Goal: Information Seeking & Learning: Learn about a topic

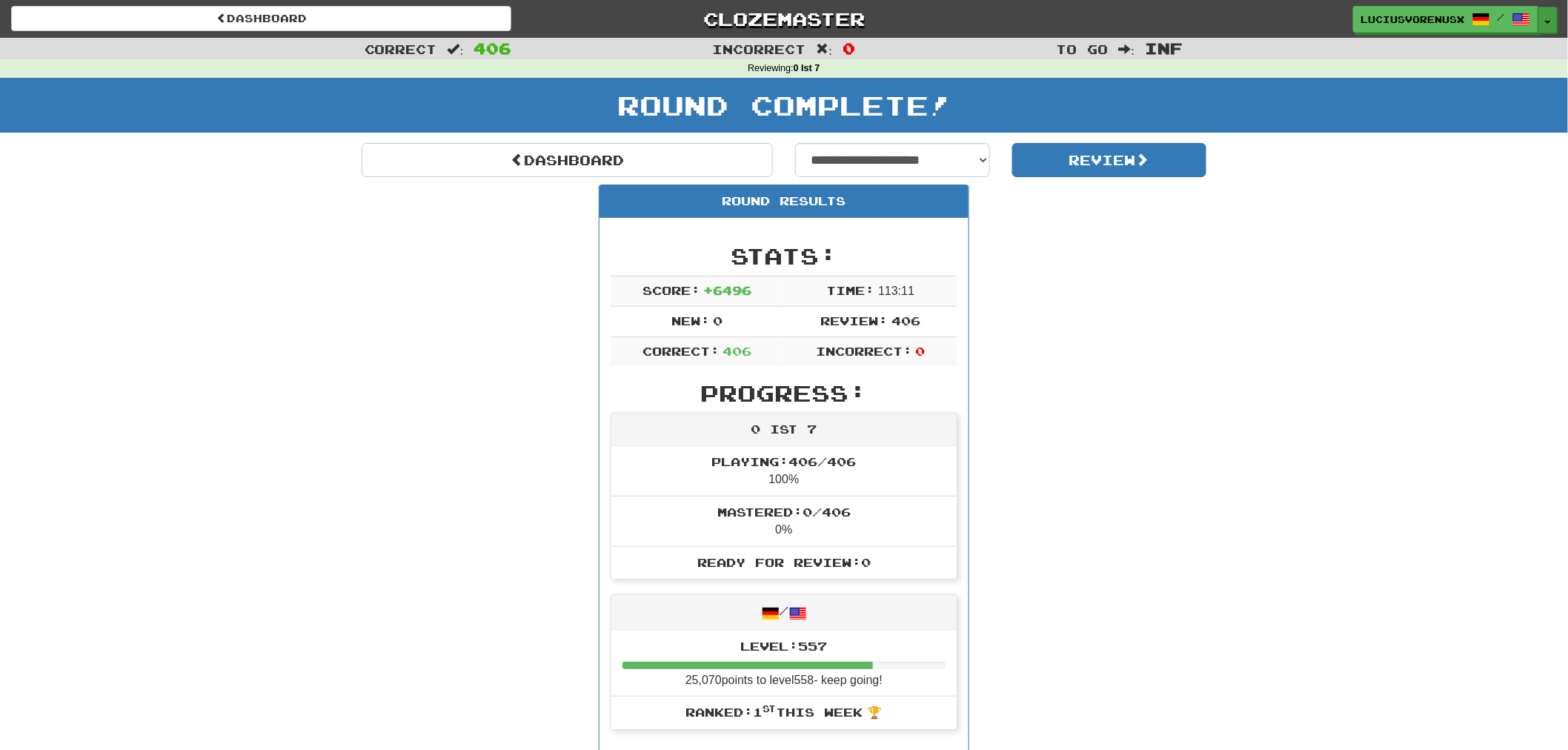
click at [1546, 25] on button "Toggle Dropdown" at bounding box center [1548, 20] width 19 height 27
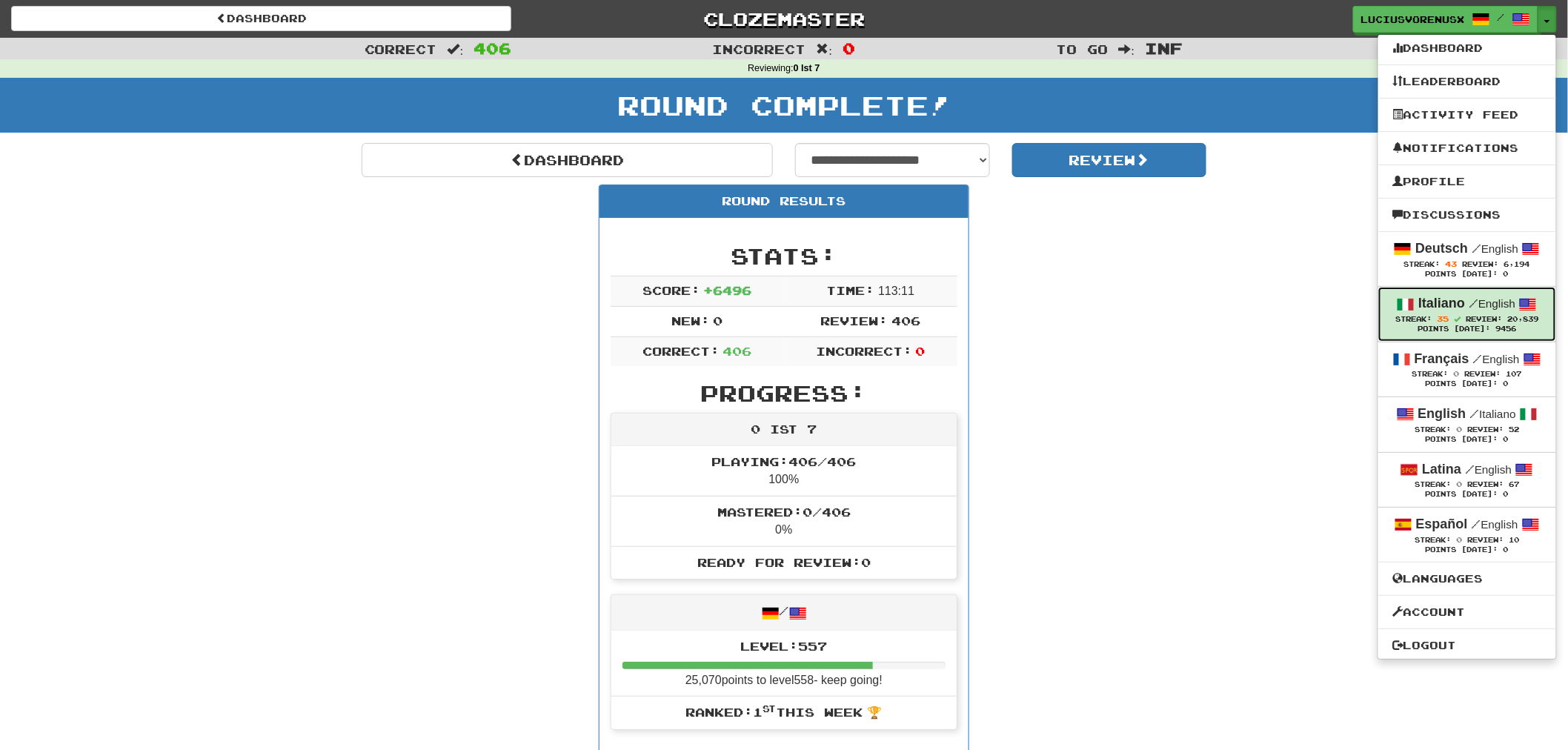
click at [1443, 293] on link "Italiano / English Streak: 35 Review: 20,839 Points Today: 9456" at bounding box center [1467, 314] width 178 height 54
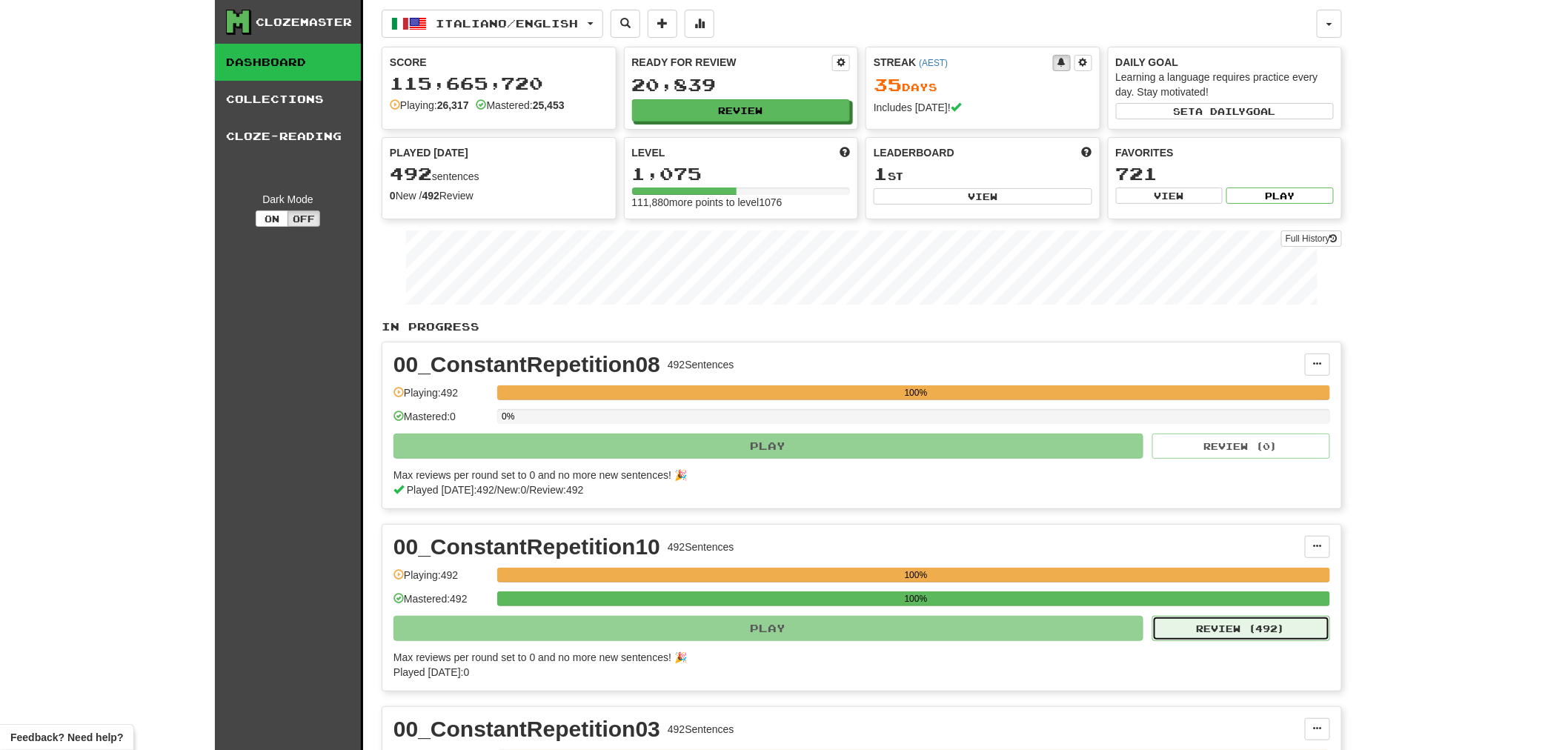
click at [1217, 628] on button "Review ( 492 )" at bounding box center [1240, 629] width 178 height 25
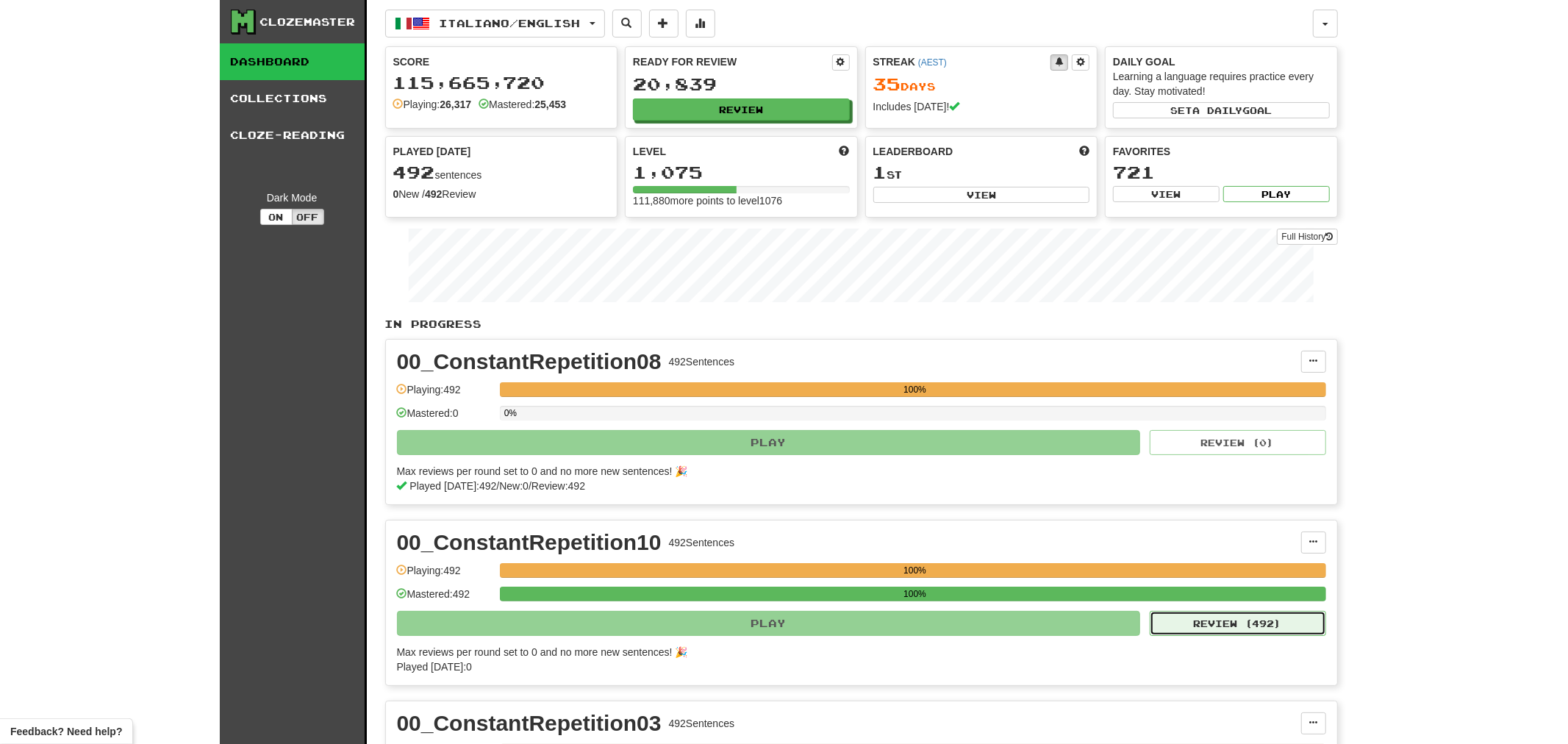
select select "********"
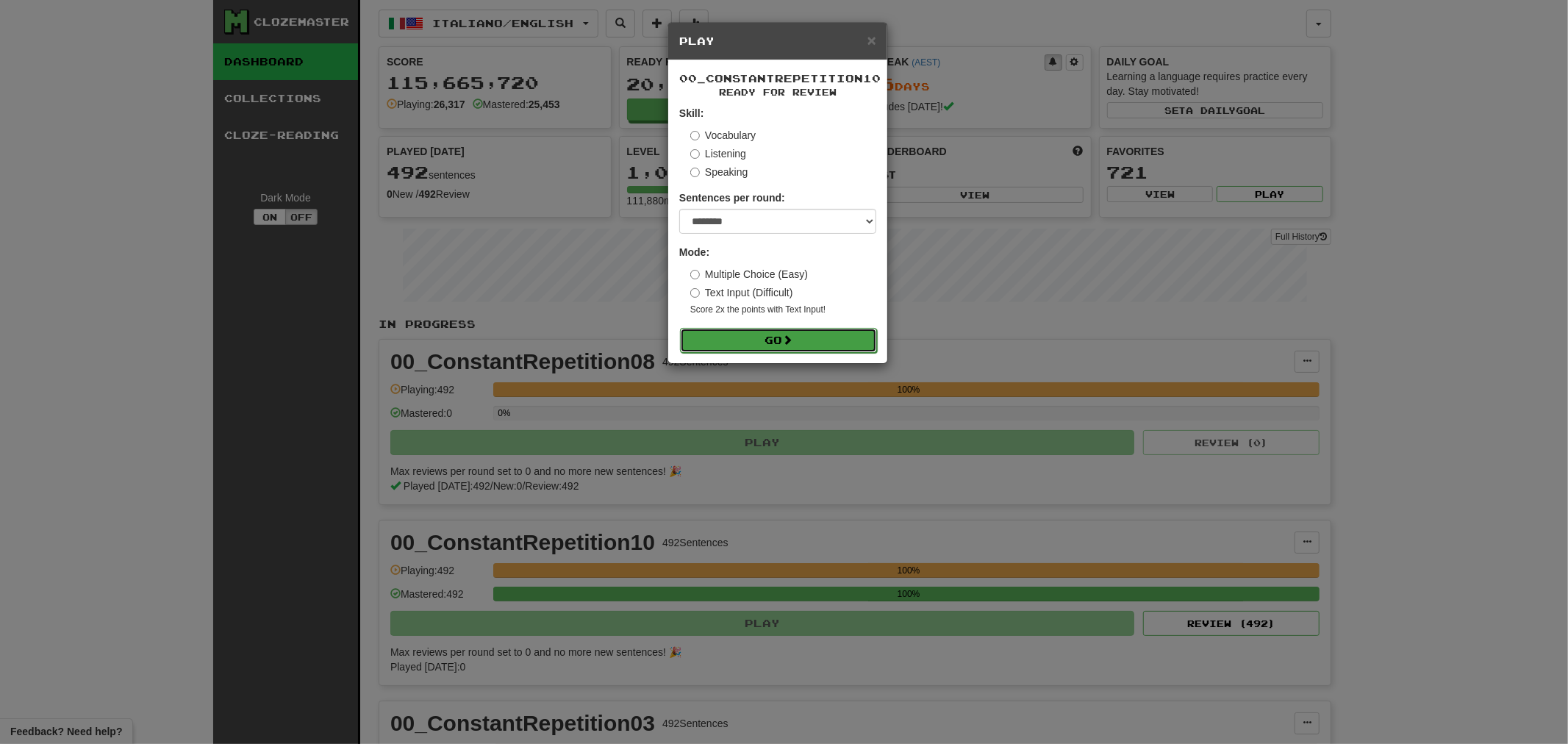
click at [792, 344] on span at bounding box center [787, 340] width 10 height 10
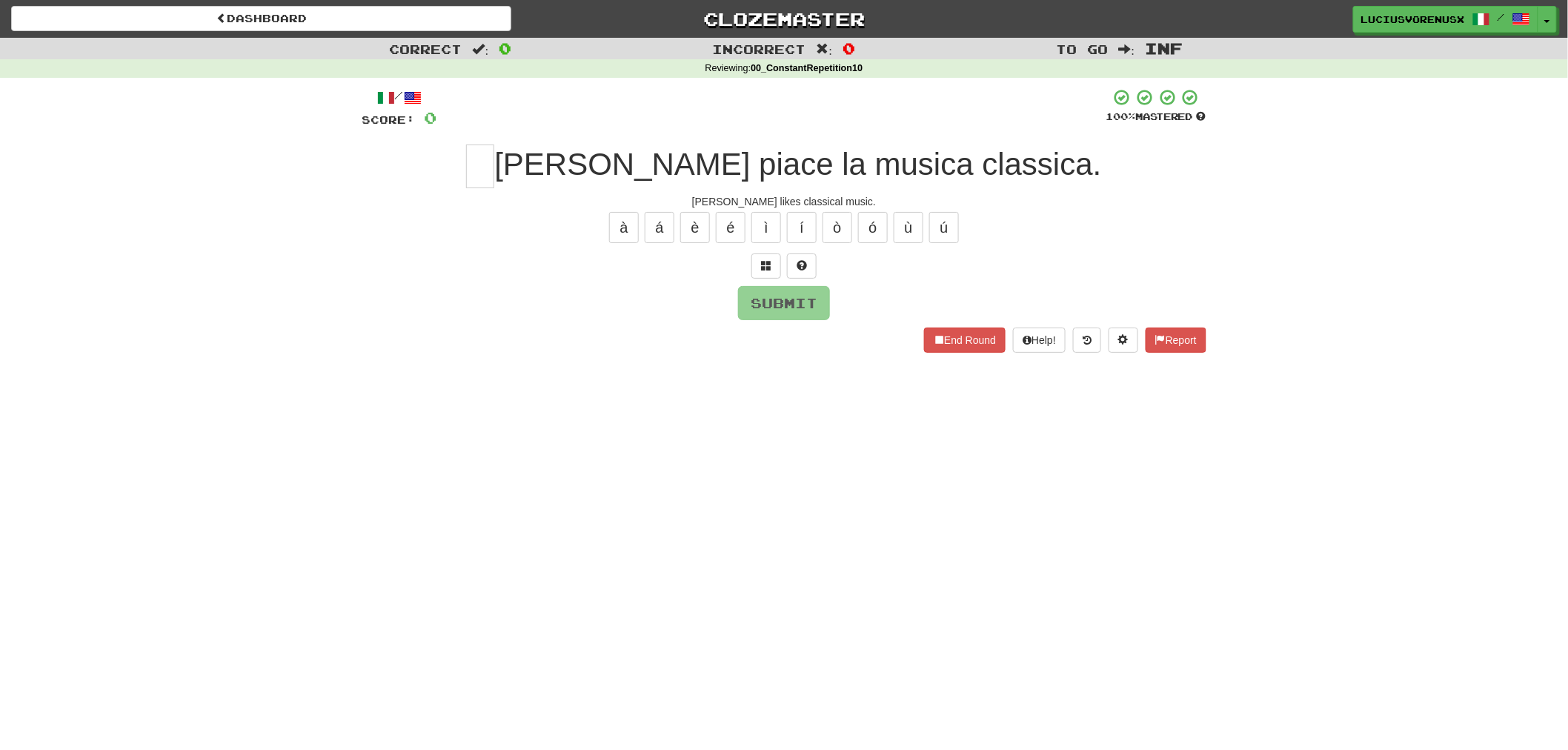
click at [91, 395] on div "Dashboard Clozemaster [PERSON_NAME] / Toggle Dropdown Dashboard Leaderboard Act…" at bounding box center [784, 375] width 1568 height 750
click at [494, 152] on input "text" at bounding box center [480, 166] width 28 height 44
type input "*"
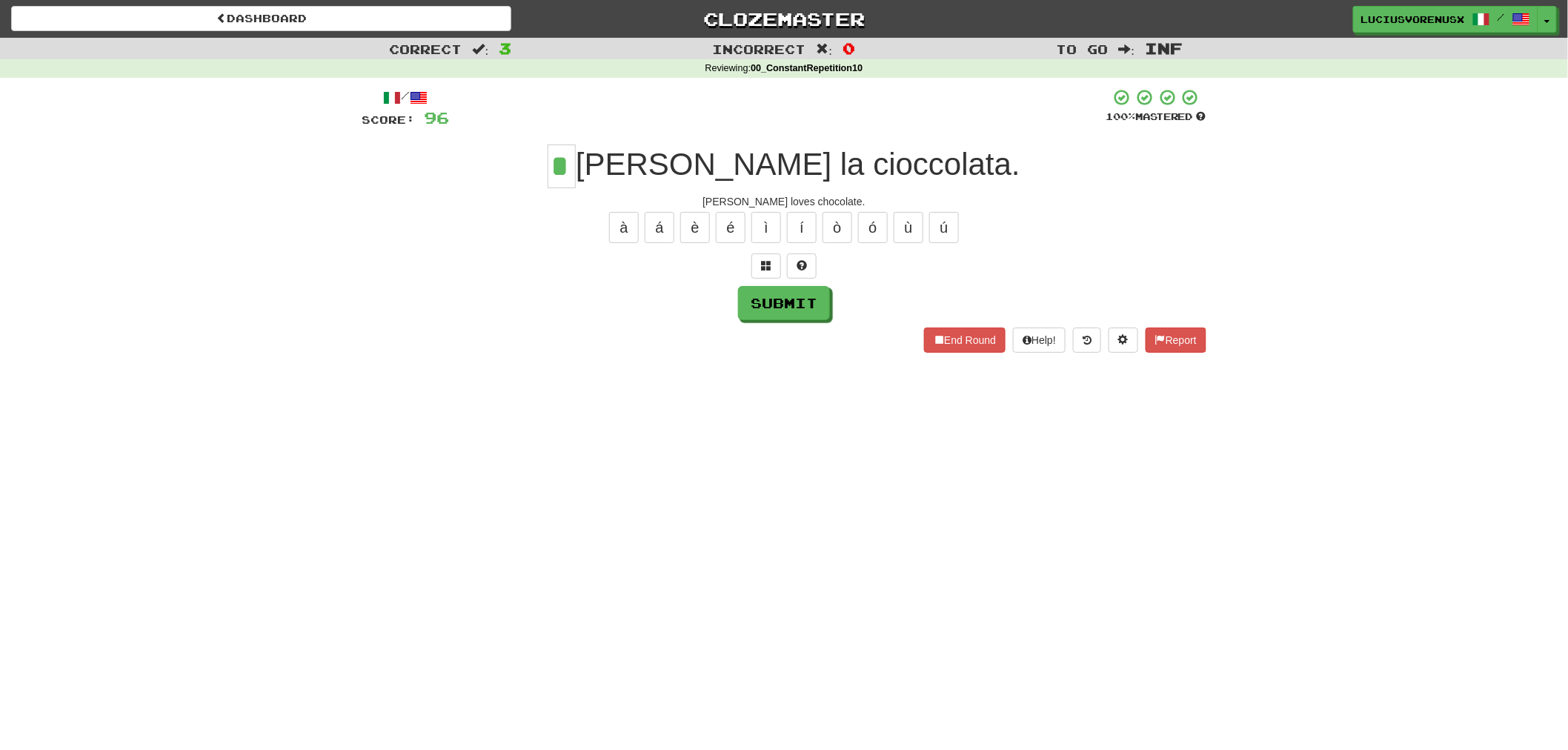
type input "*"
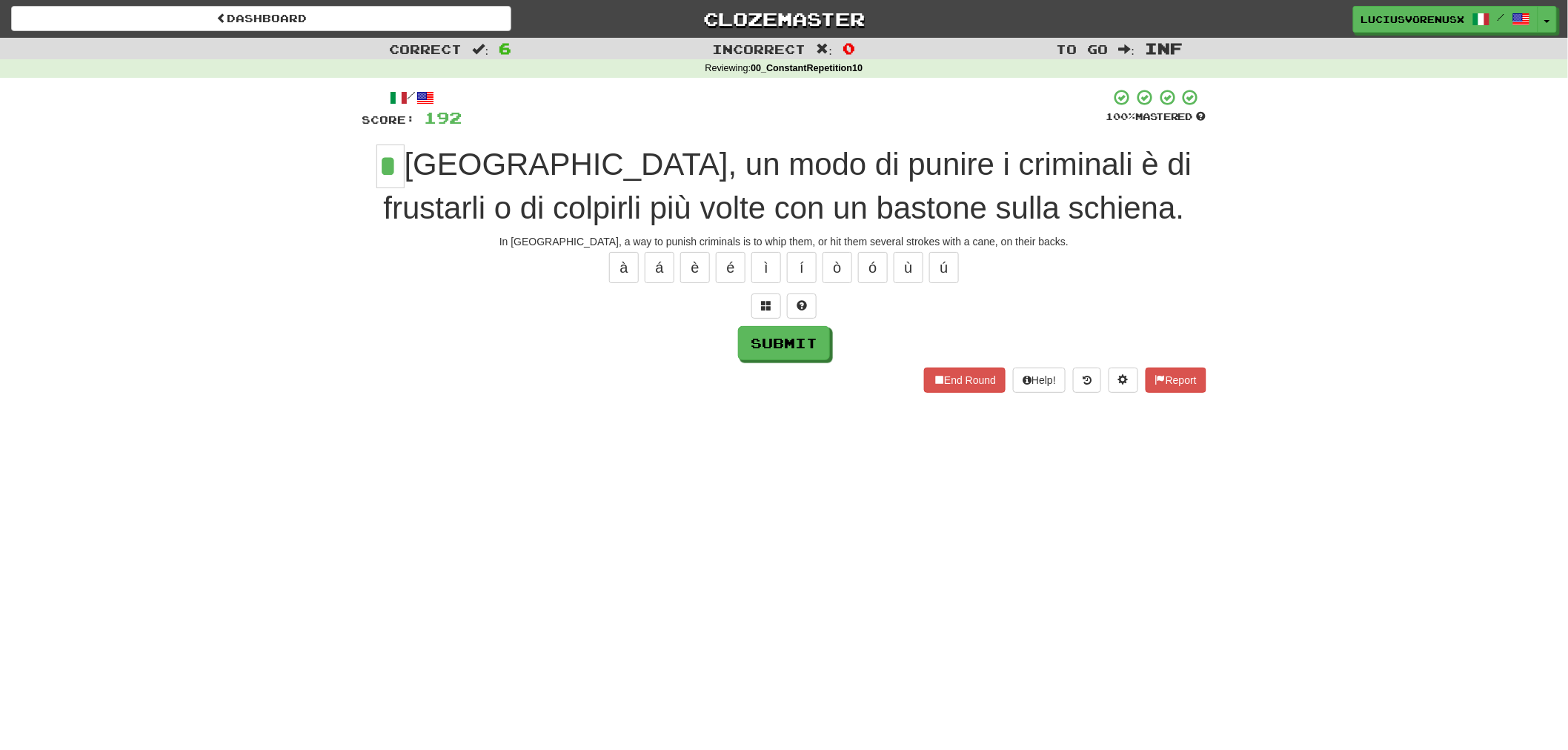
type input "*"
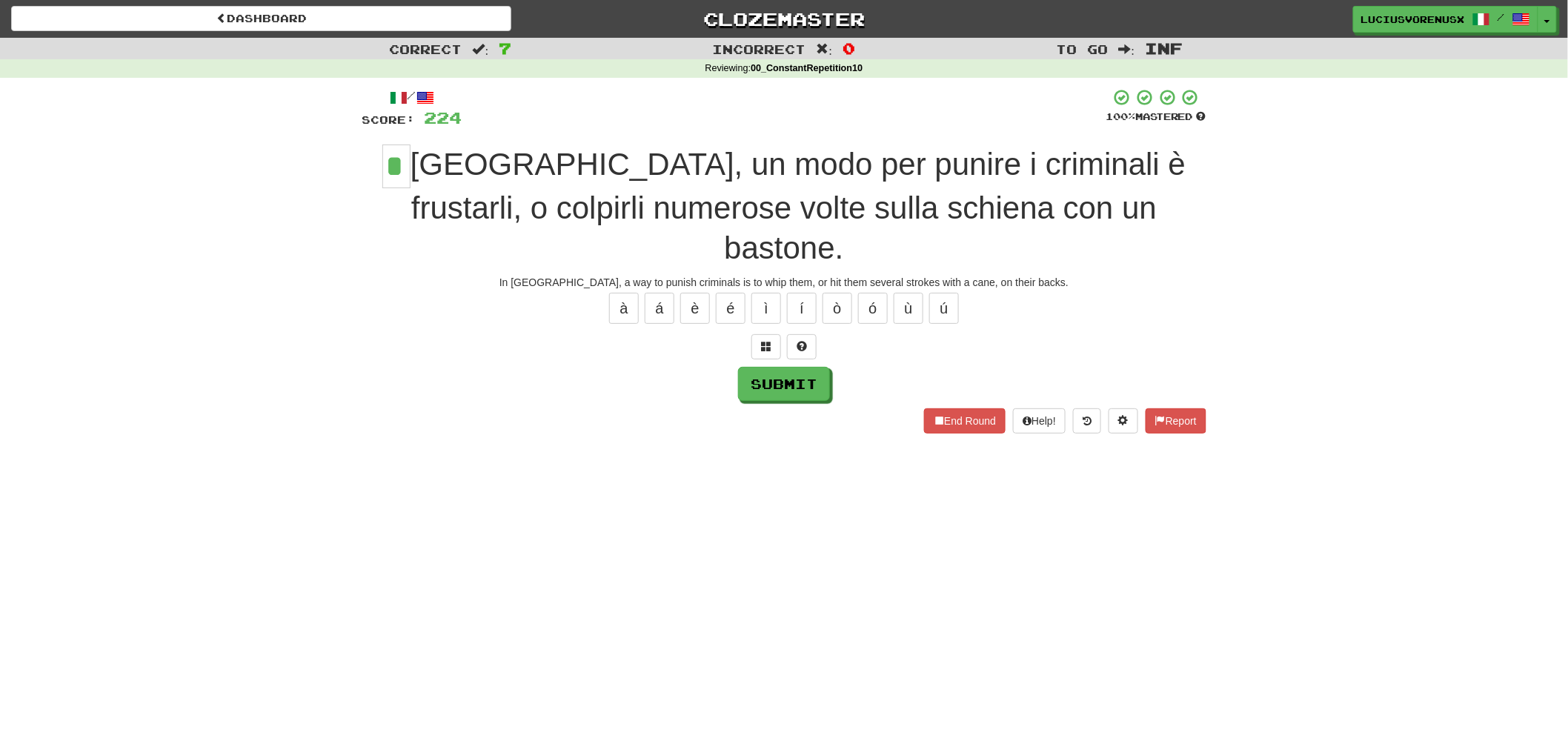
type input "*"
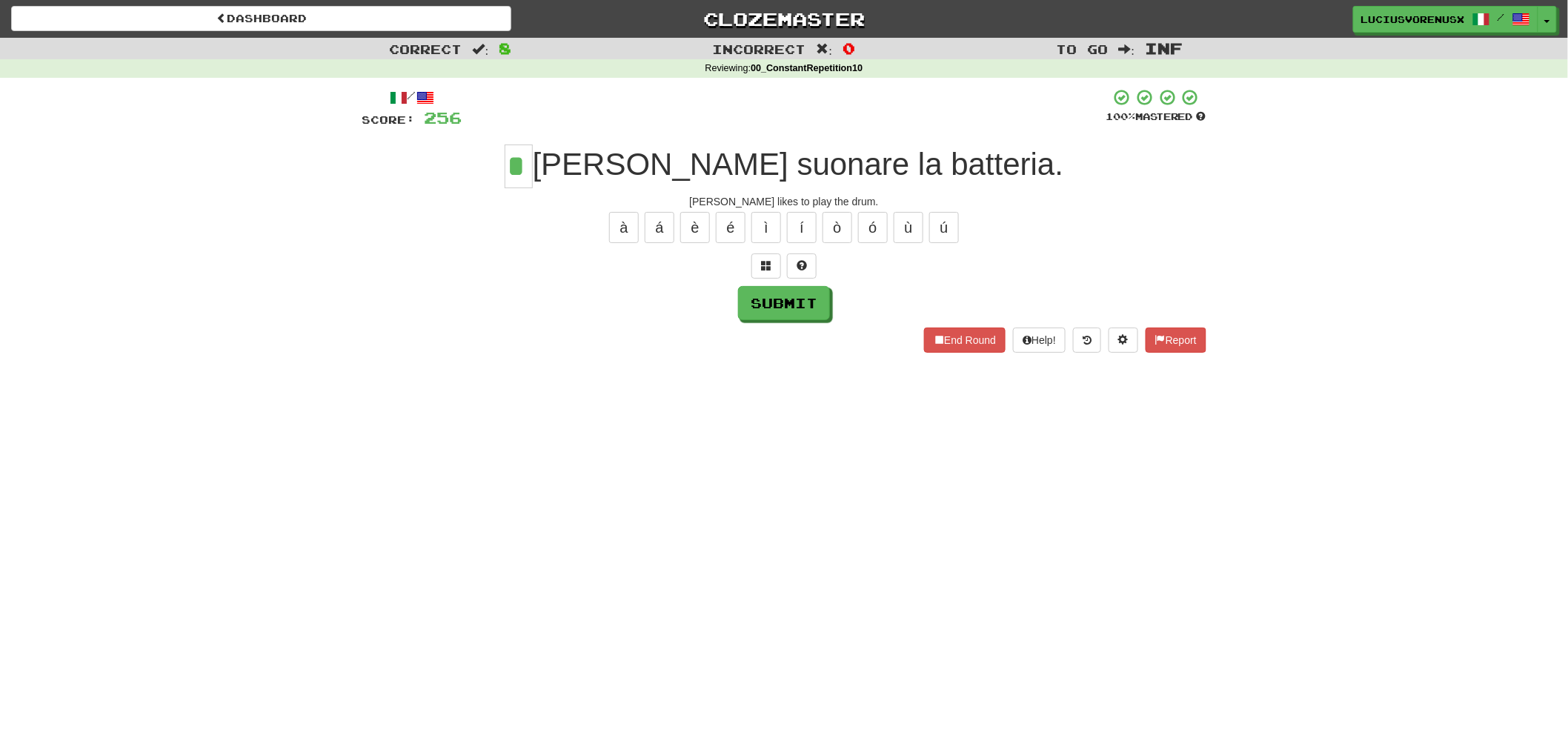
type input "*"
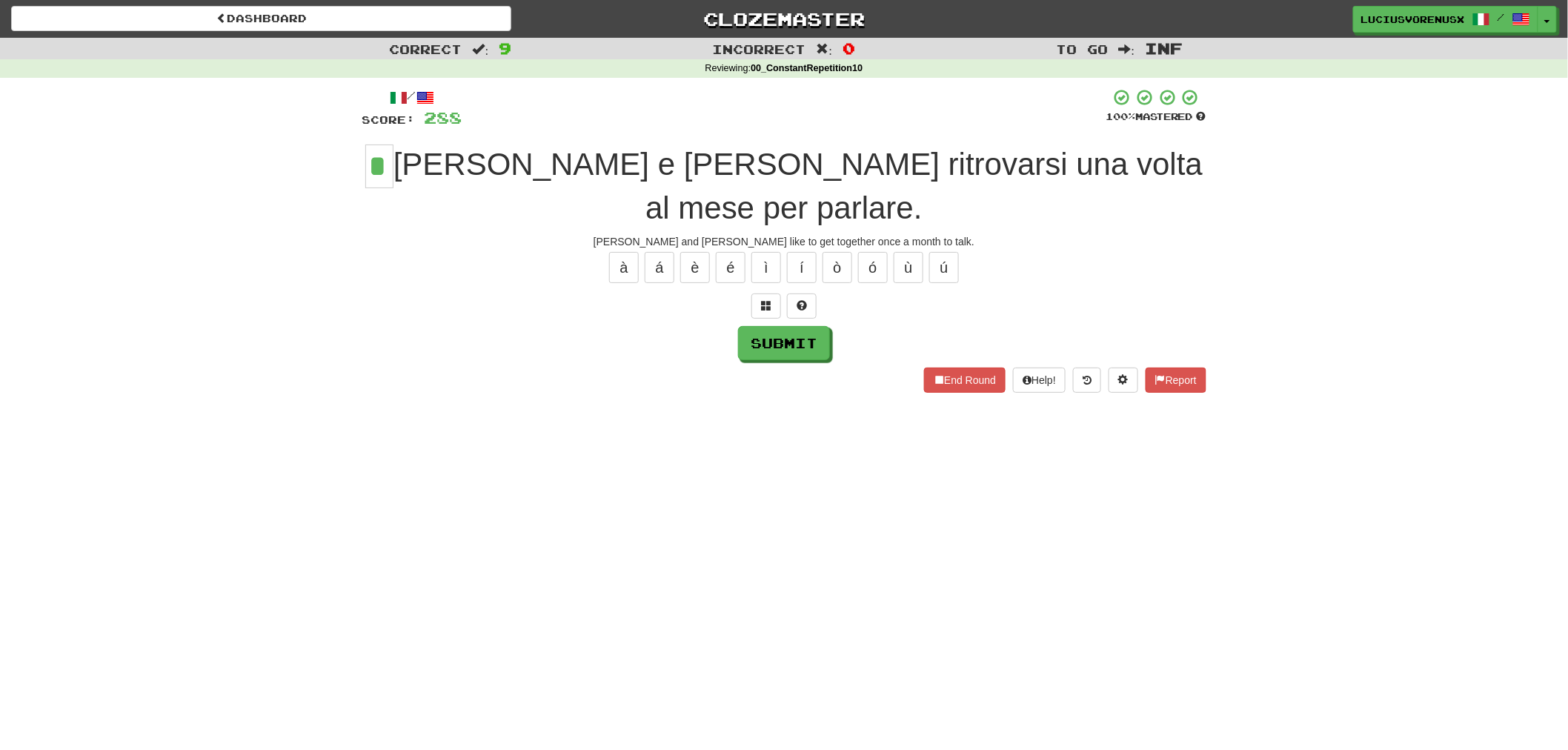
type input "*"
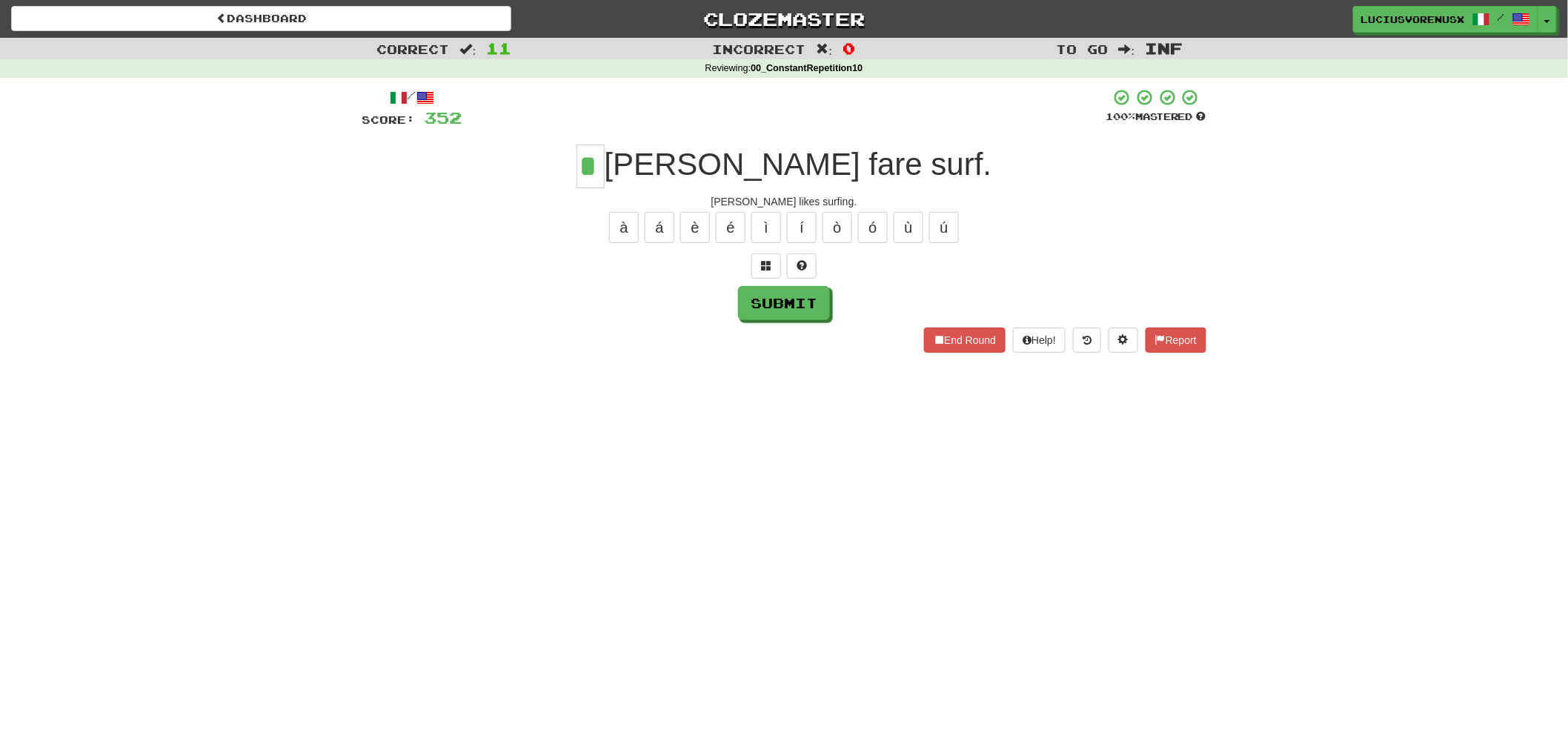
type input "*"
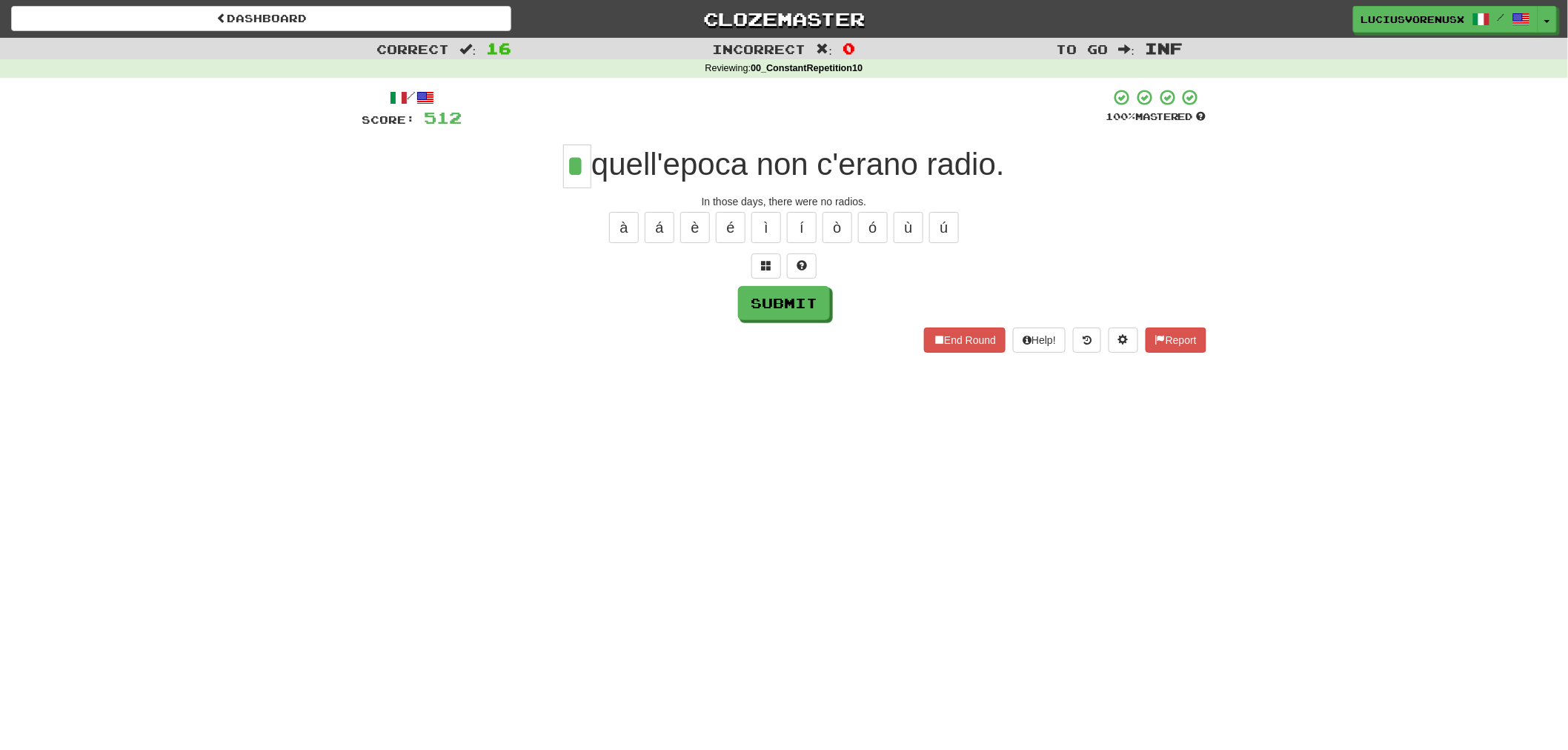
type input "*"
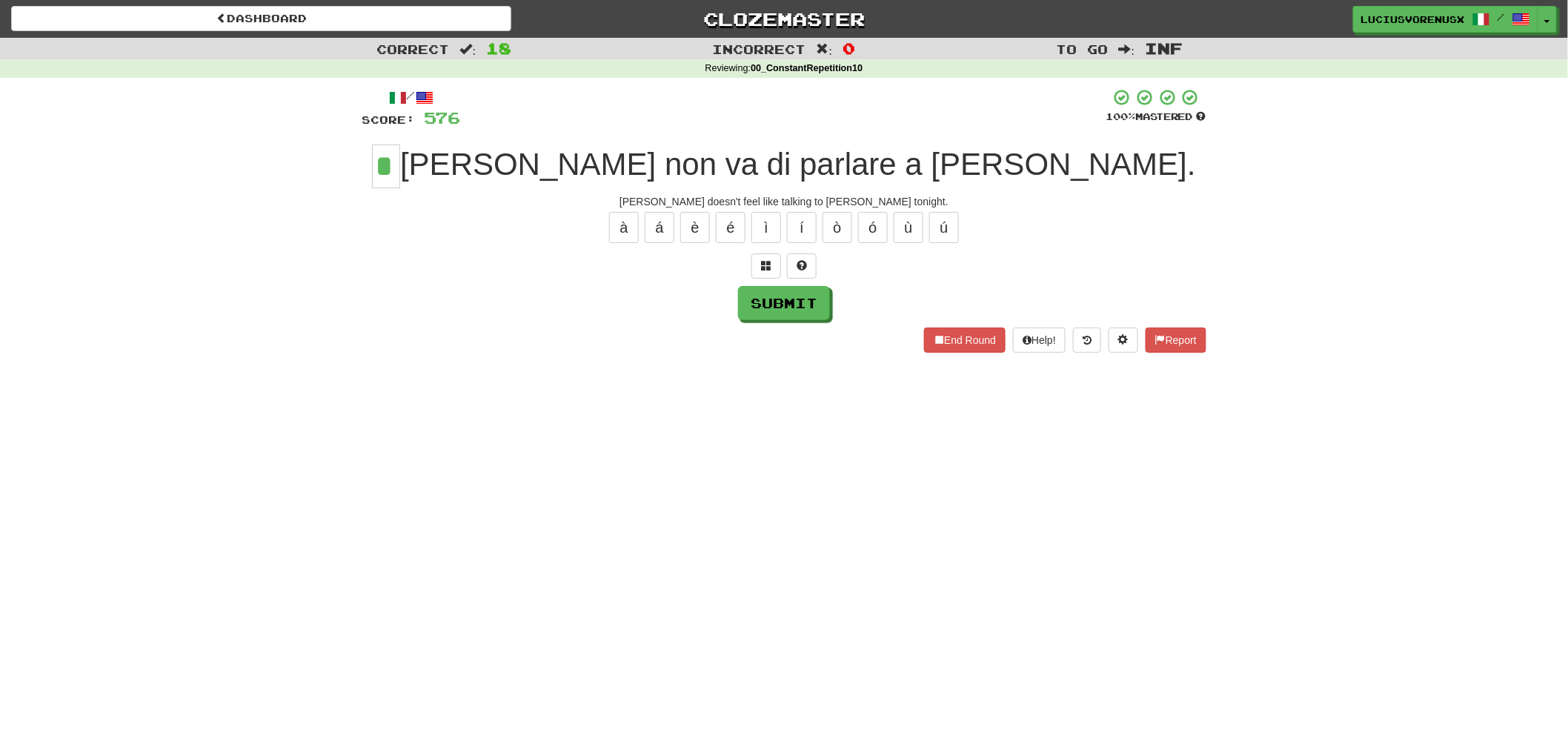
type input "*"
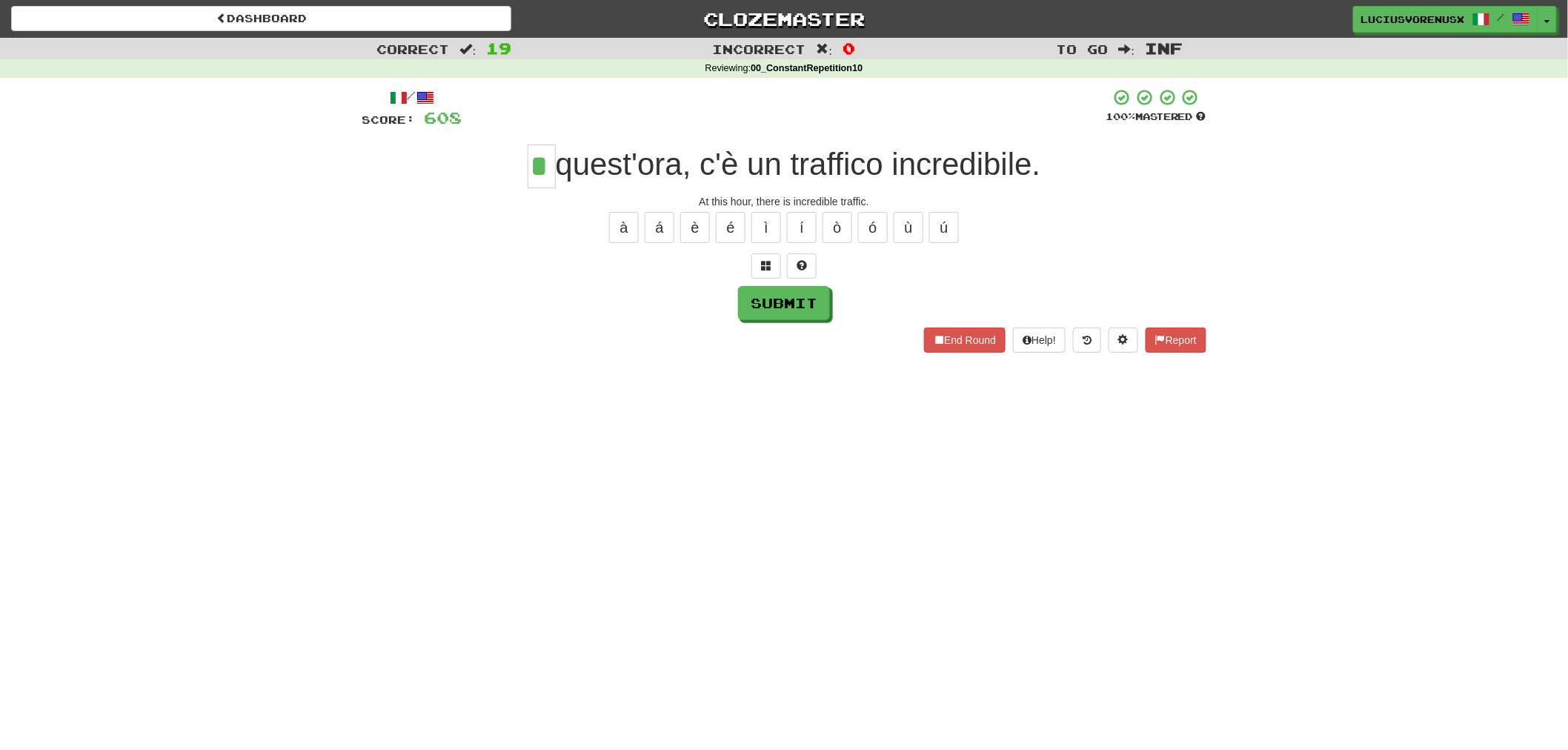
type input "*"
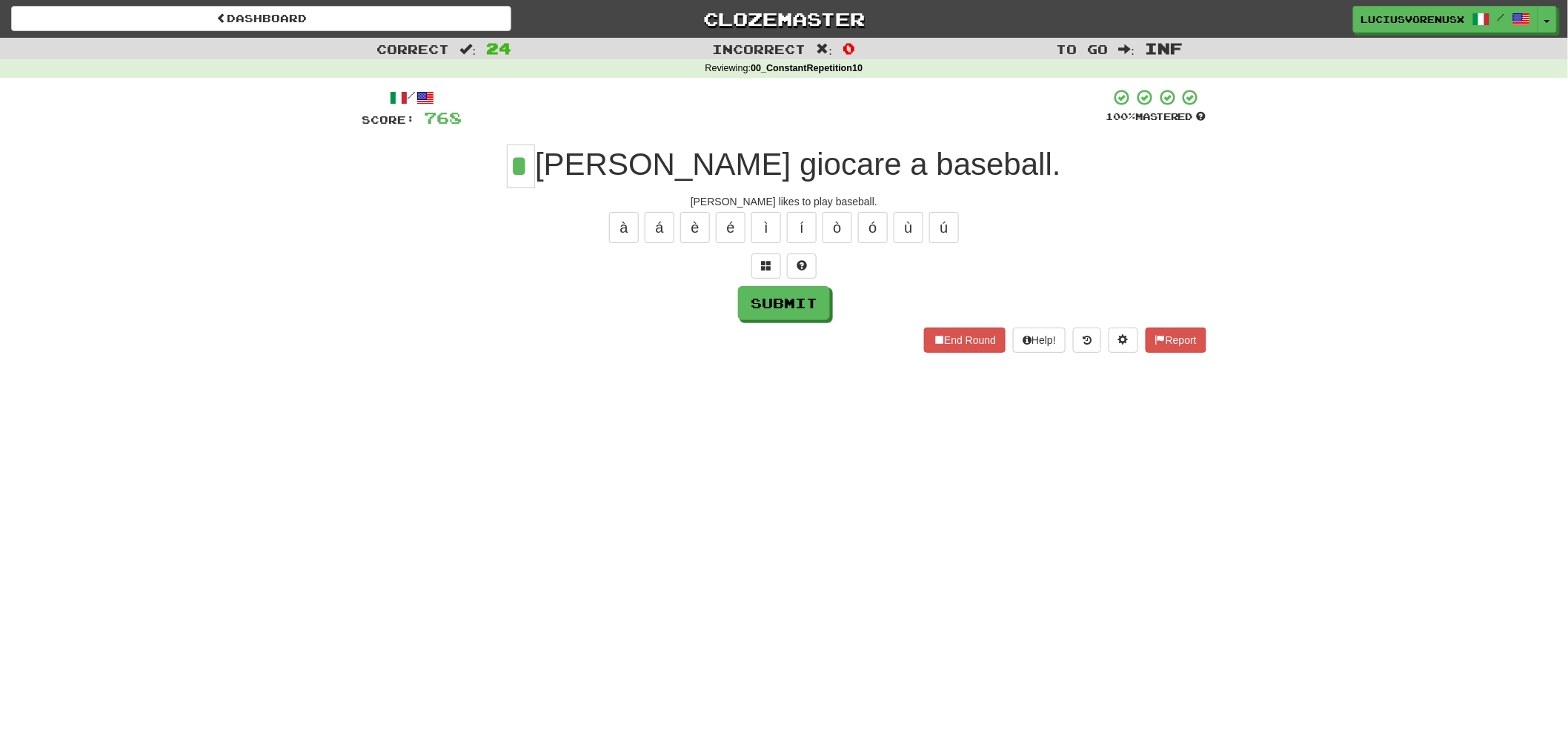
type input "*"
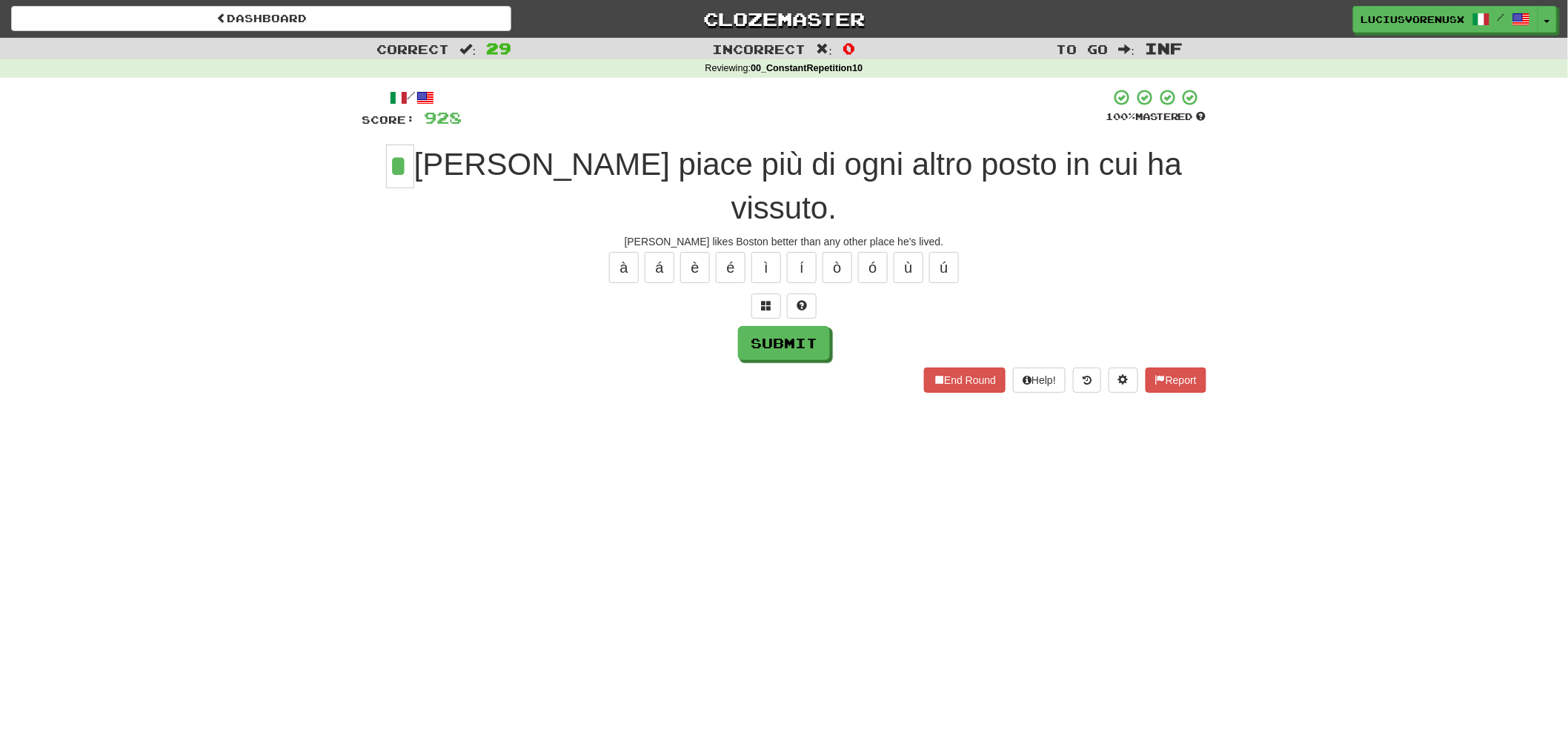
type input "*"
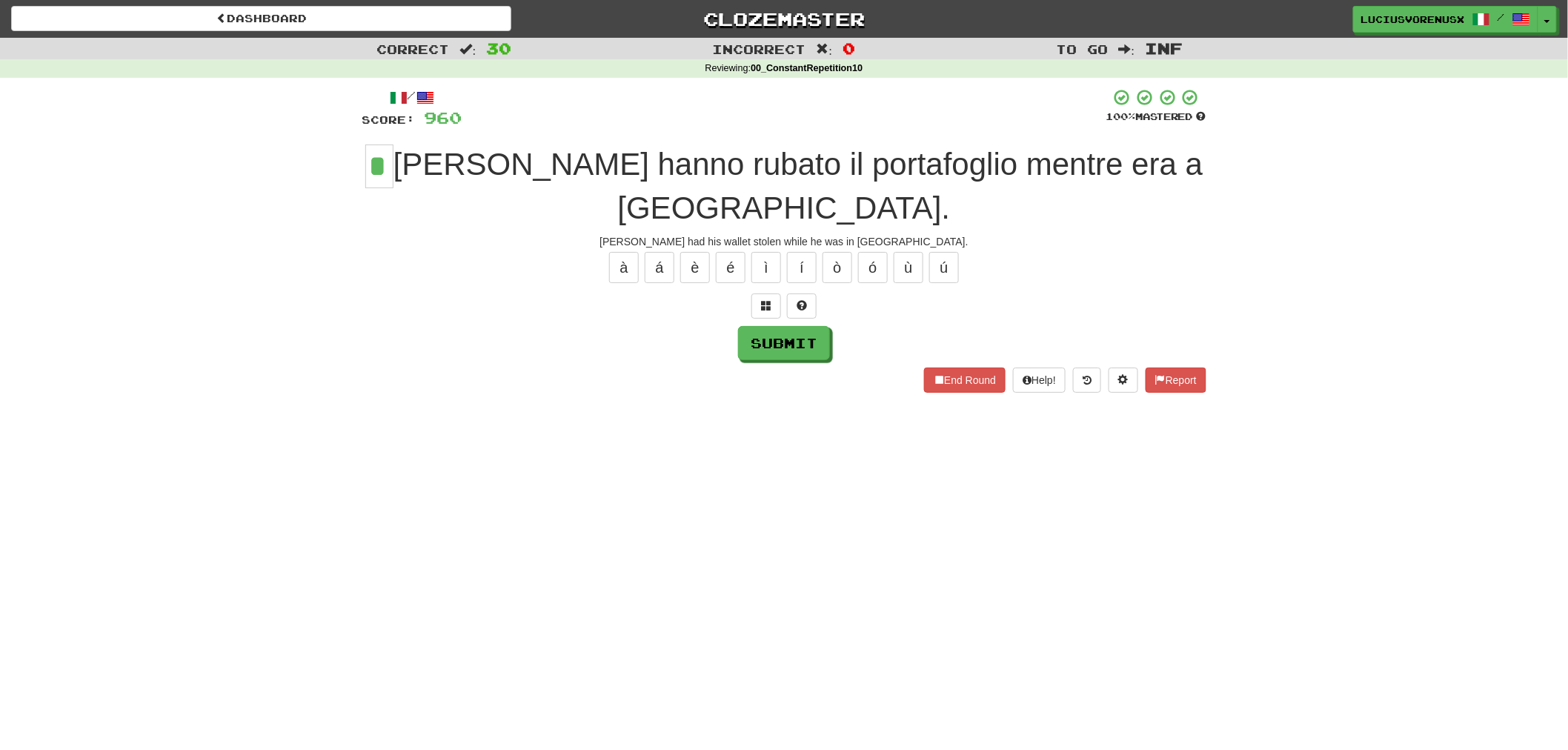
type input "*"
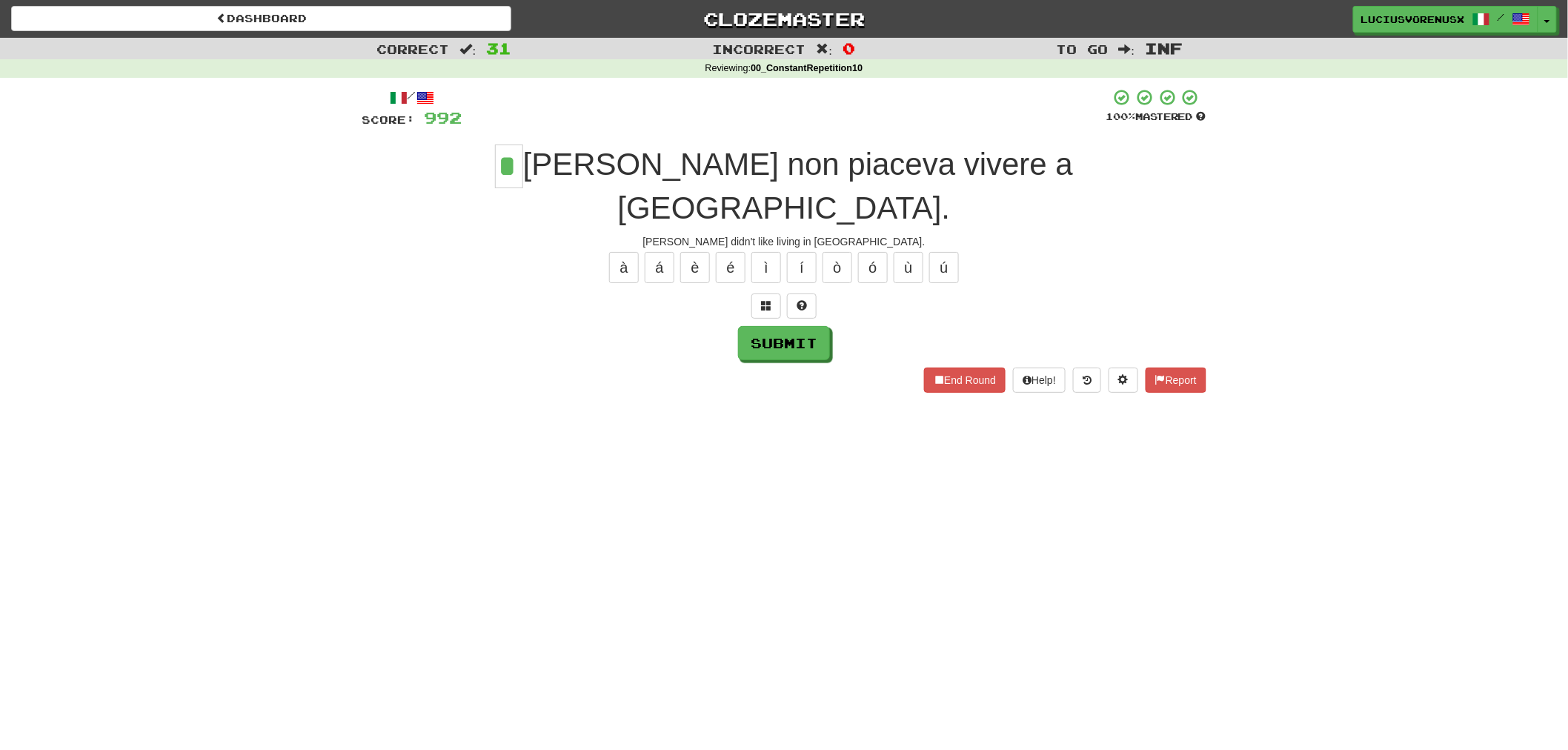
type input "*"
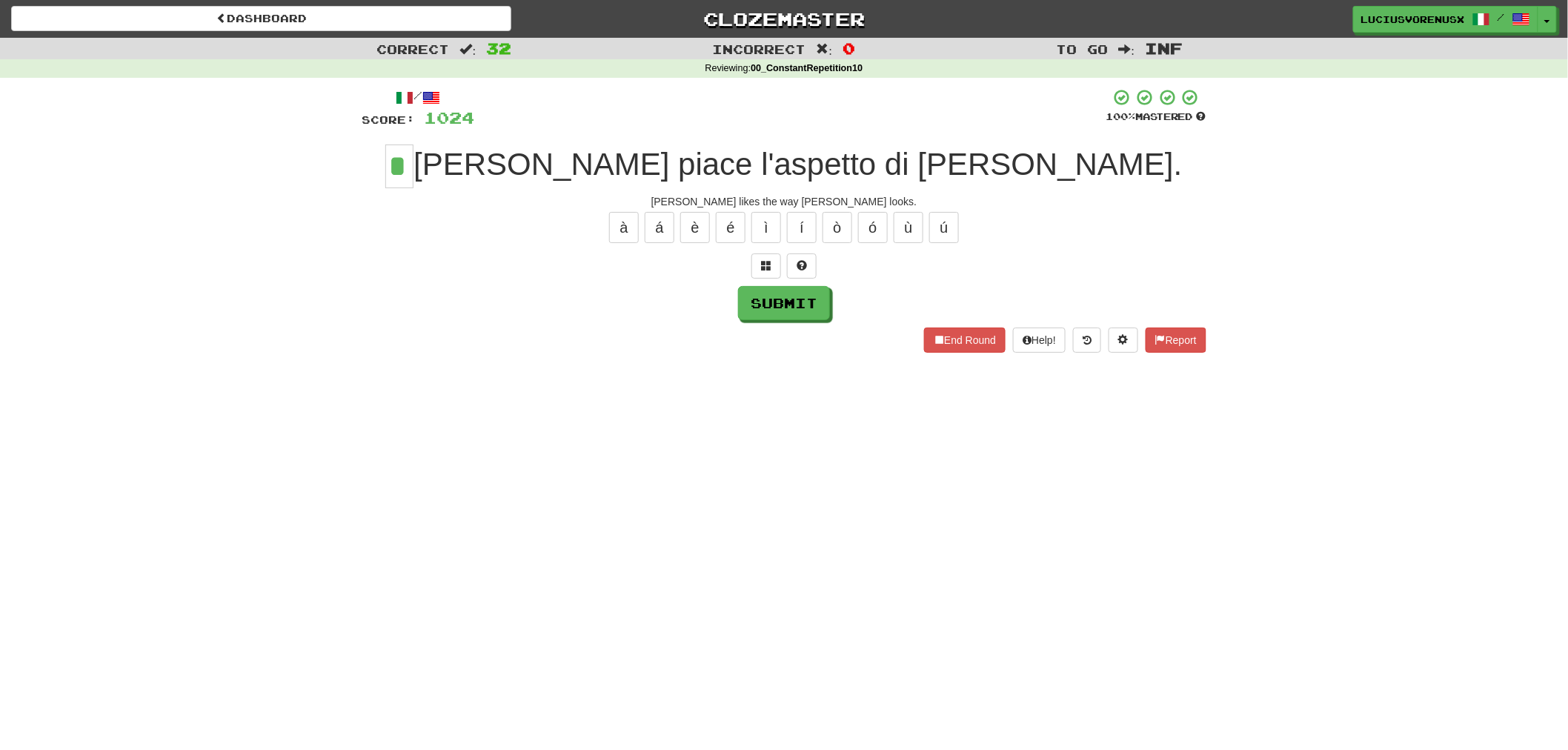
type input "*"
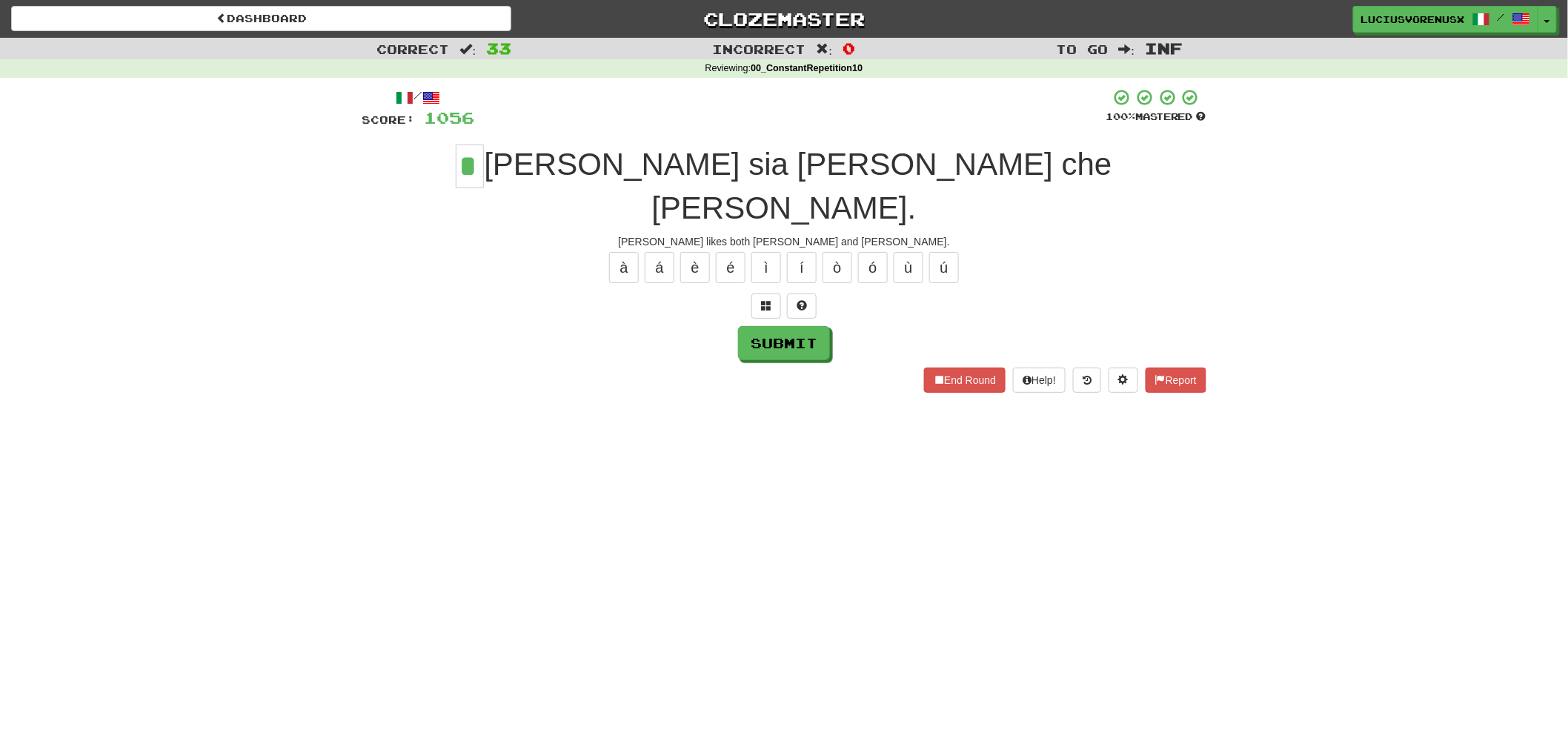
type input "*"
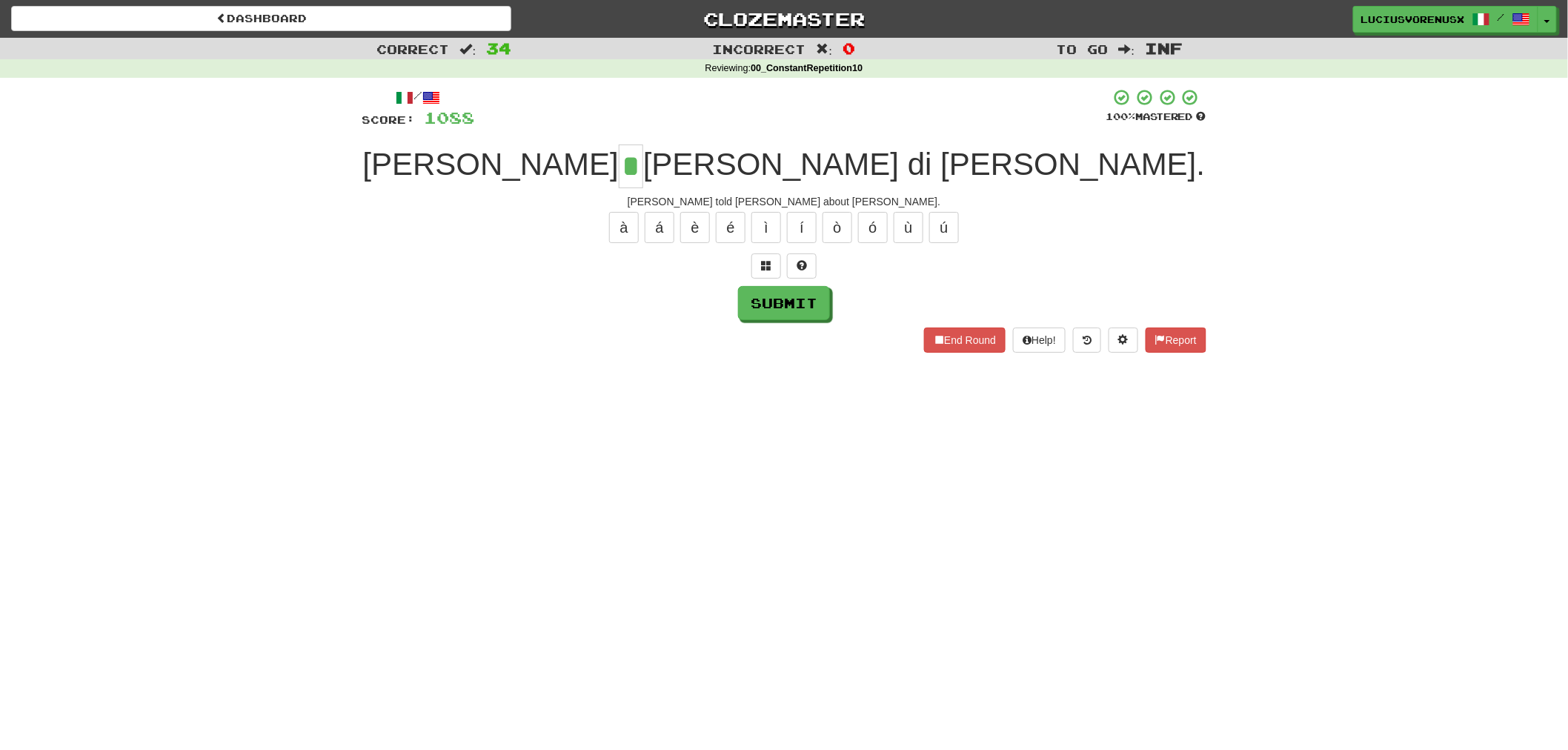
type input "*"
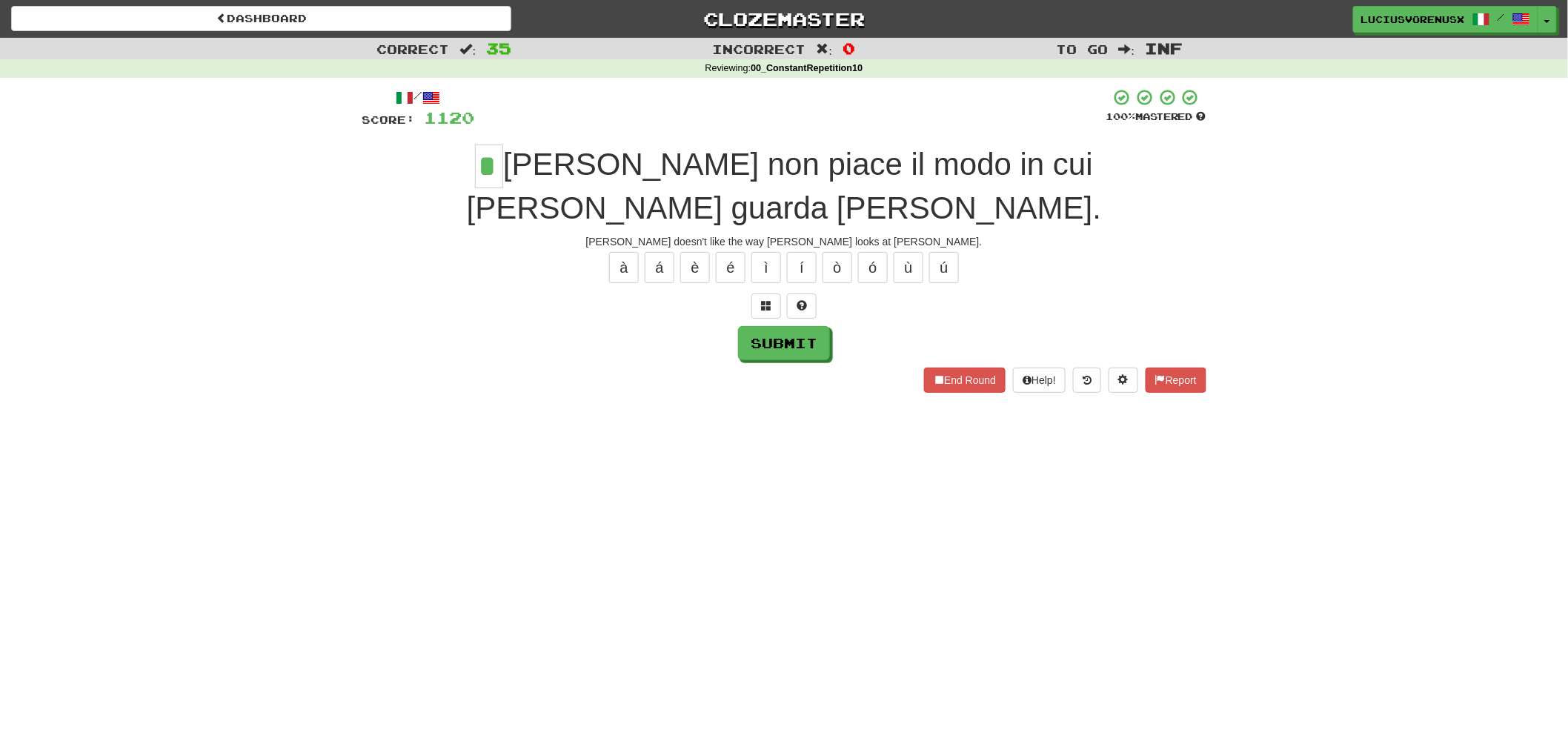
type input "*"
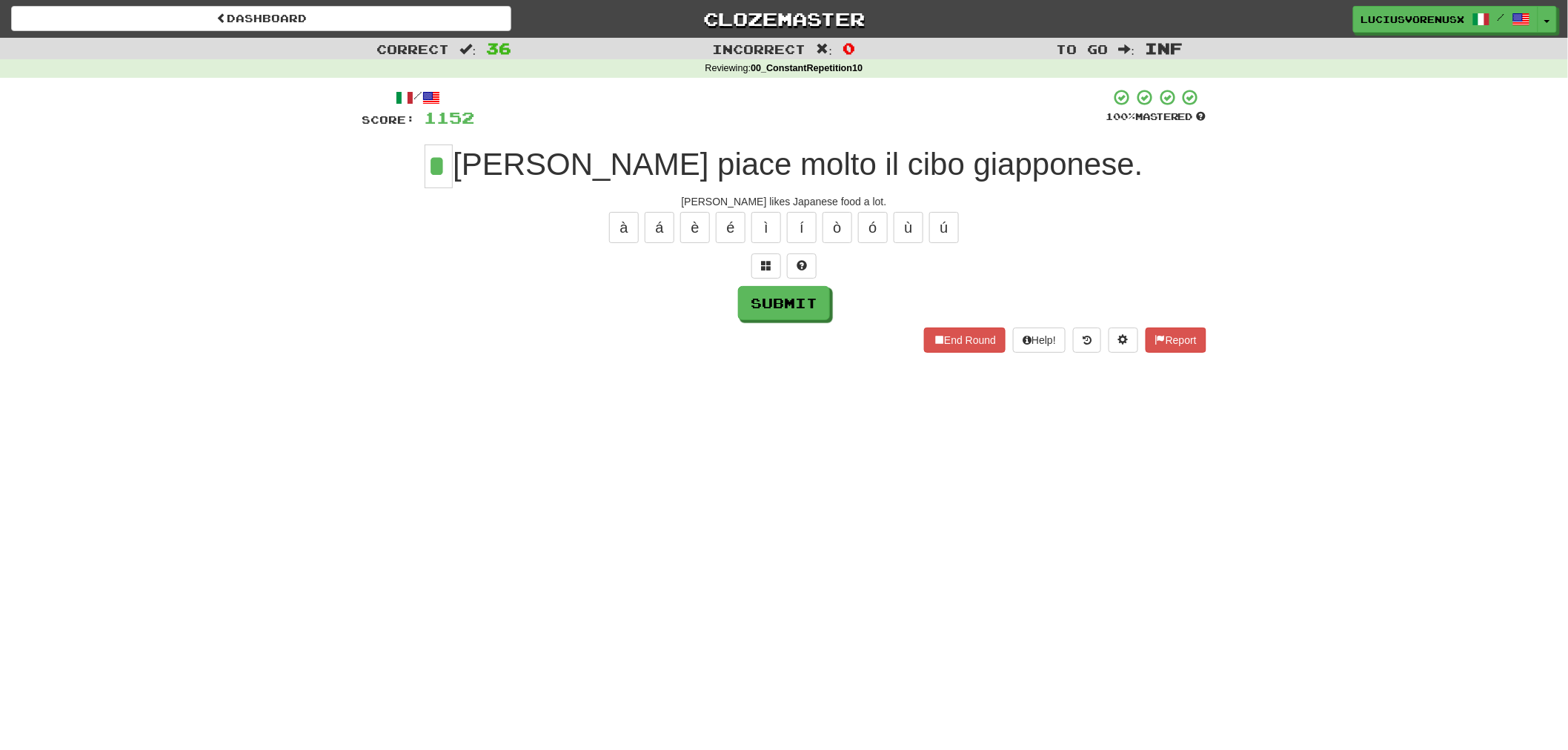
type input "*"
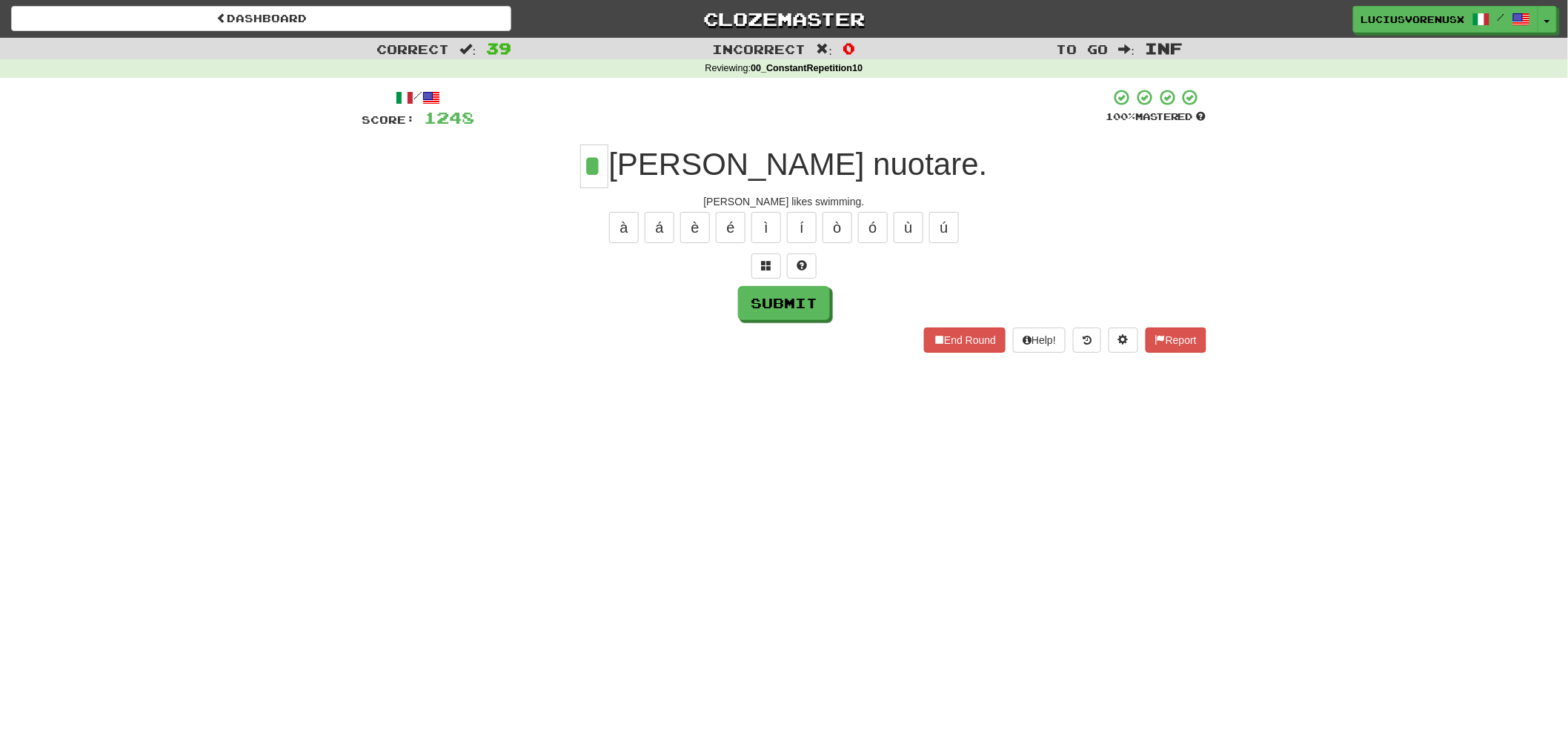
type input "*"
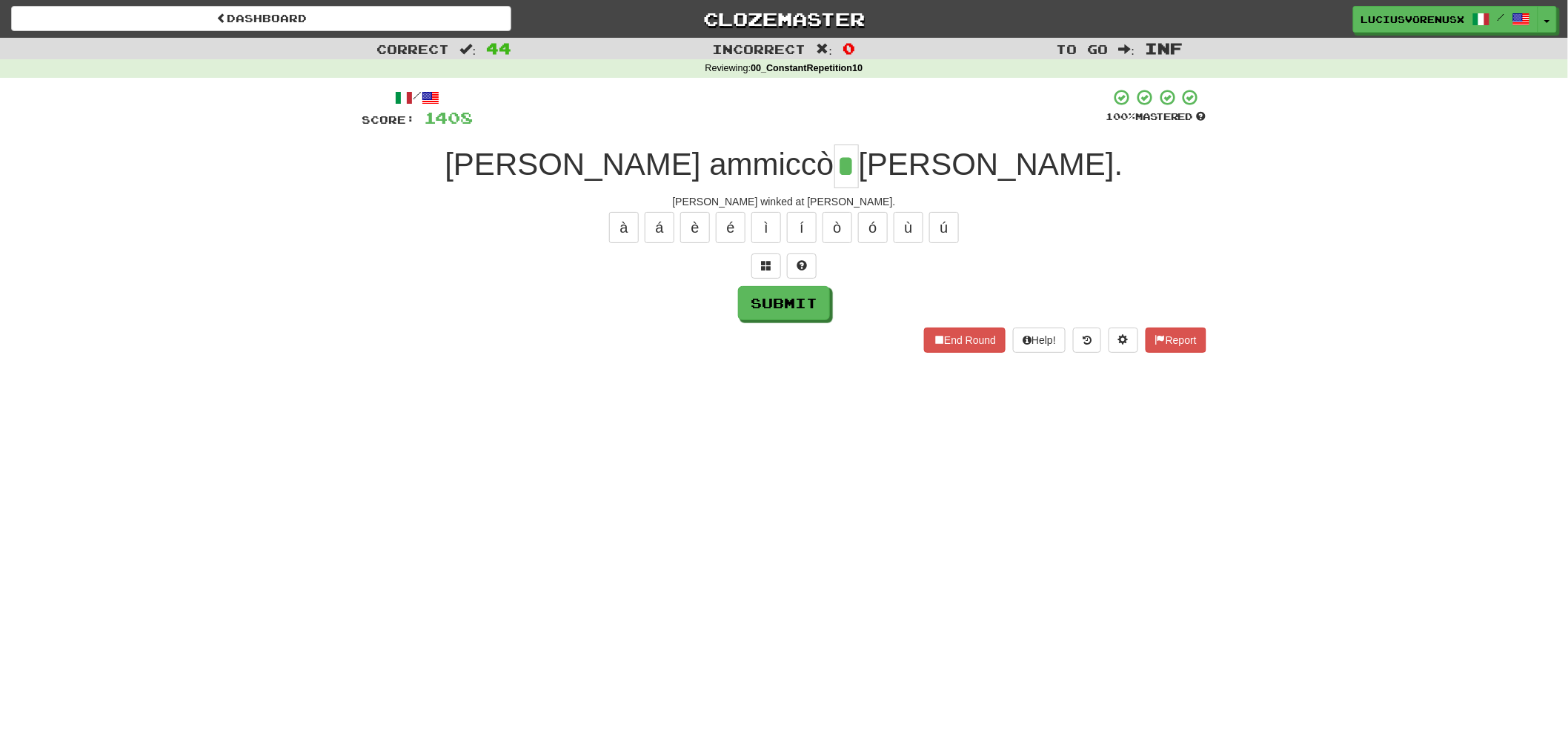
type input "*"
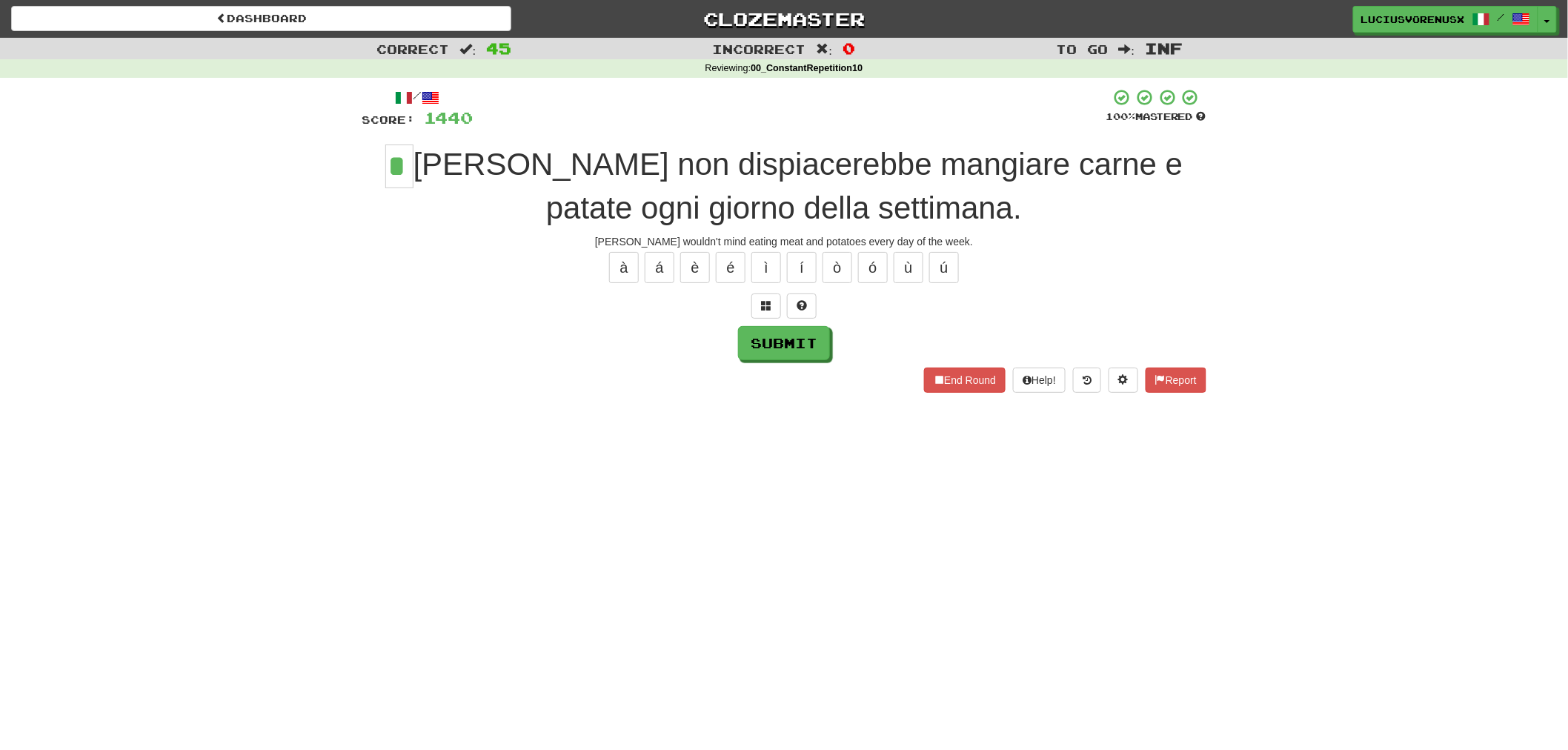
type input "*"
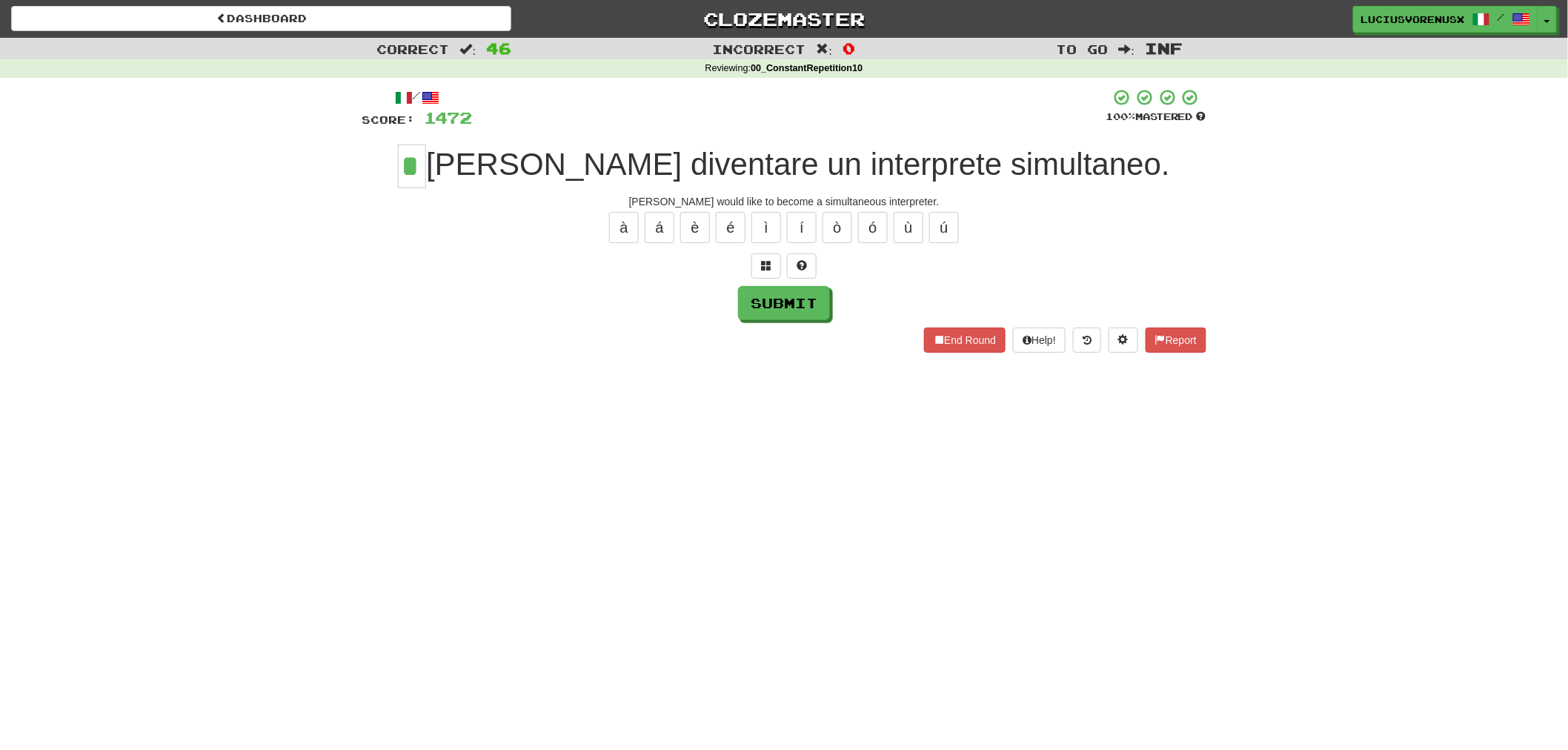
type input "*"
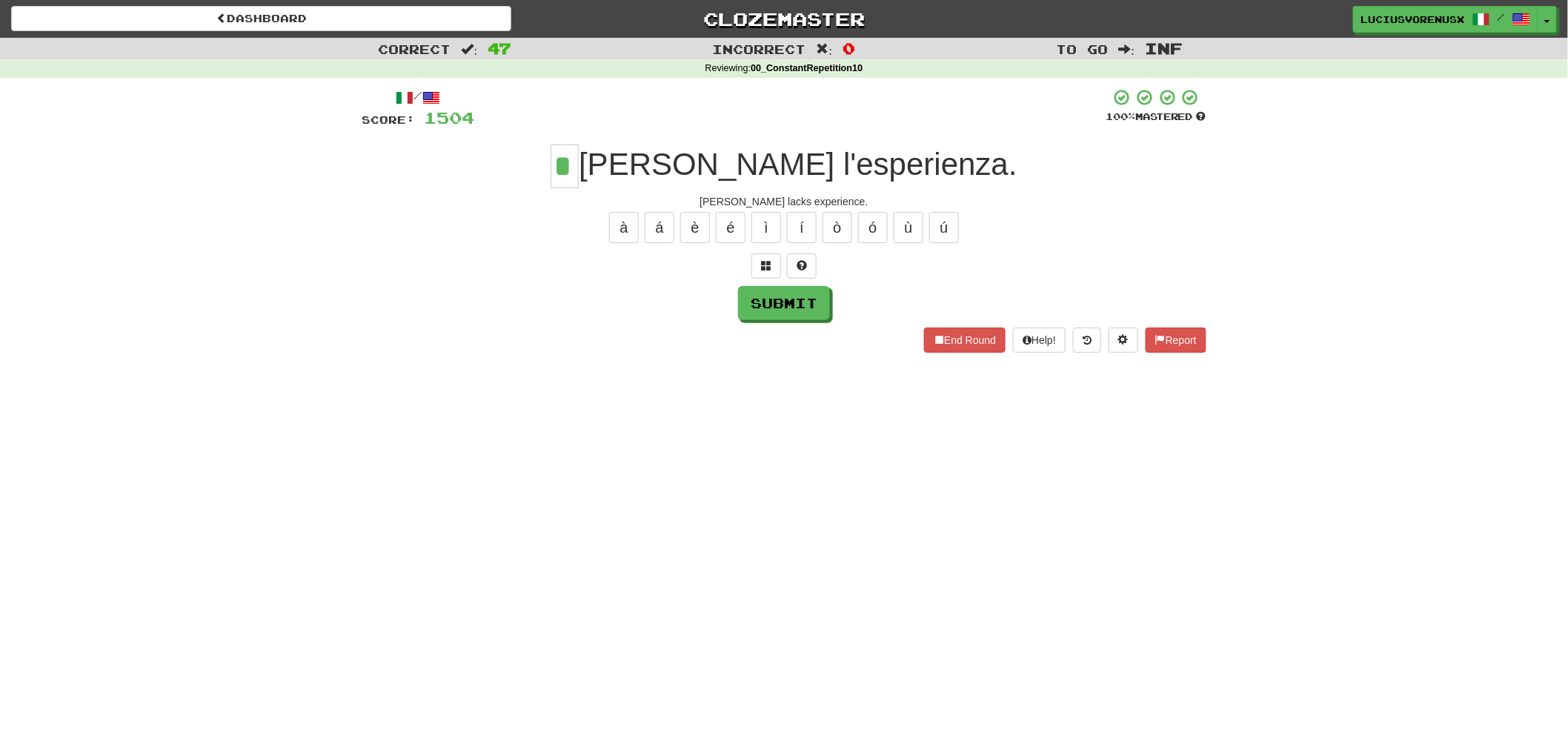
type input "*"
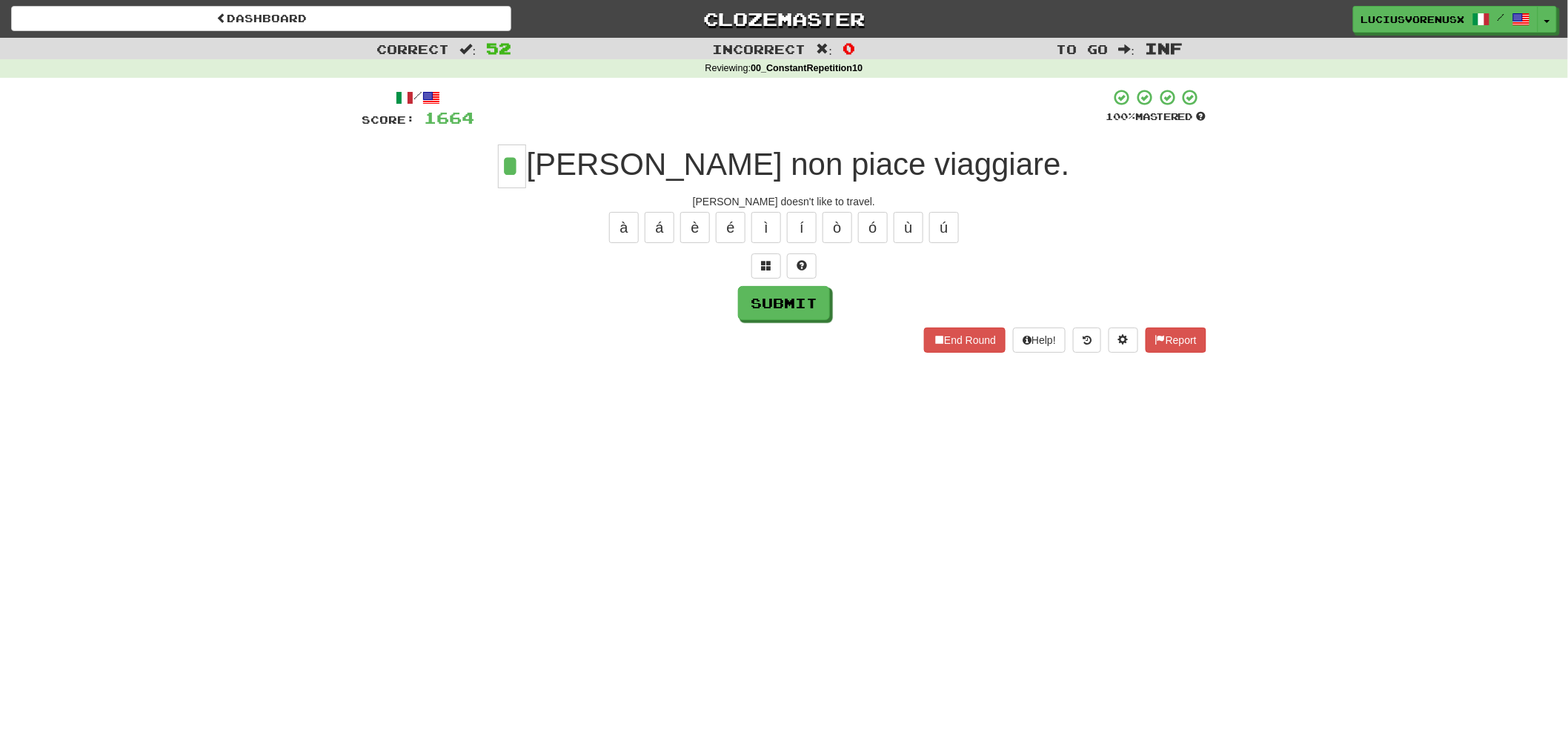
type input "*"
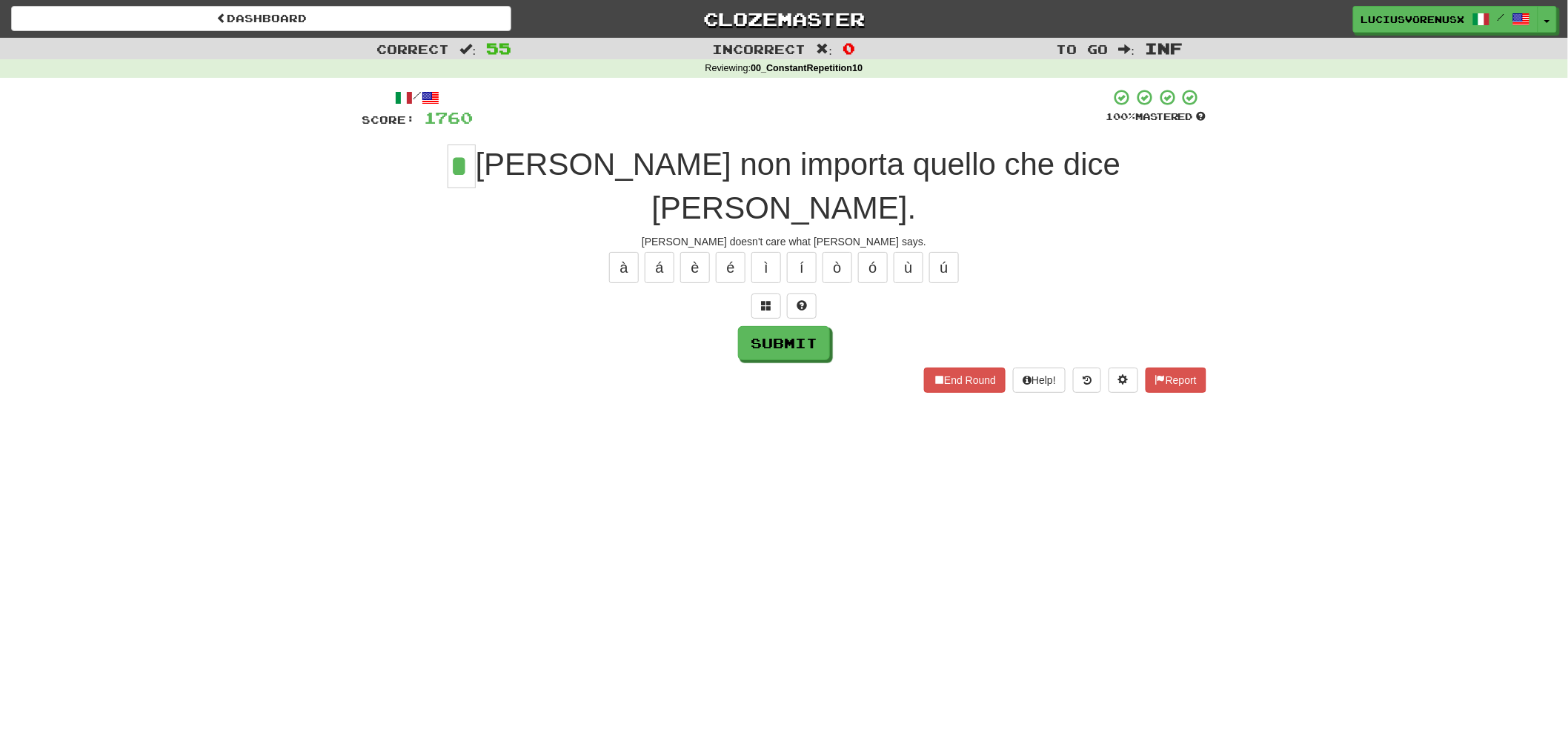
type input "*"
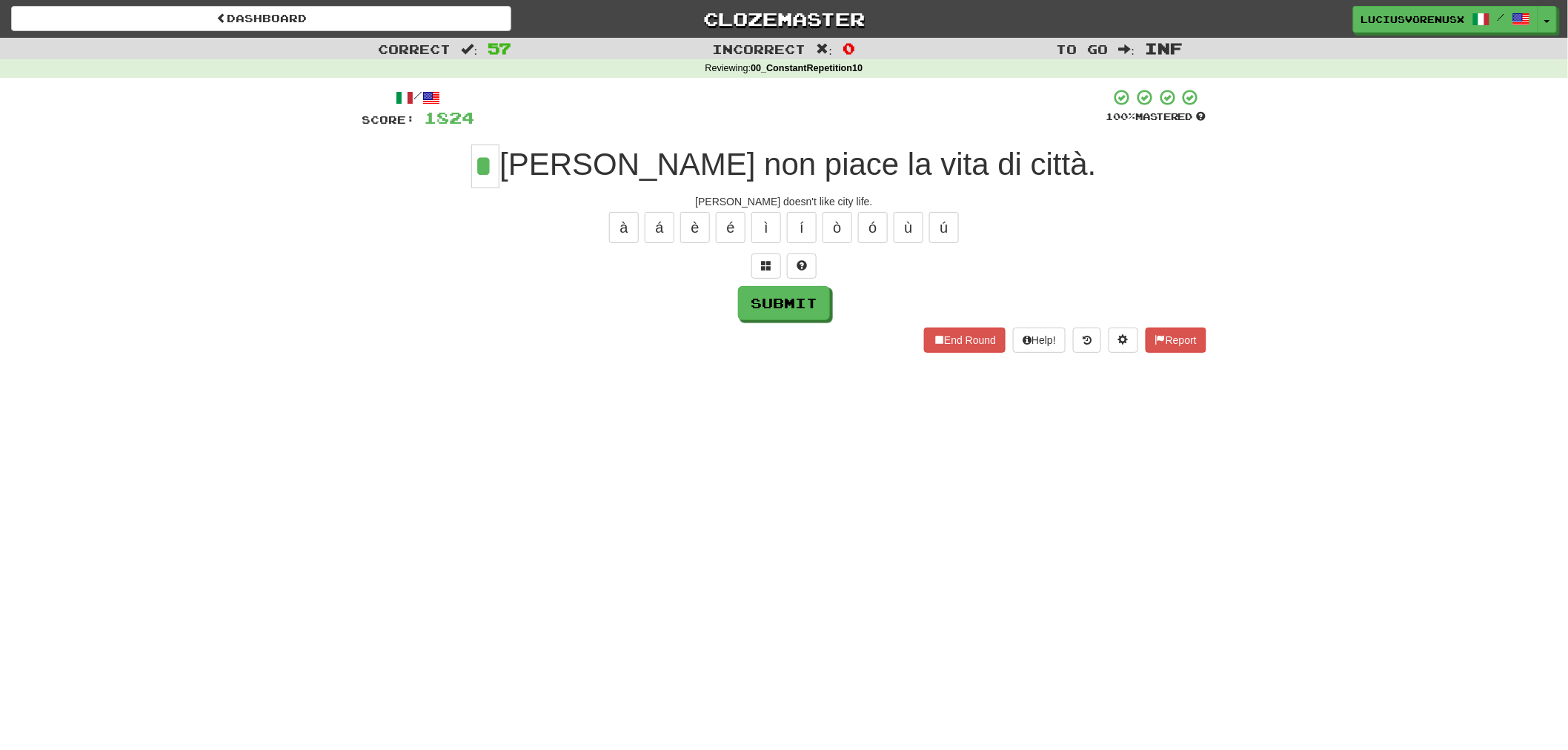
type input "*"
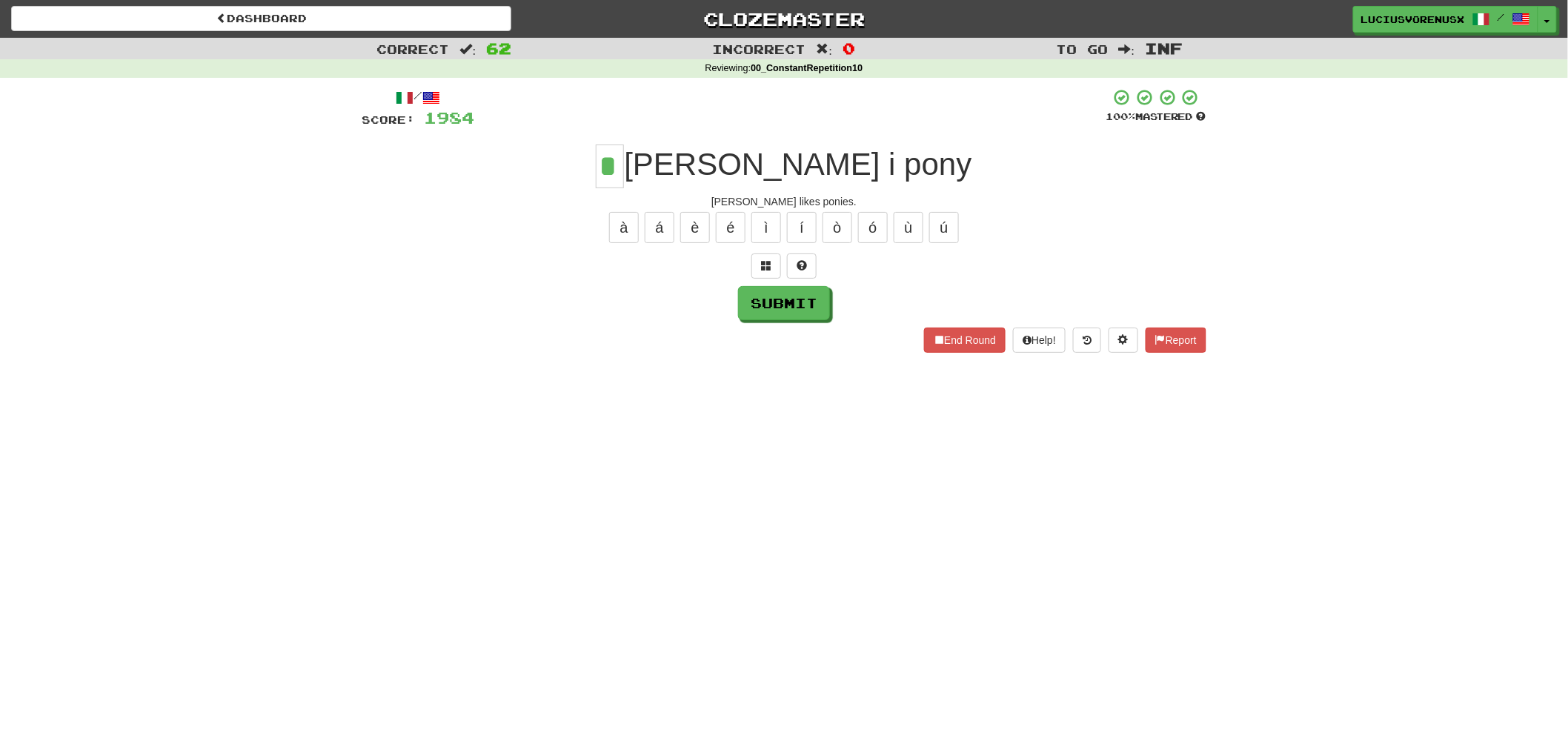
type input "*"
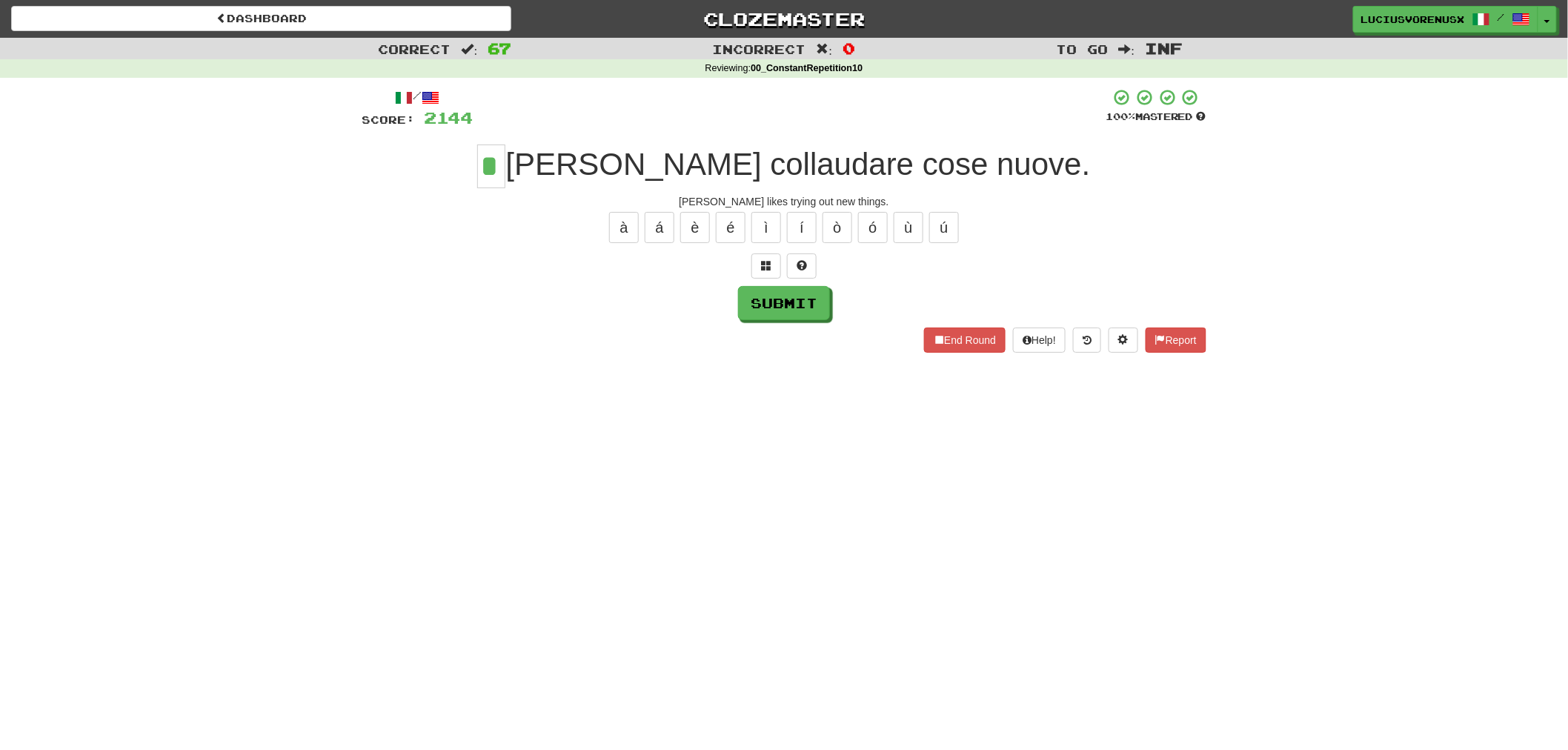
type input "*"
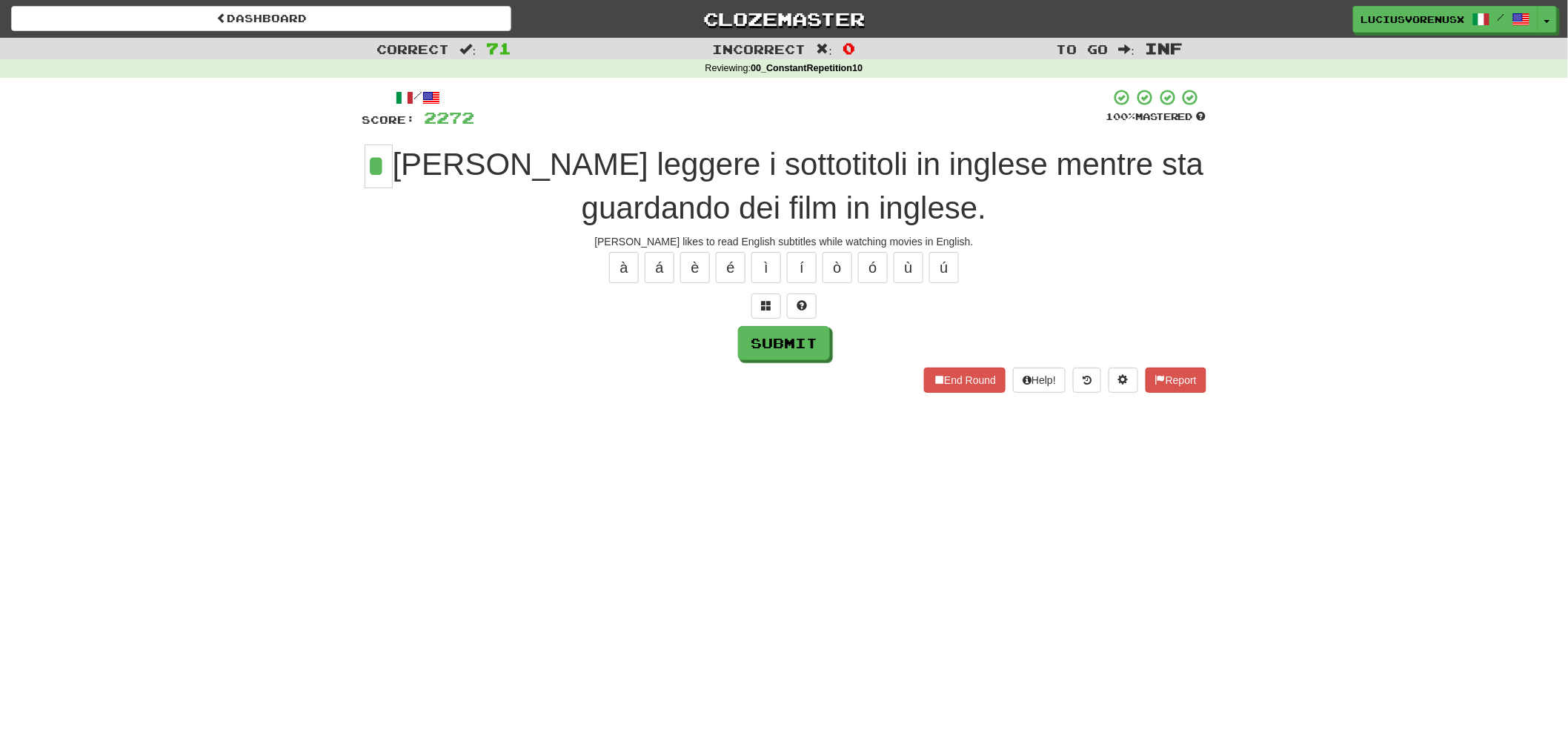
type input "*"
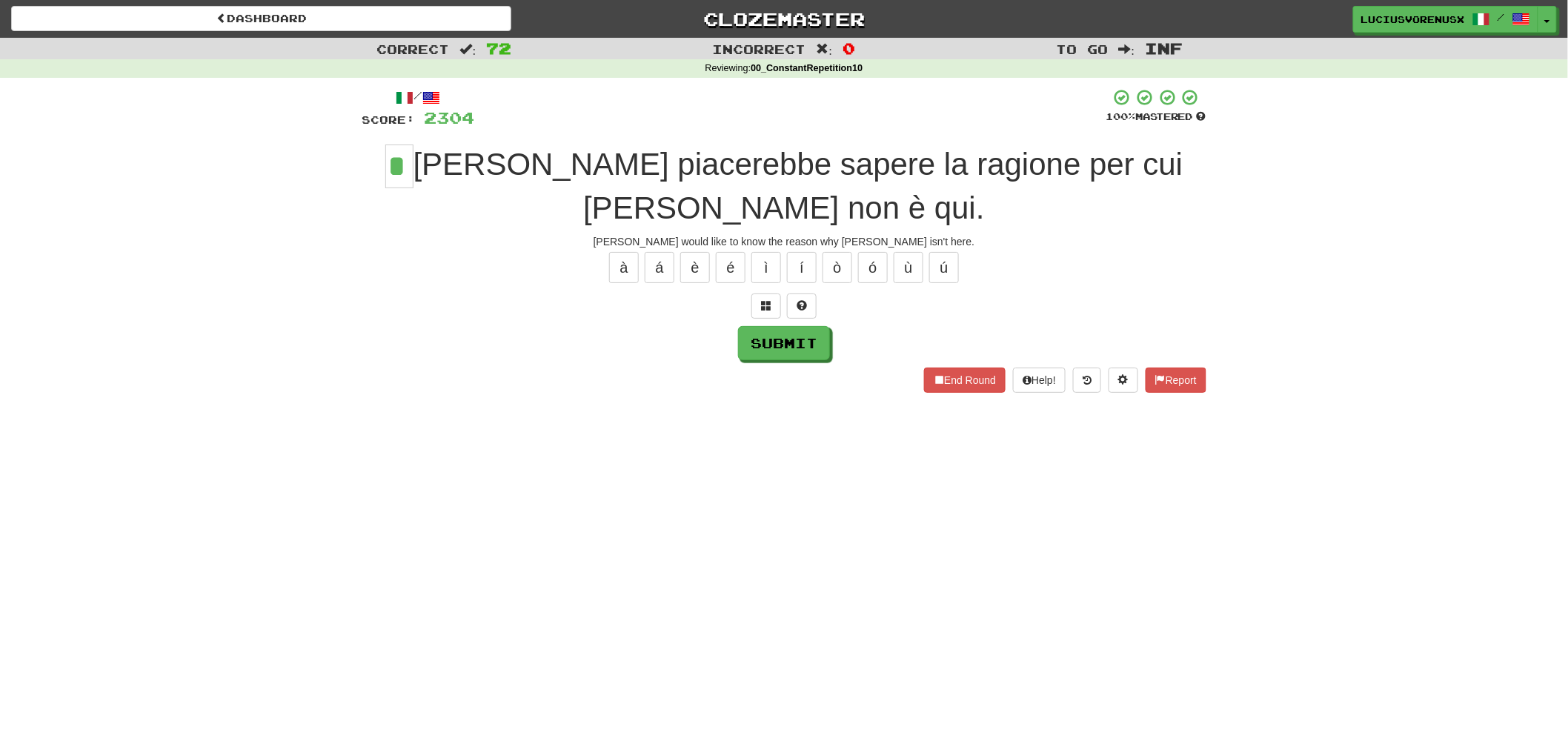
type input "*"
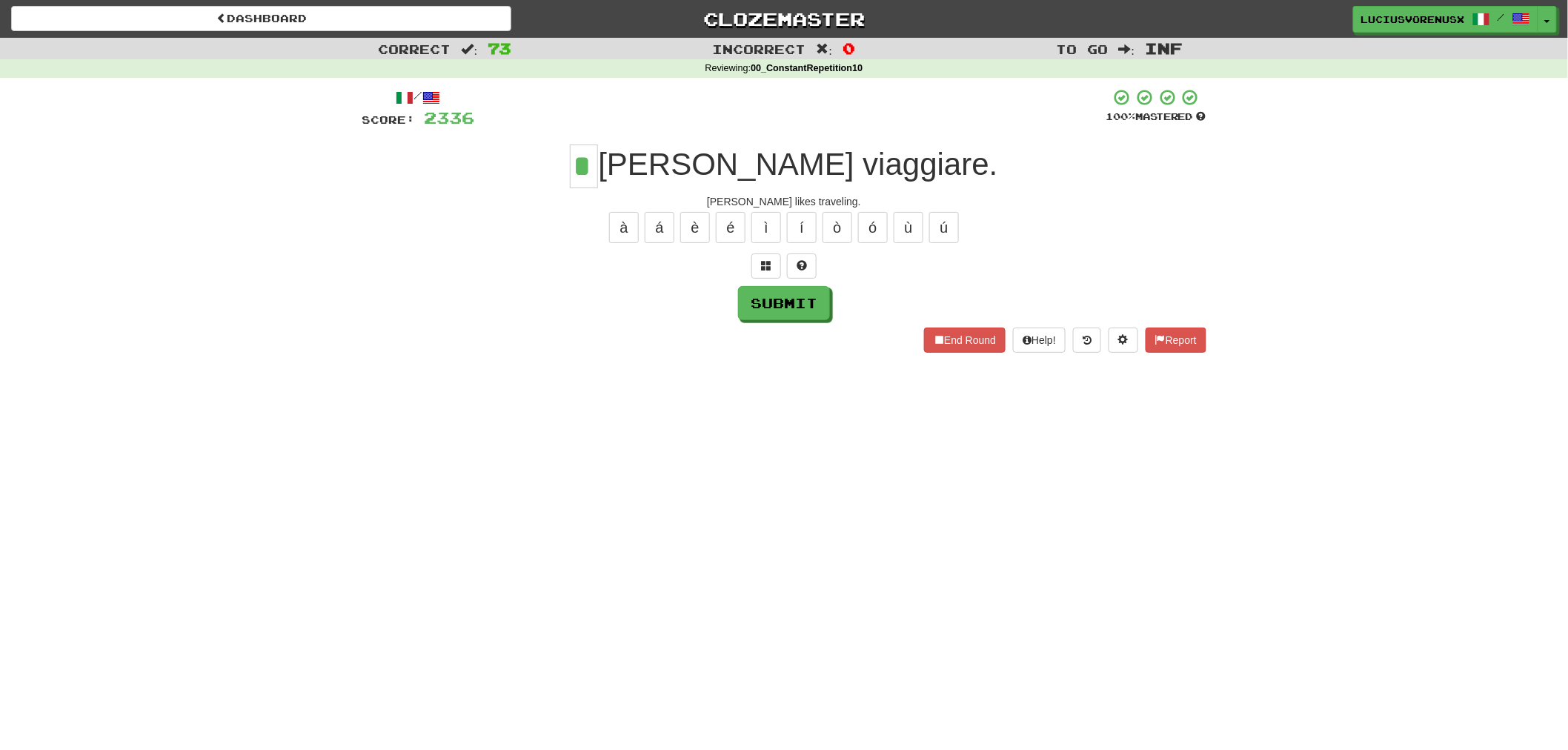
type input "*"
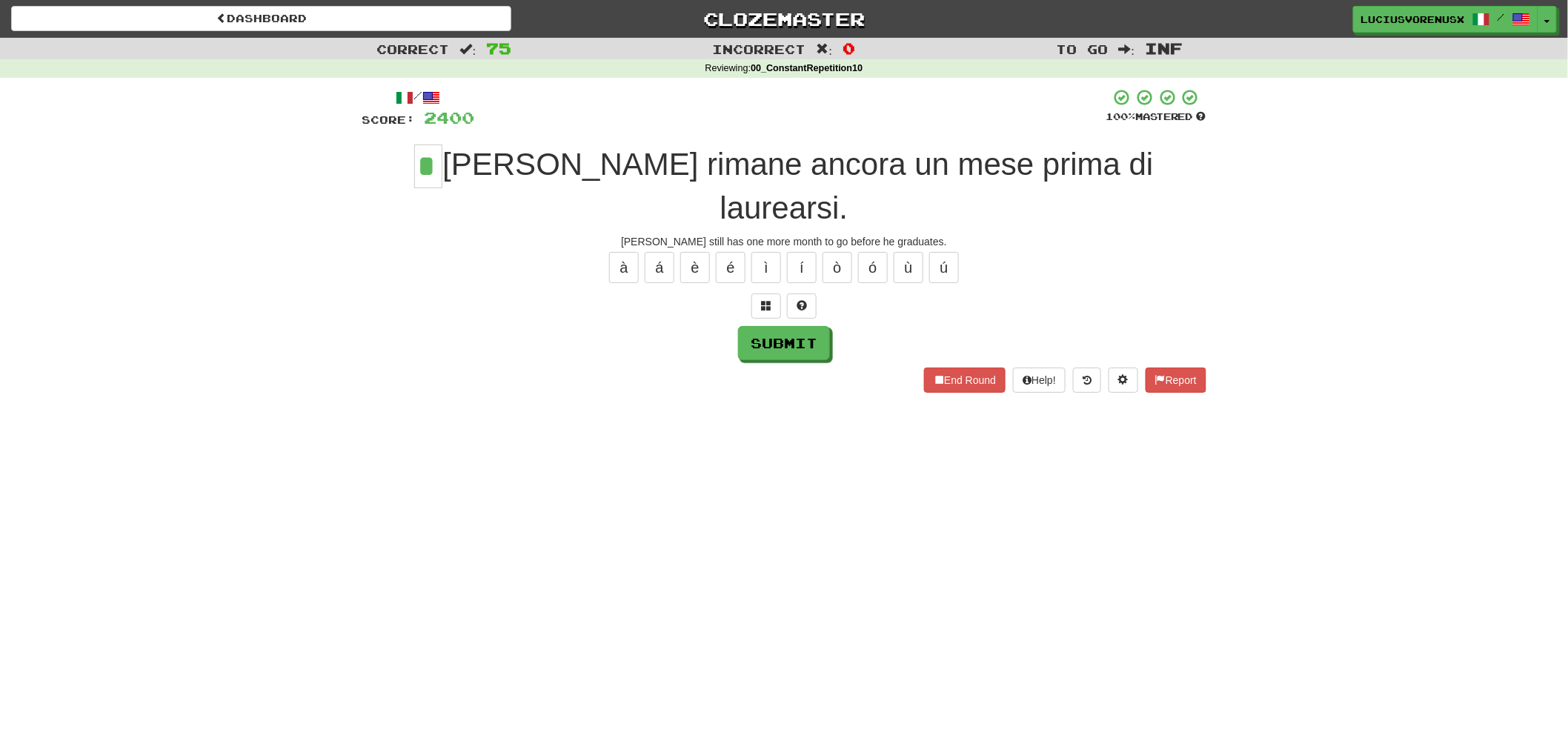
type input "*"
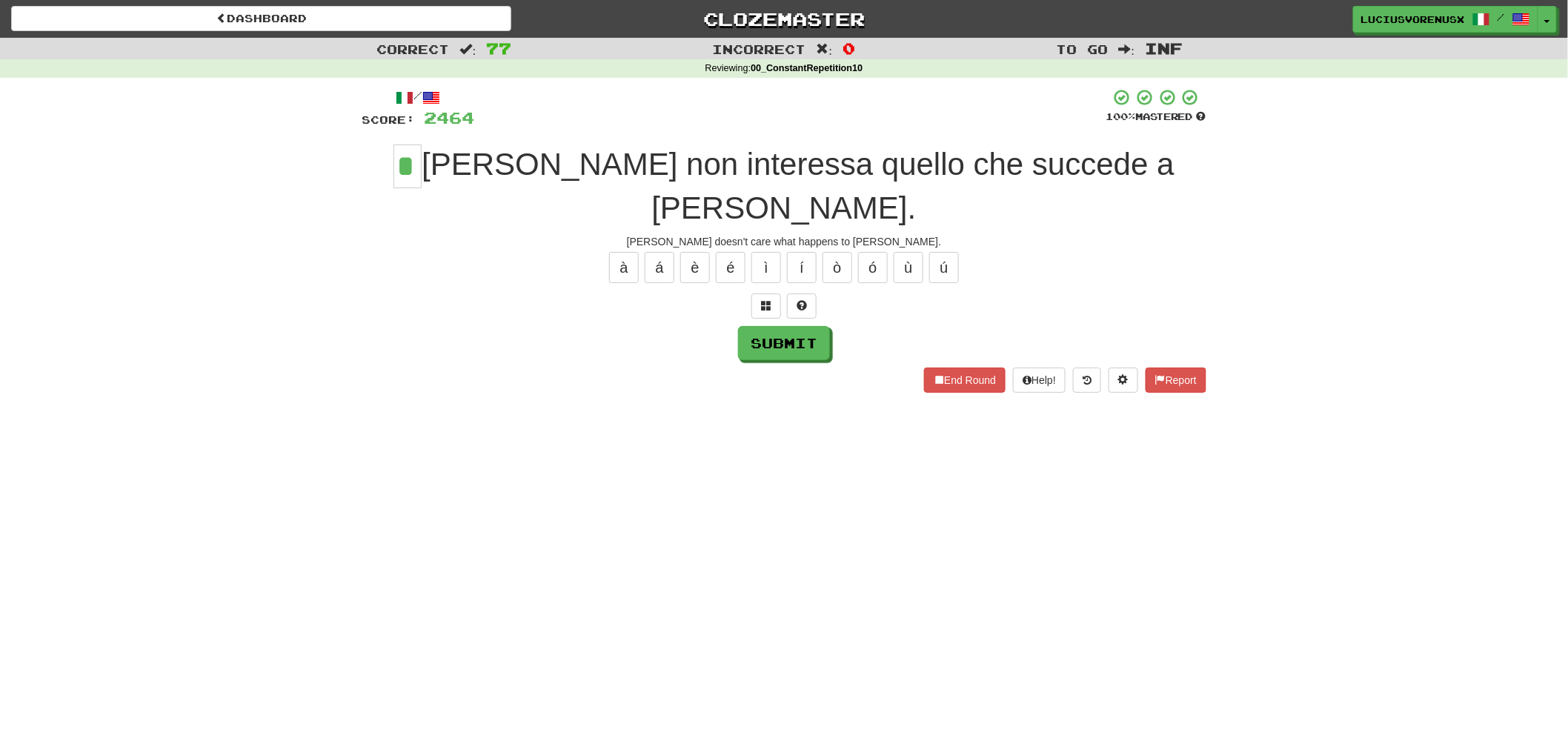
type input "*"
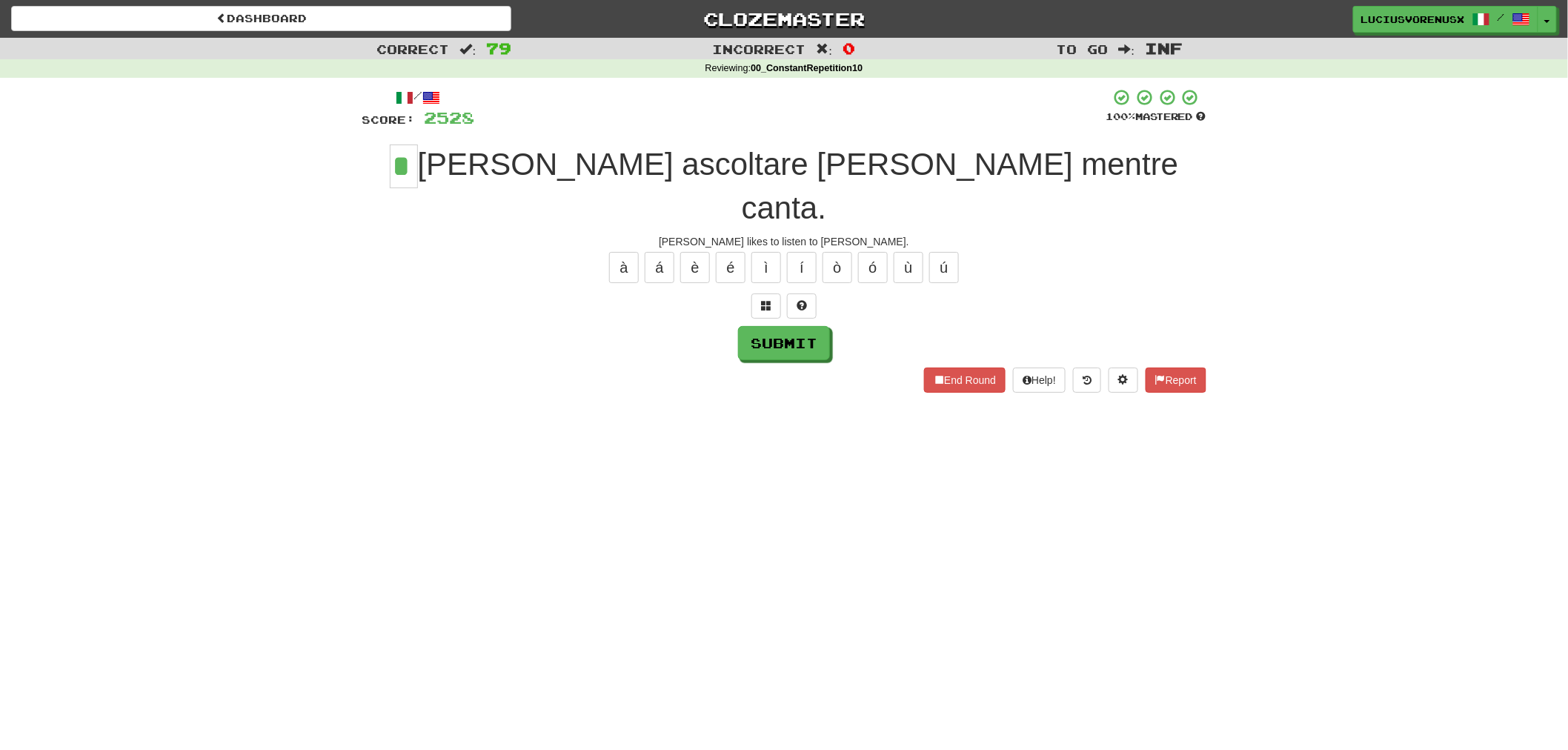
type input "*"
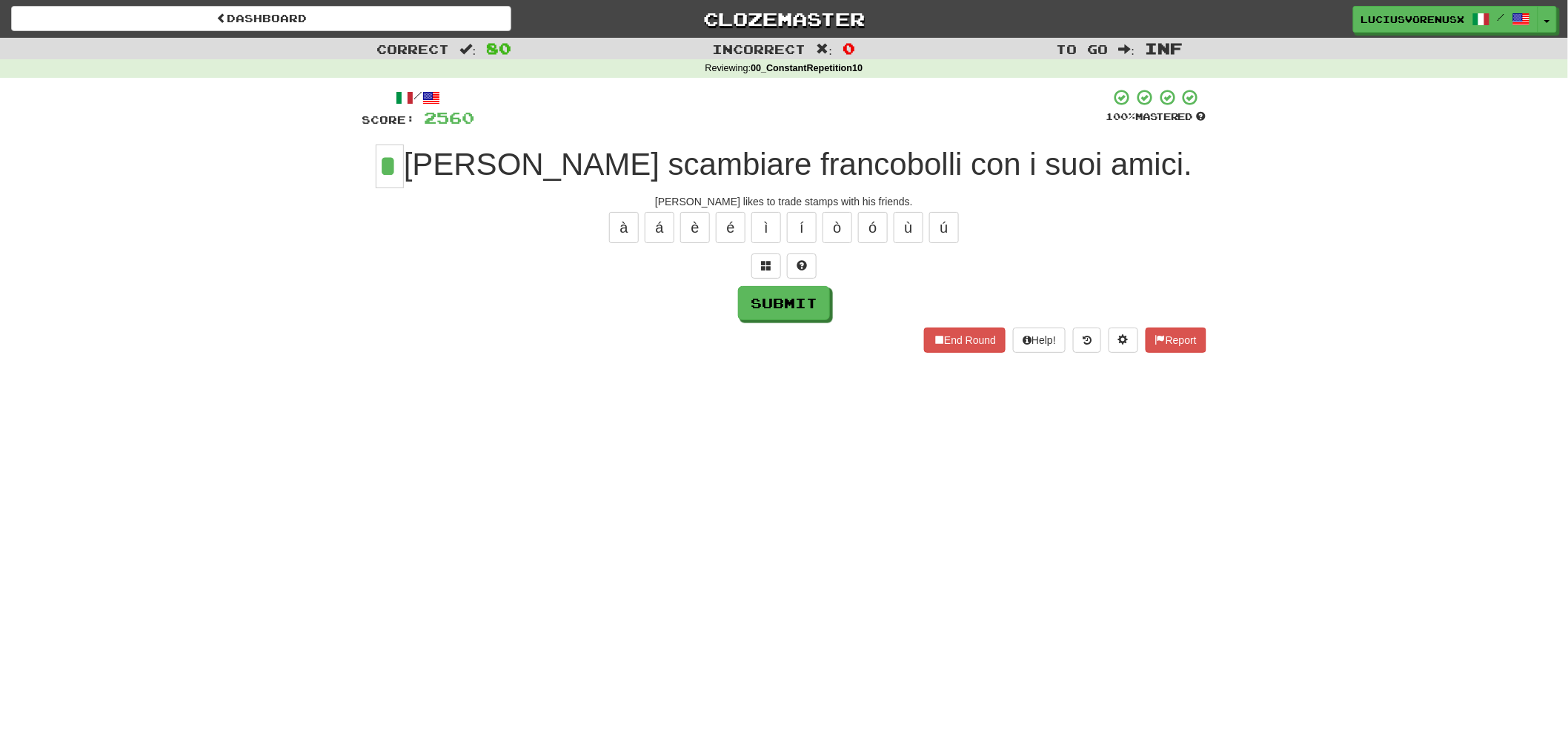
type input "*"
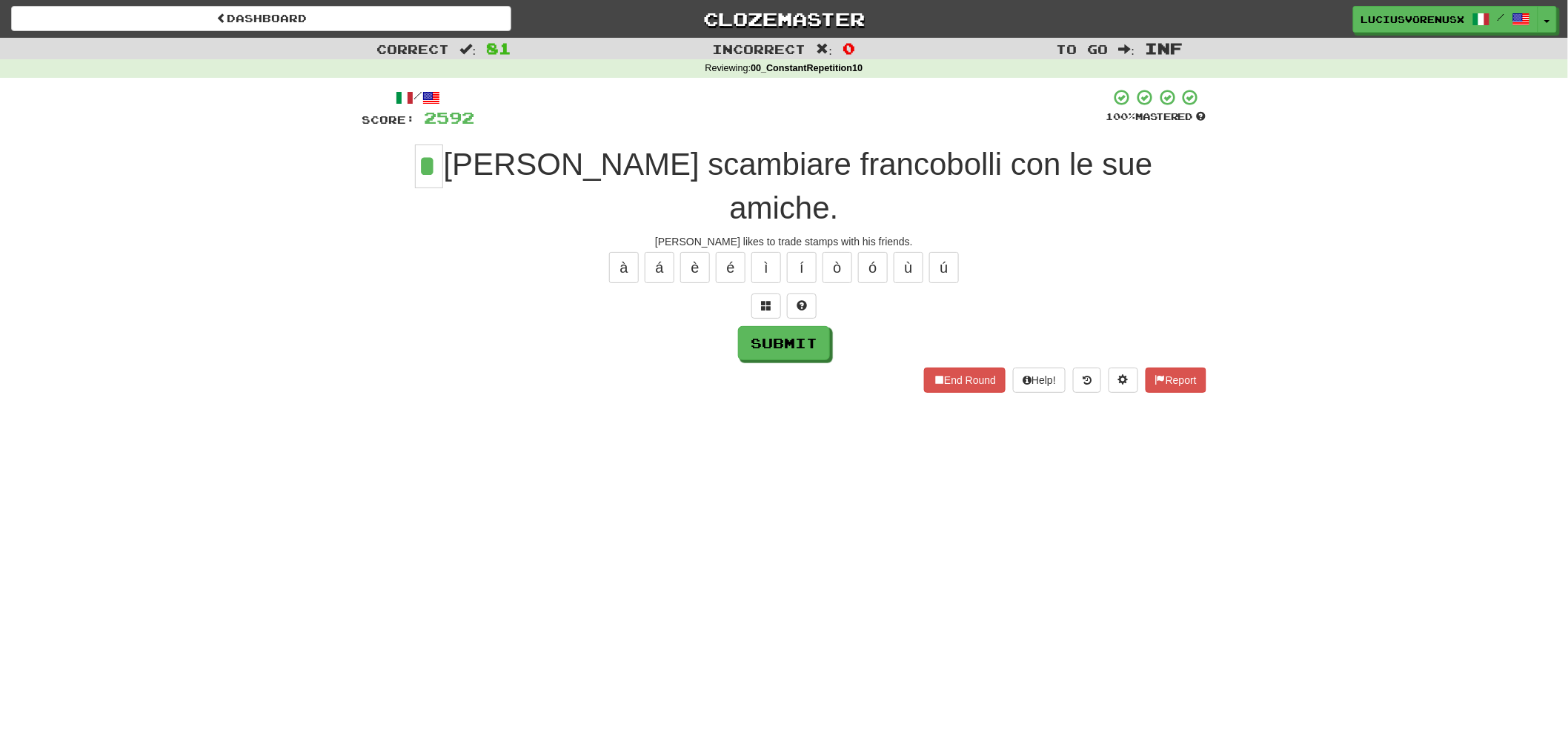
type input "*"
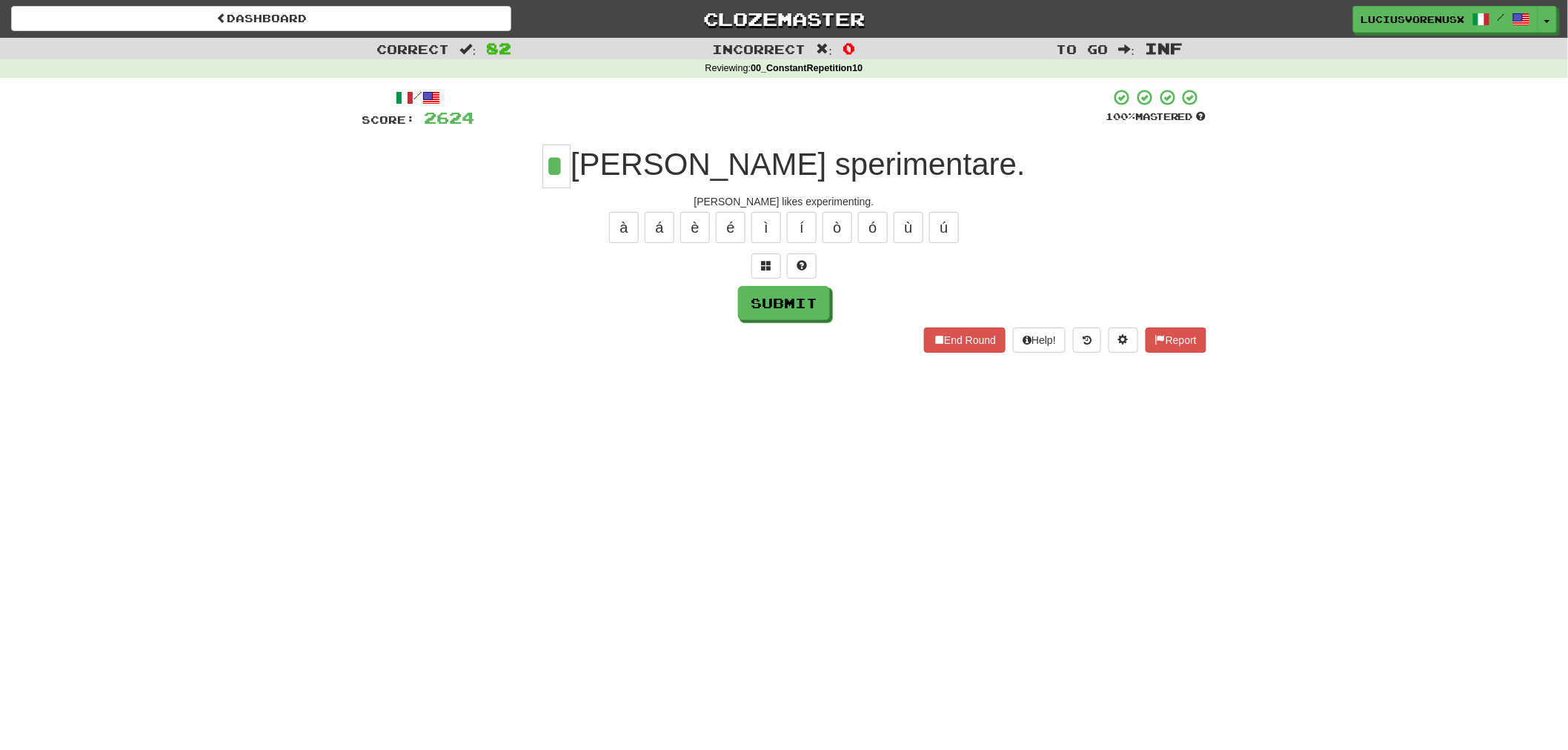
type input "*"
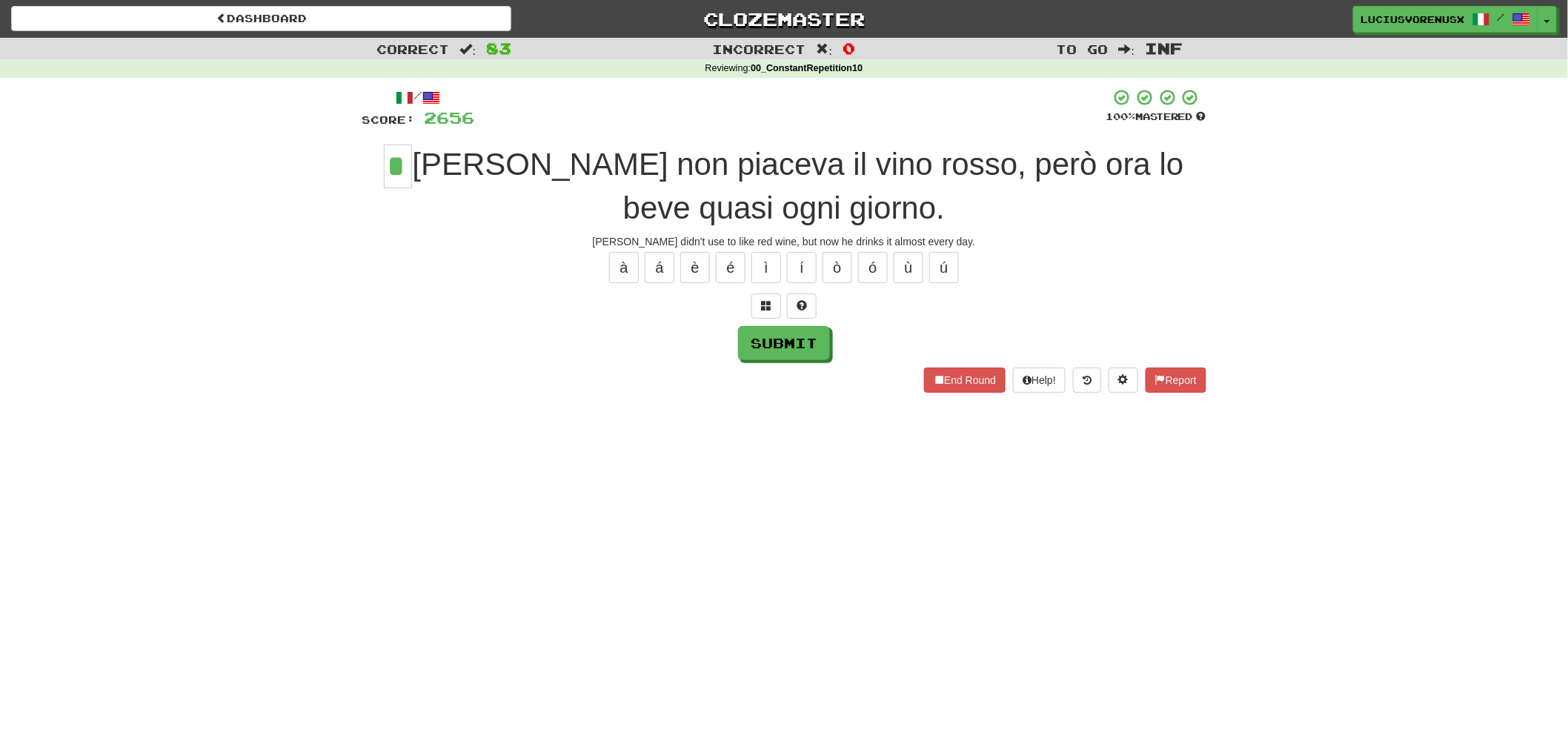
type input "*"
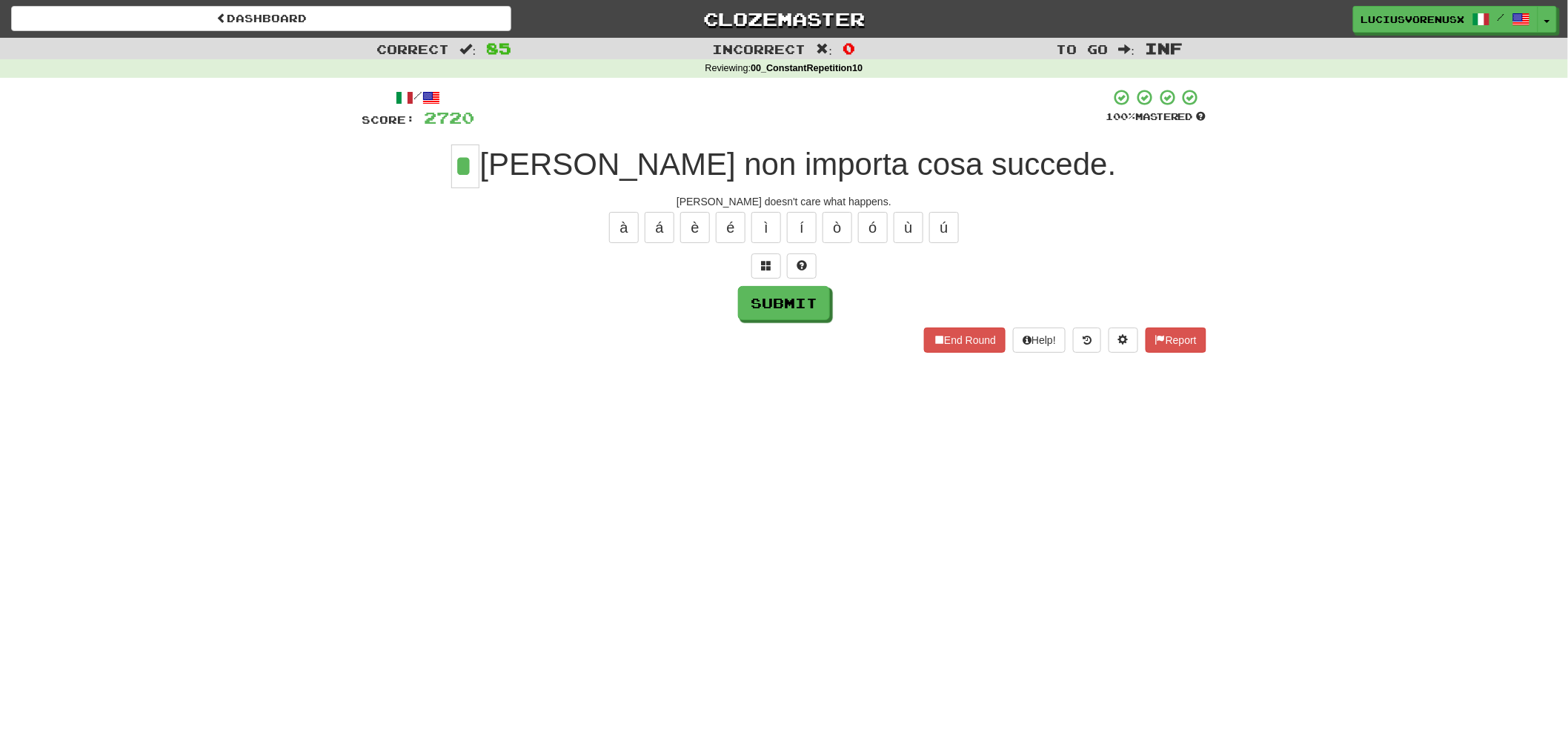
type input "*"
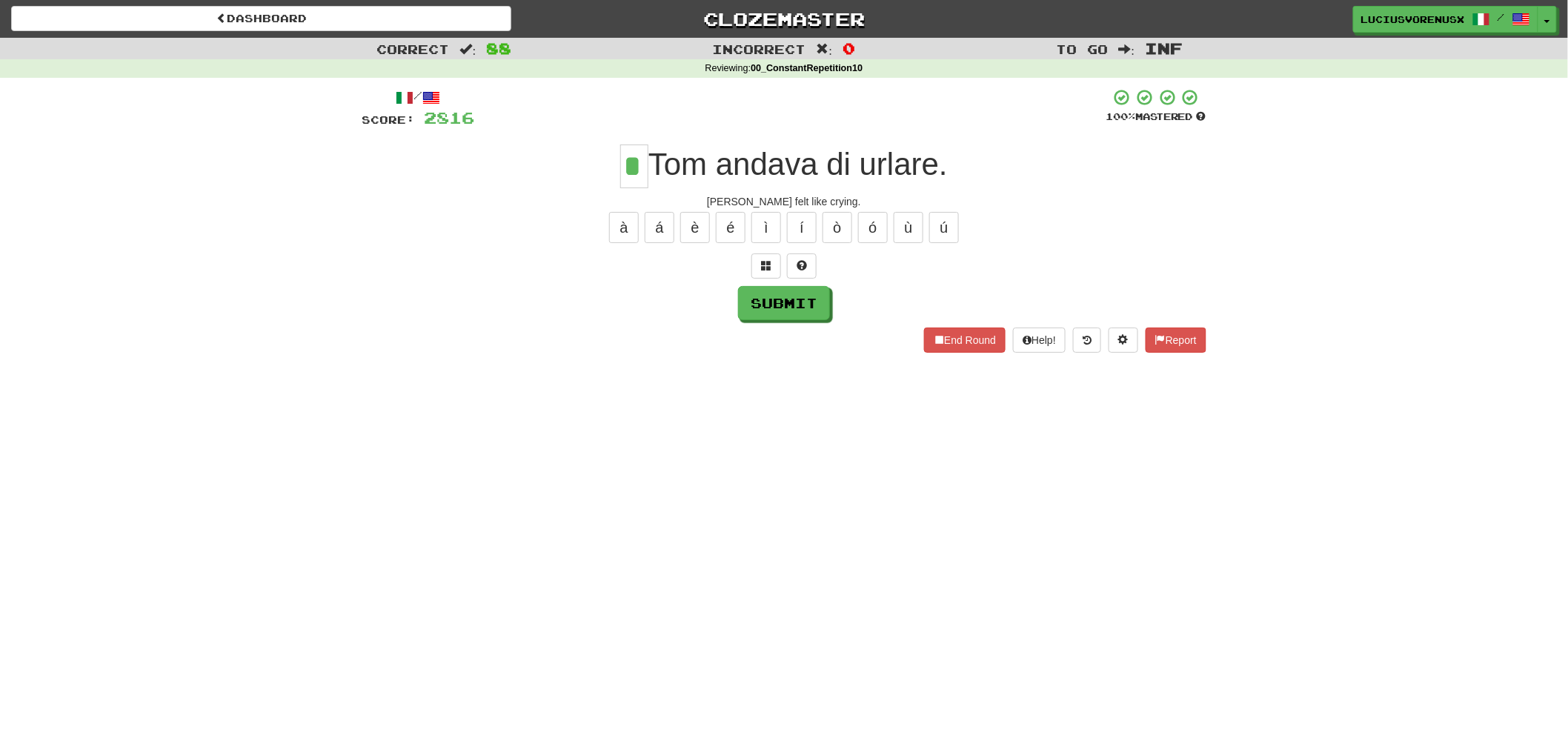
type input "*"
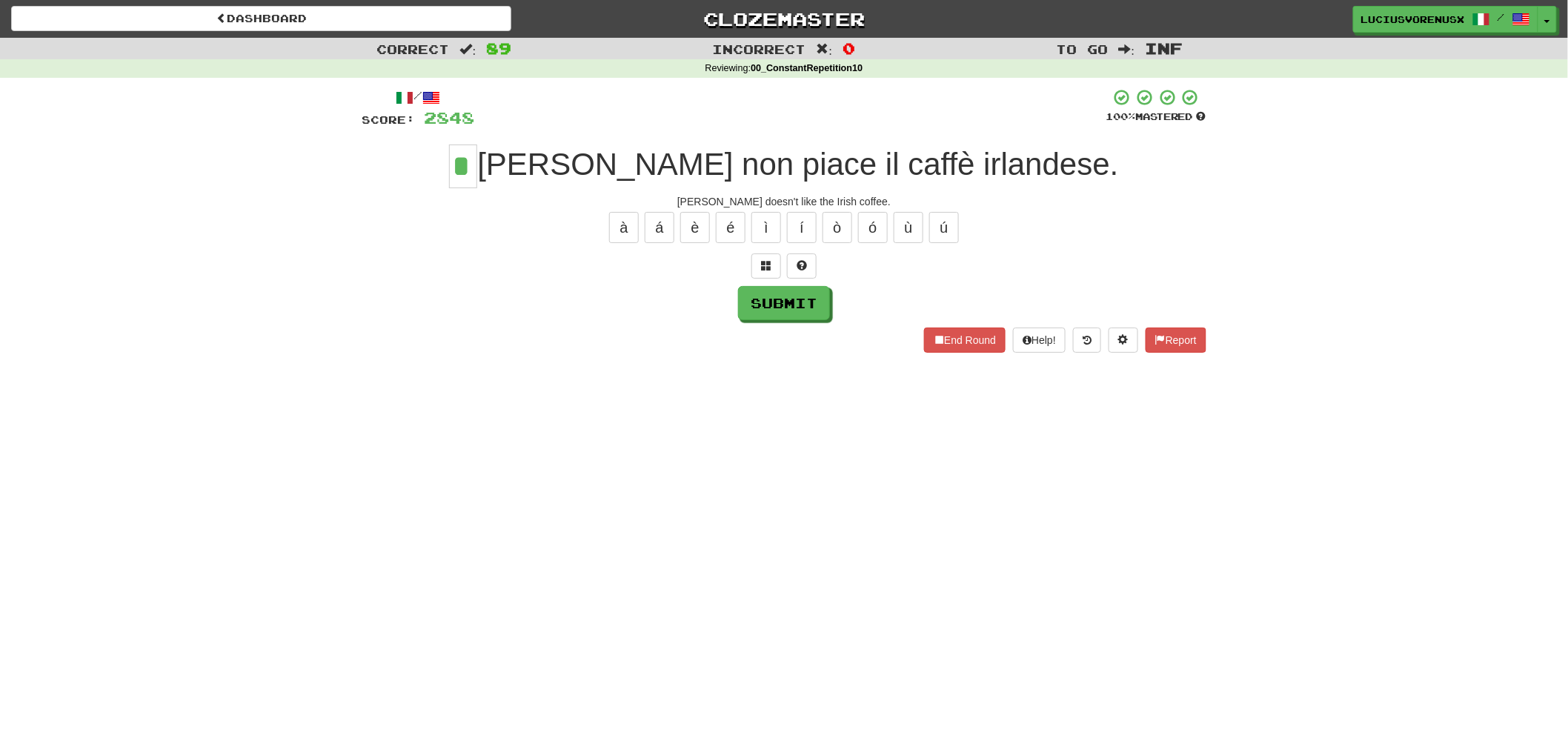
type input "*"
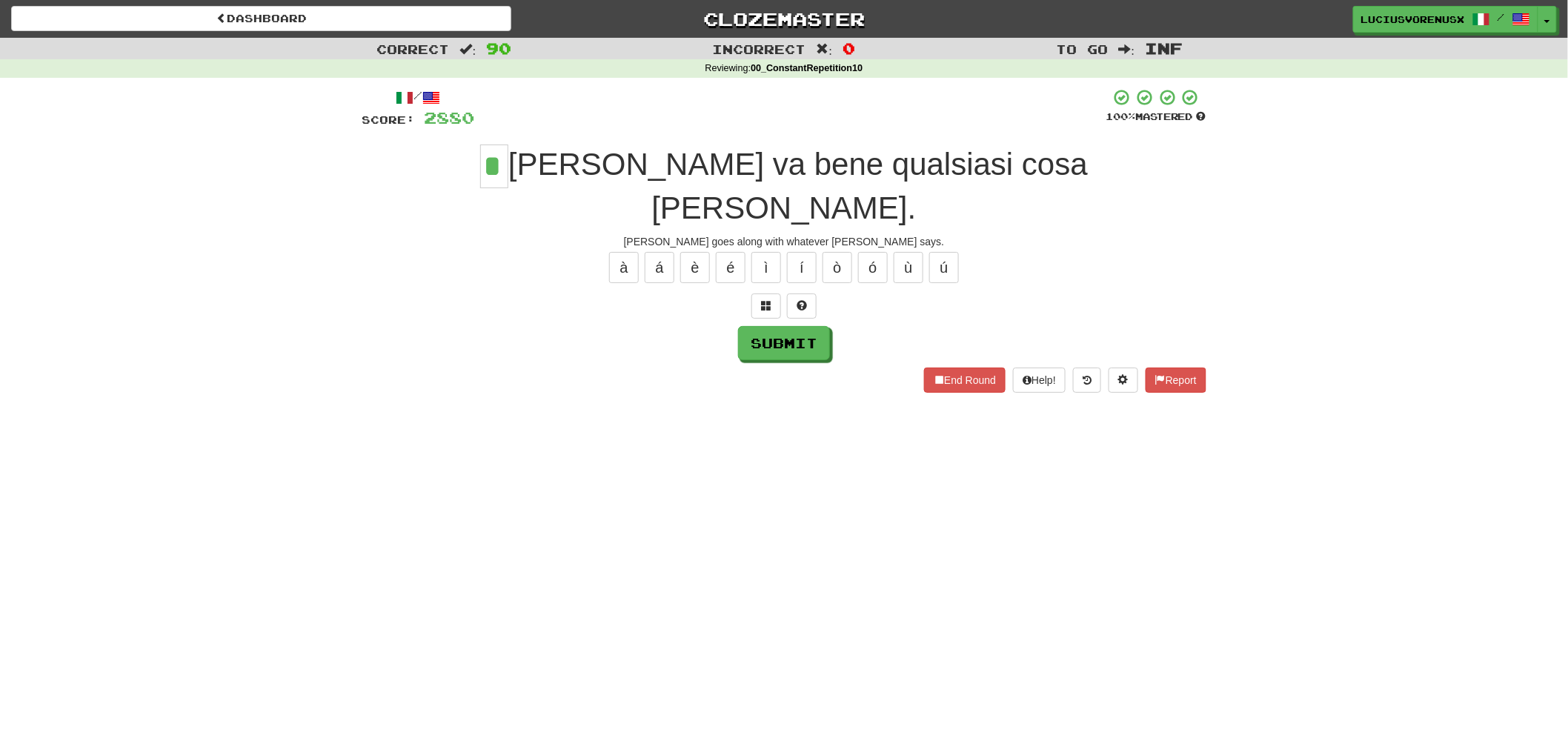
type input "*"
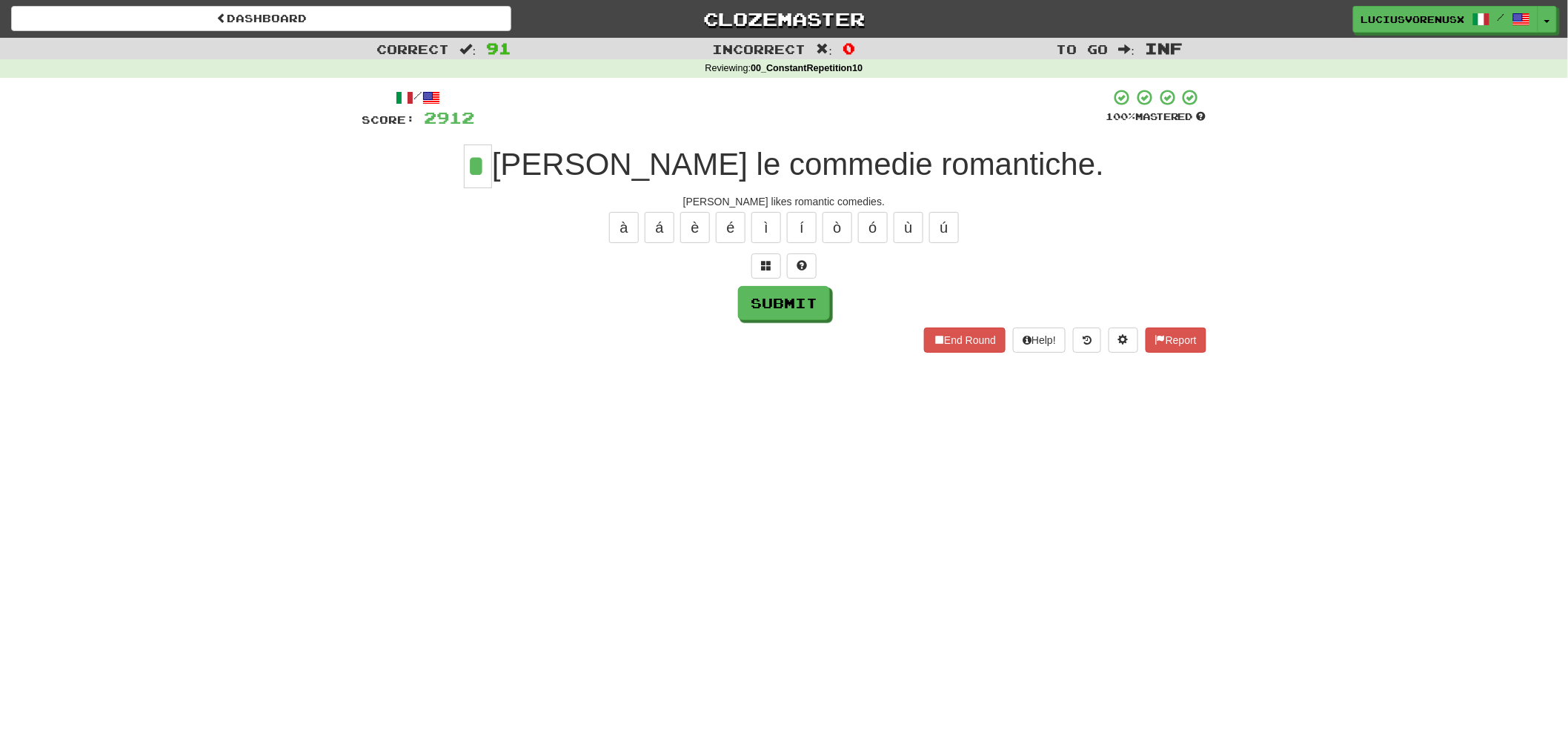
type input "*"
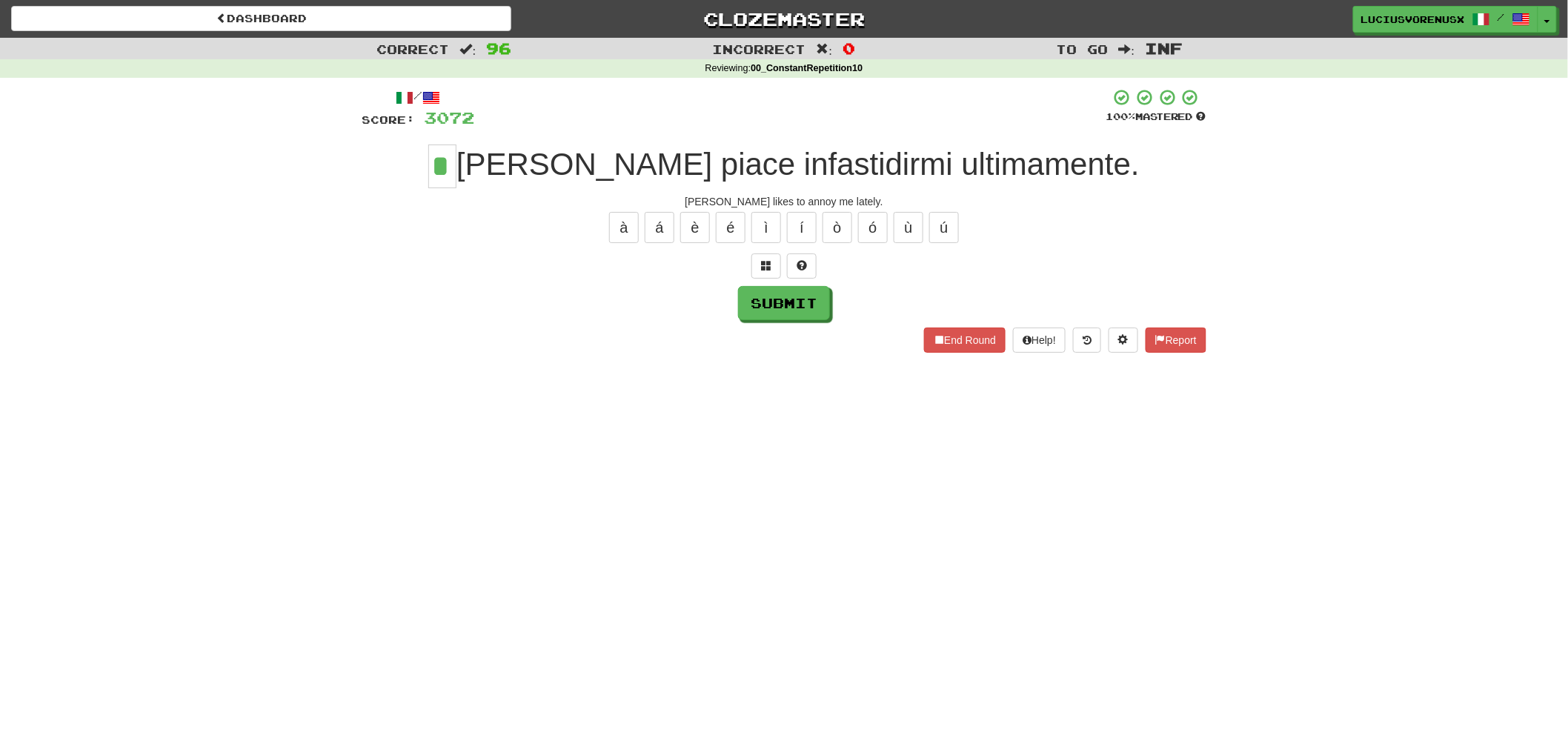
type input "*"
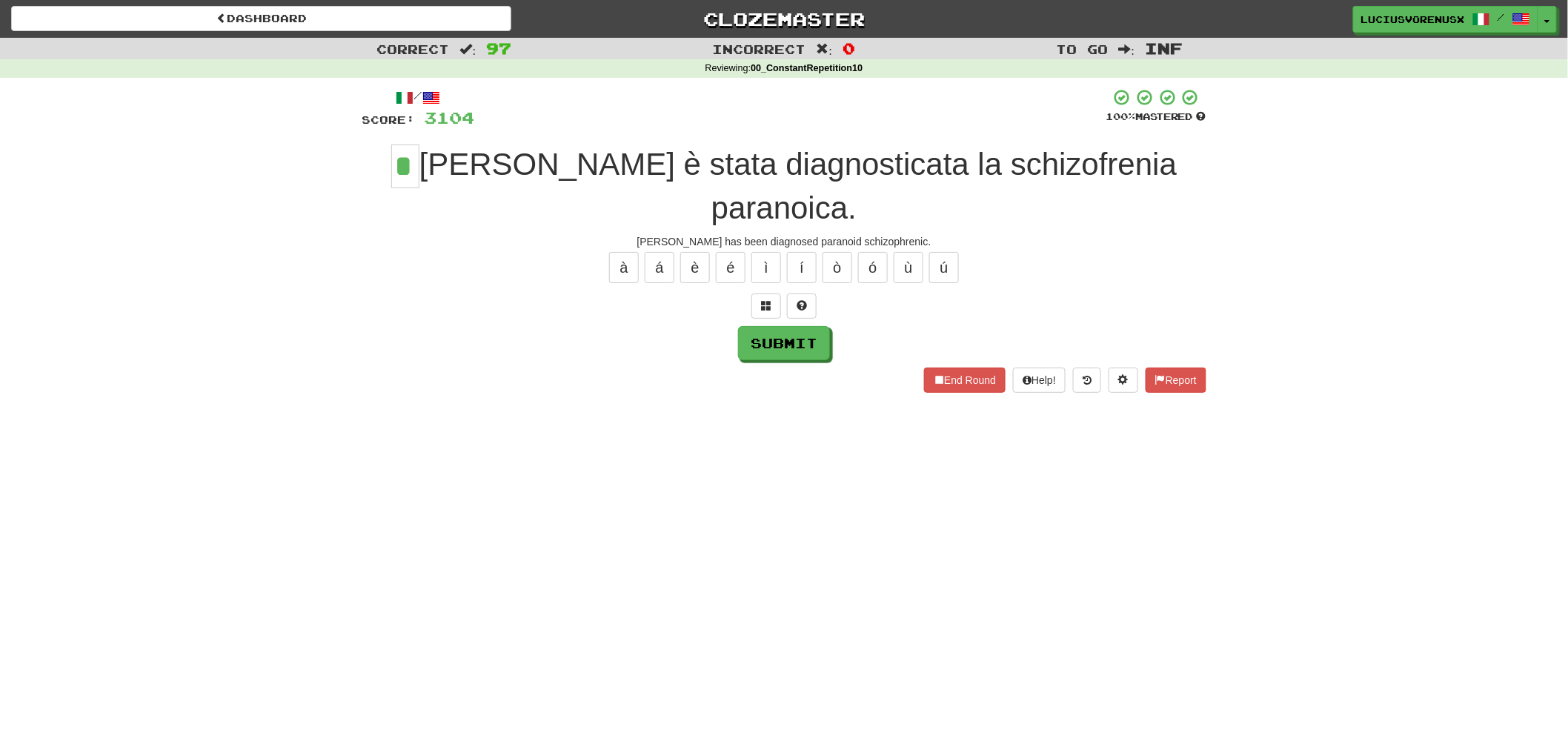
type input "*"
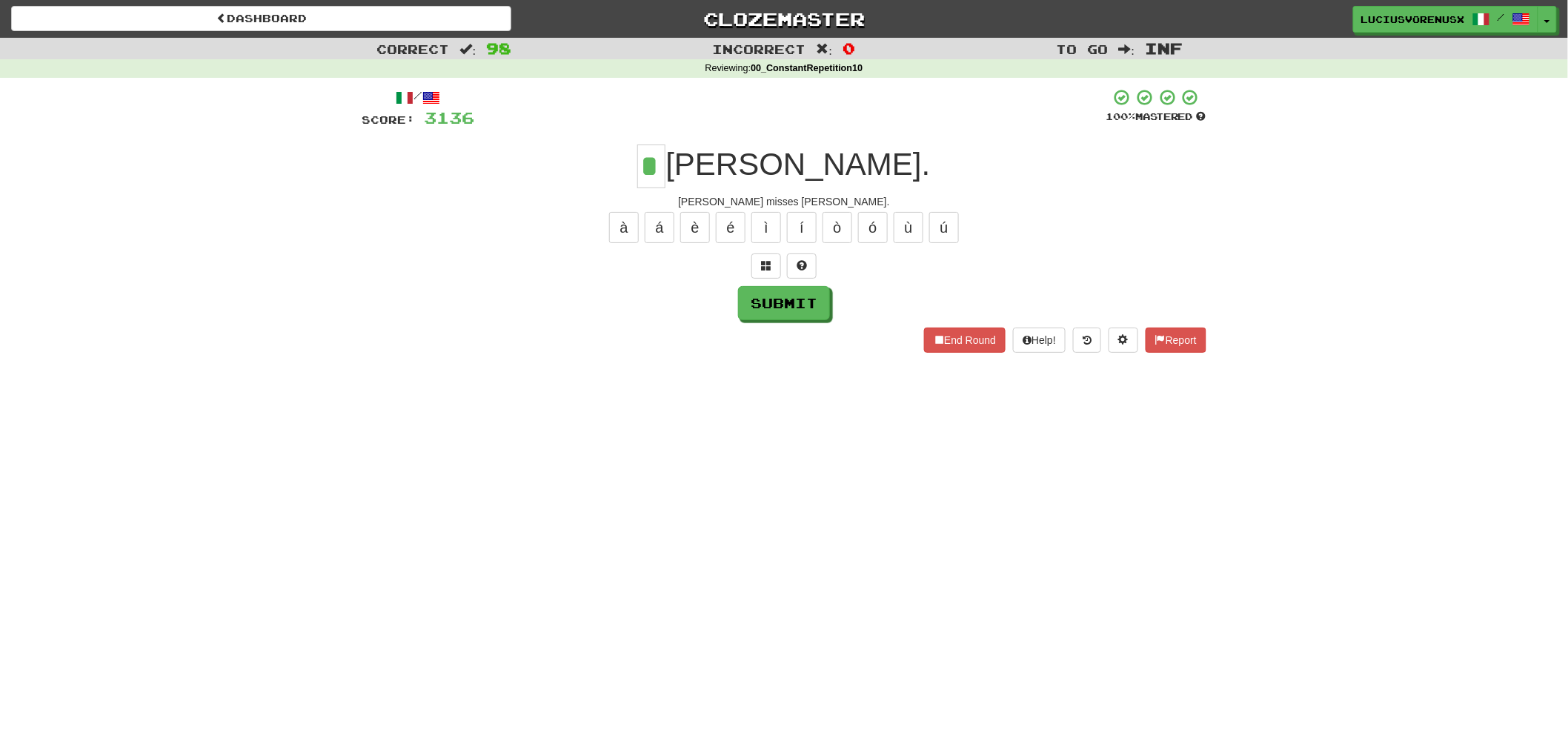
type input "*"
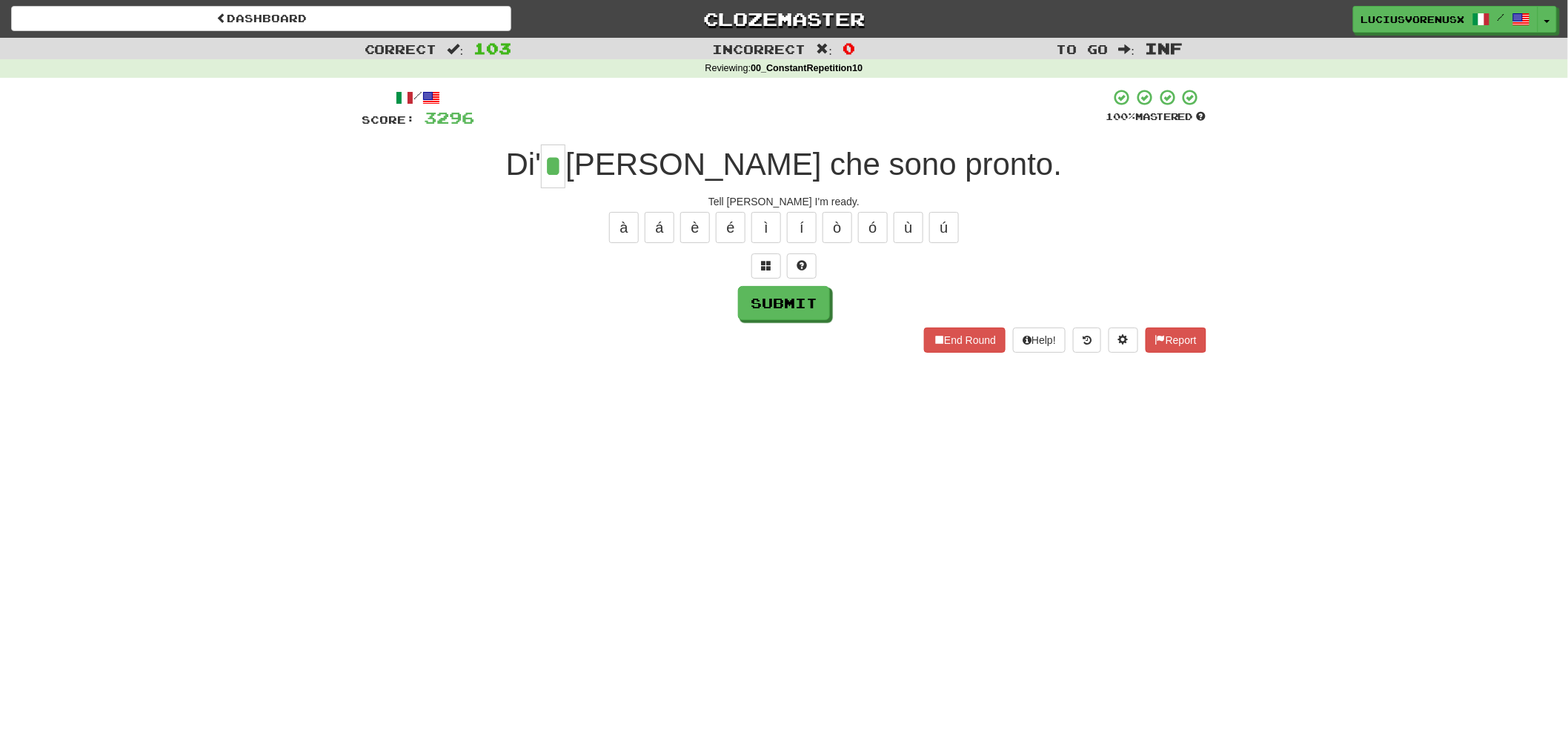
type input "*"
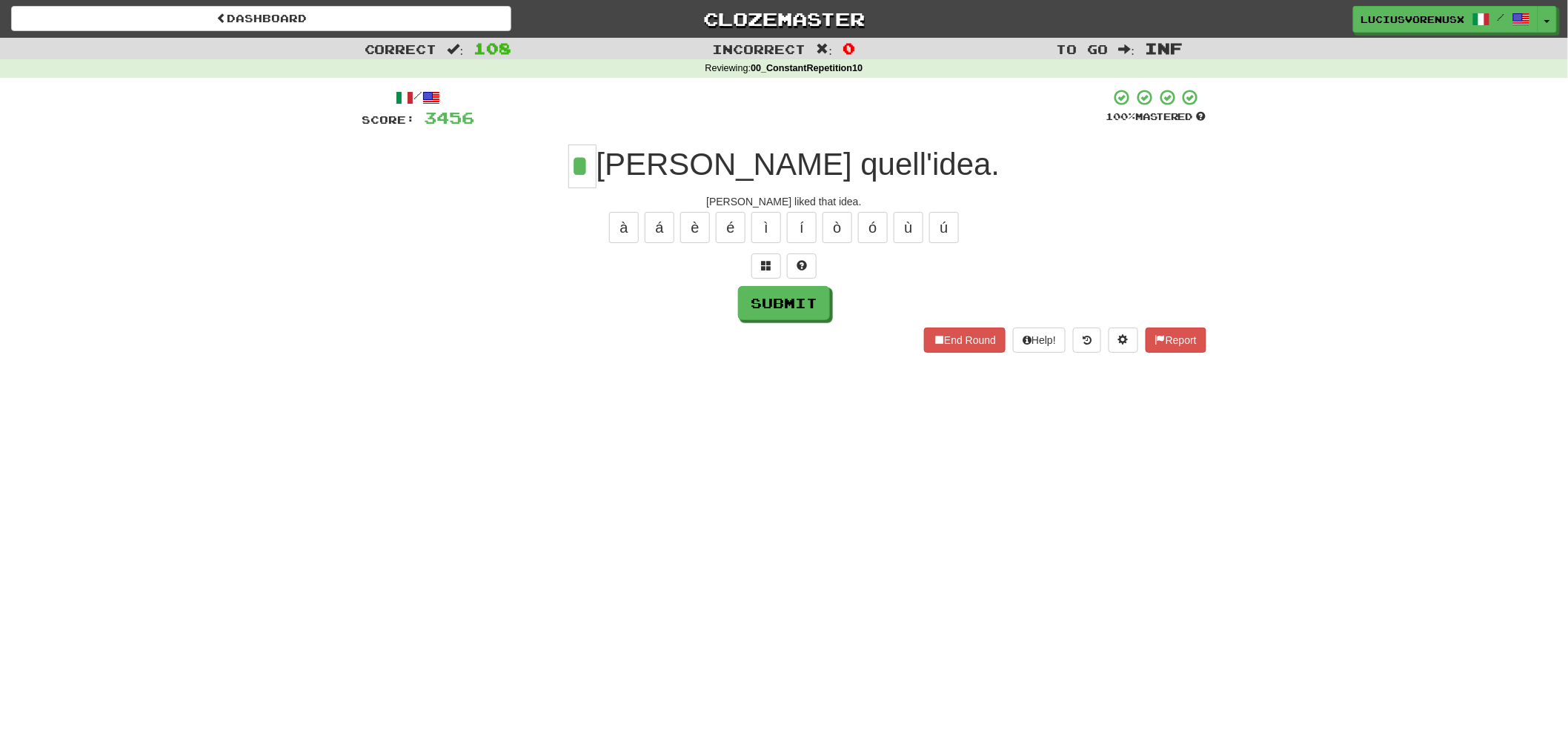
type input "*"
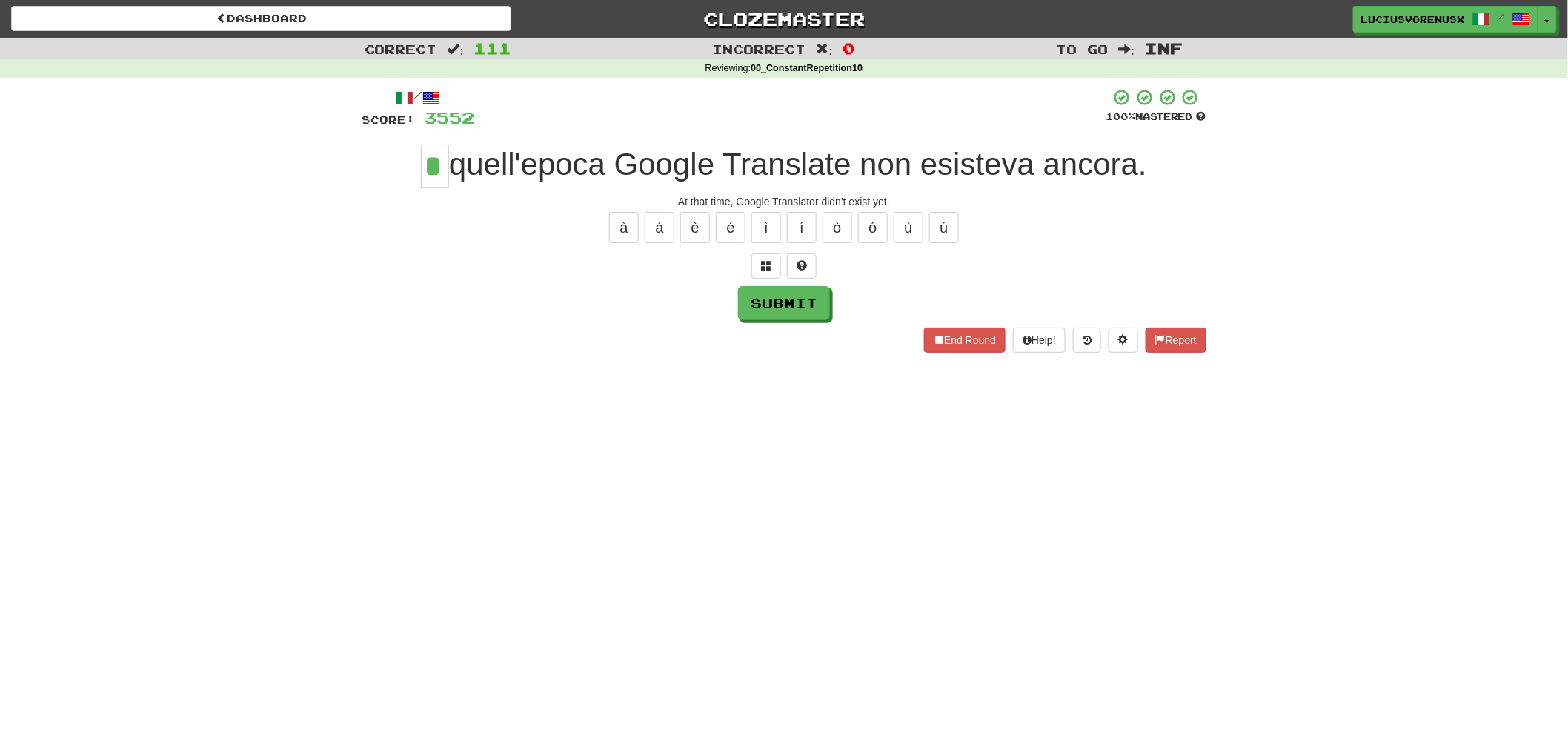
type input "*"
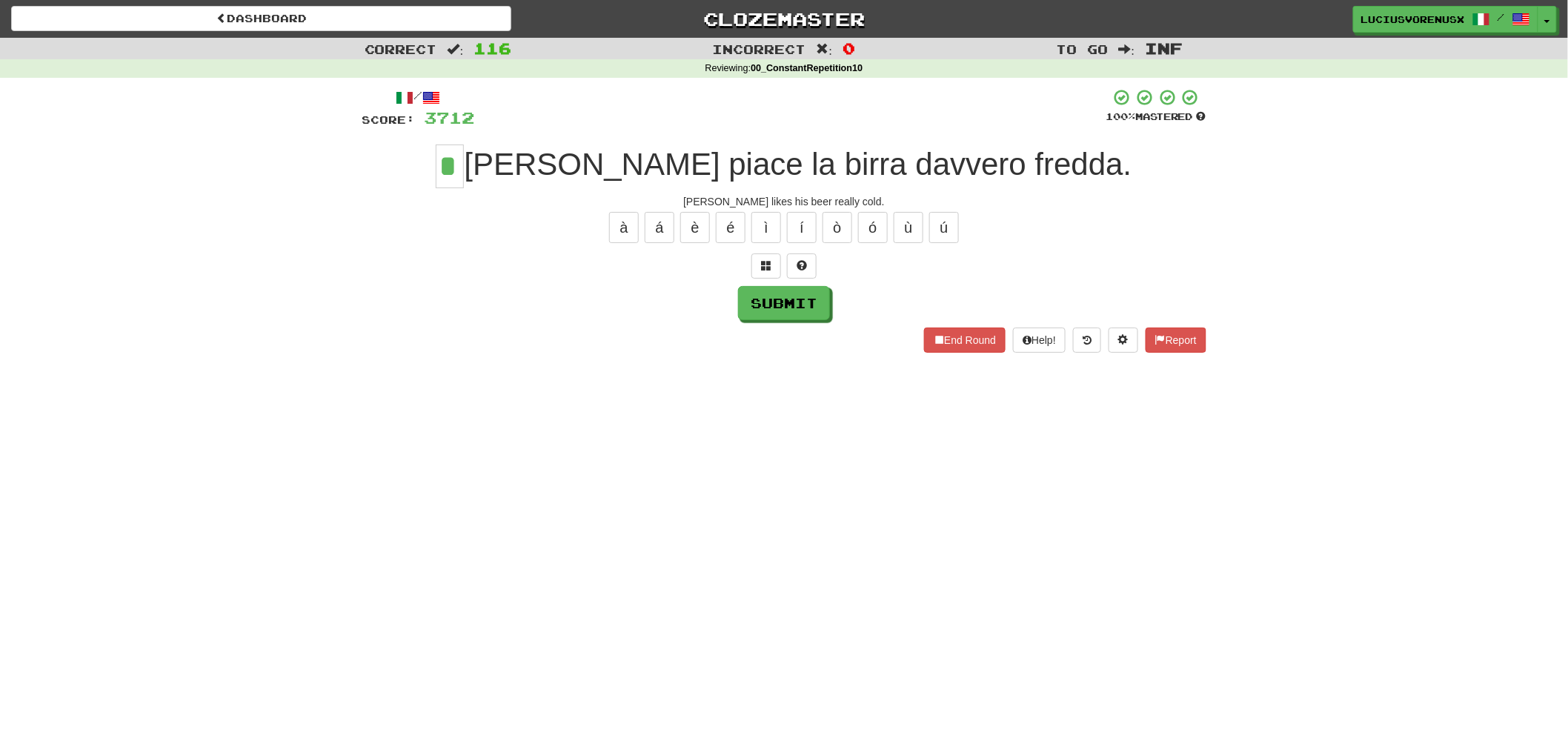
type input "*"
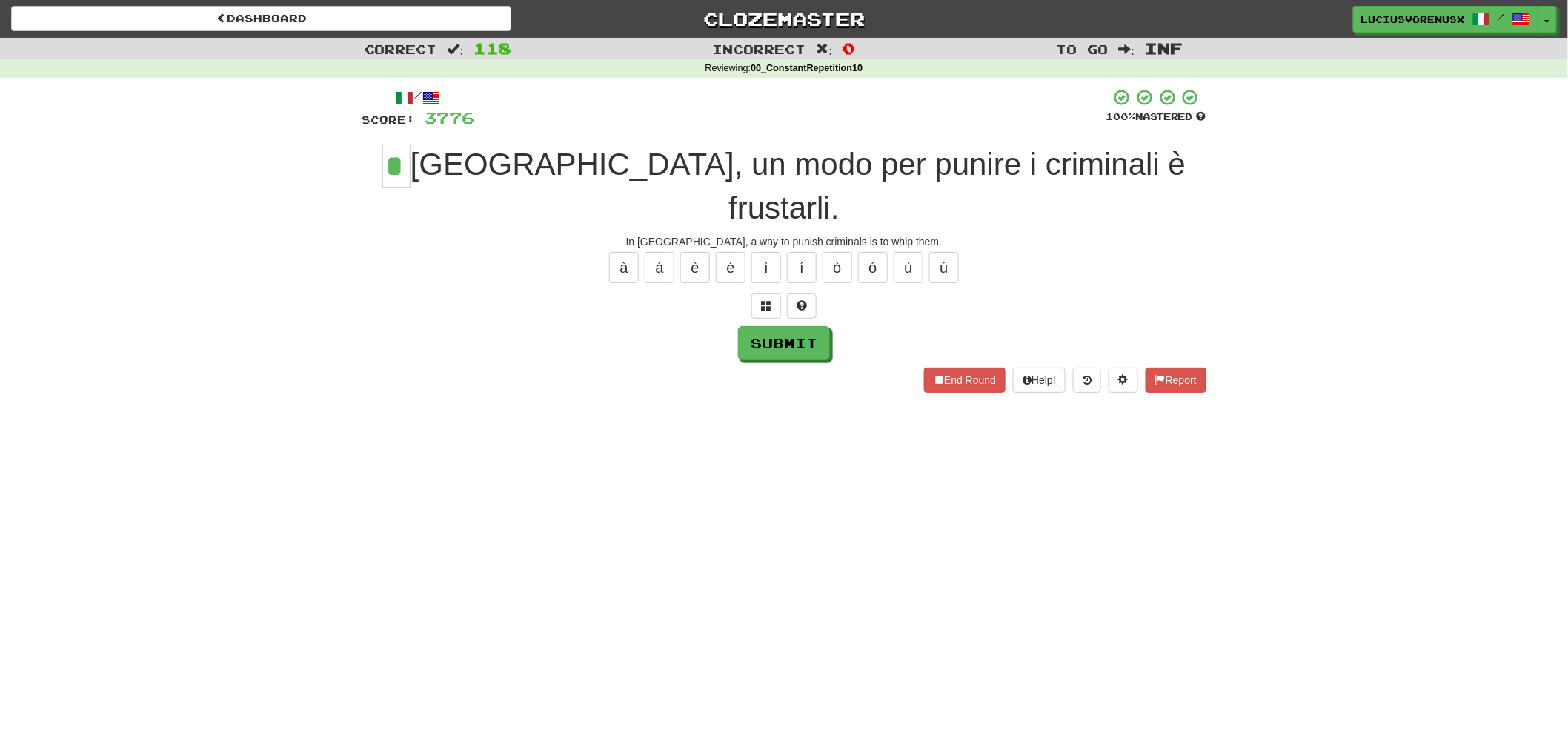
type input "*"
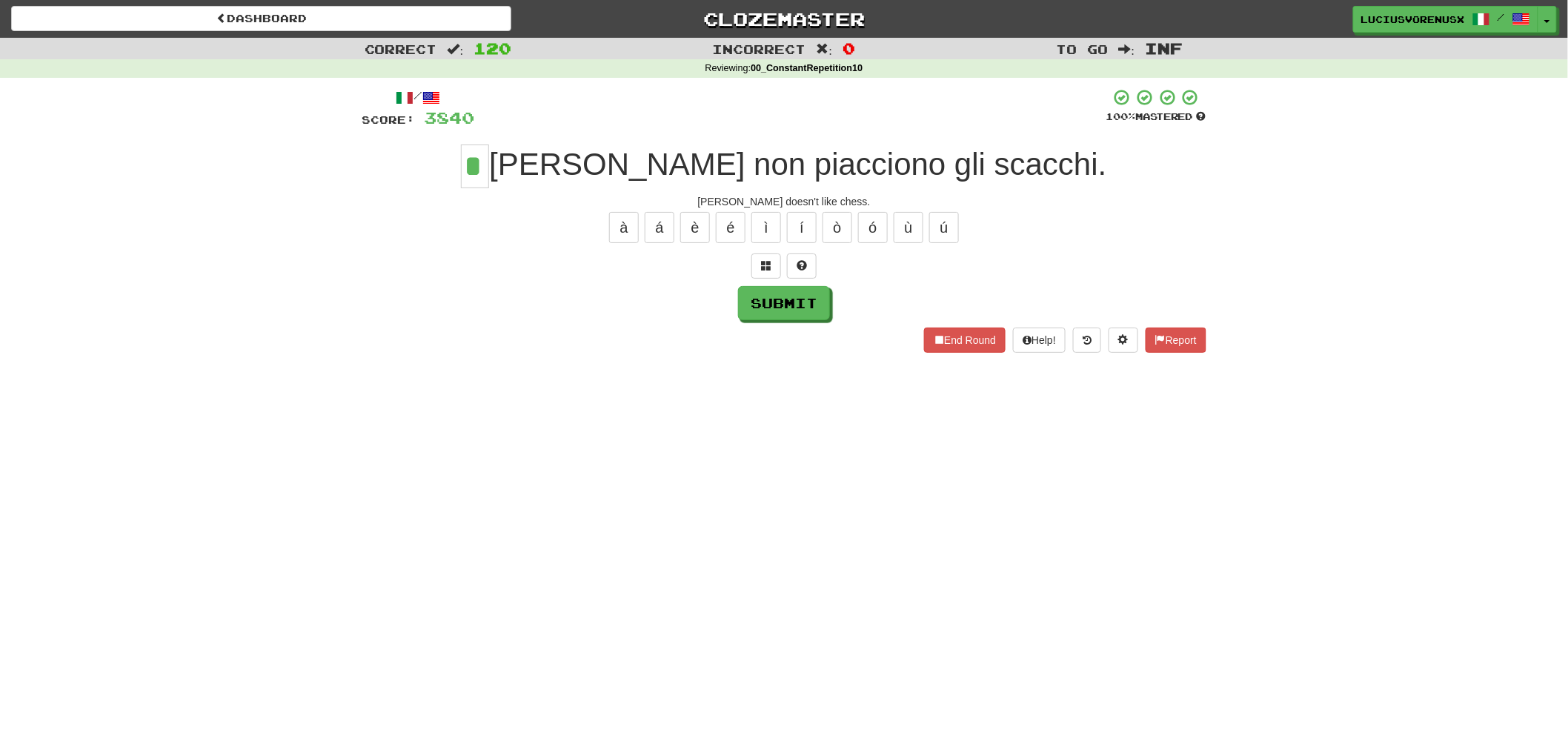
type input "*"
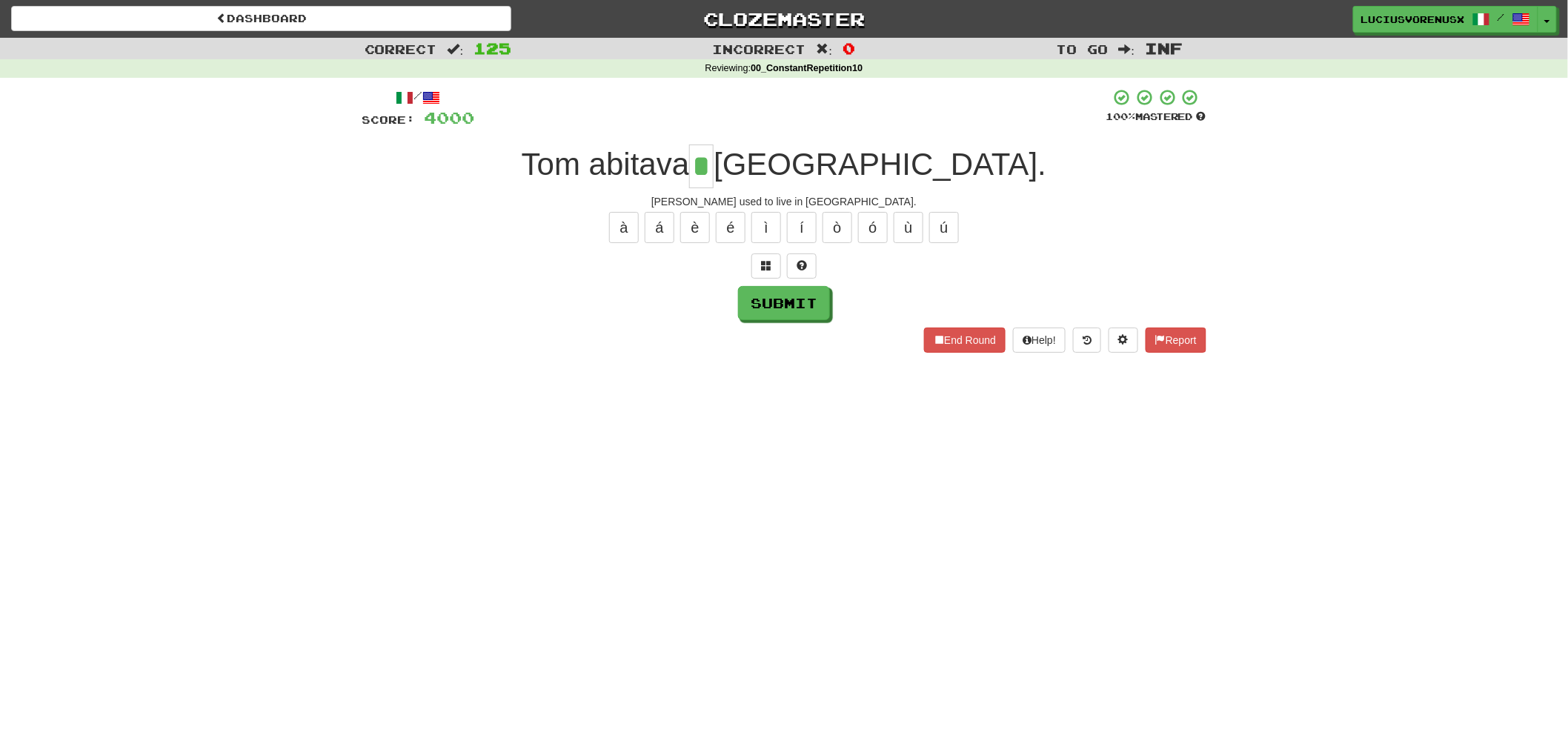
type input "*"
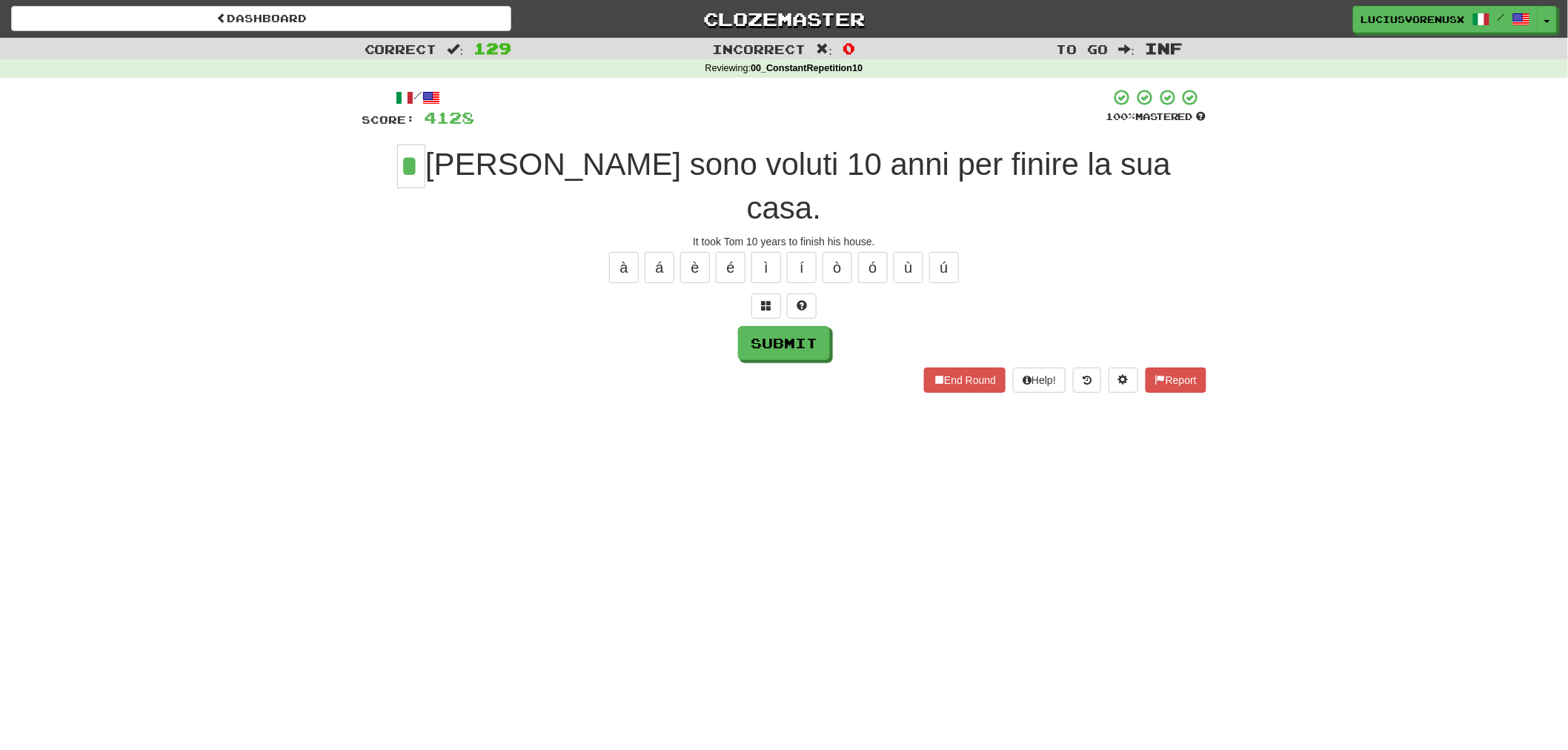
type input "*"
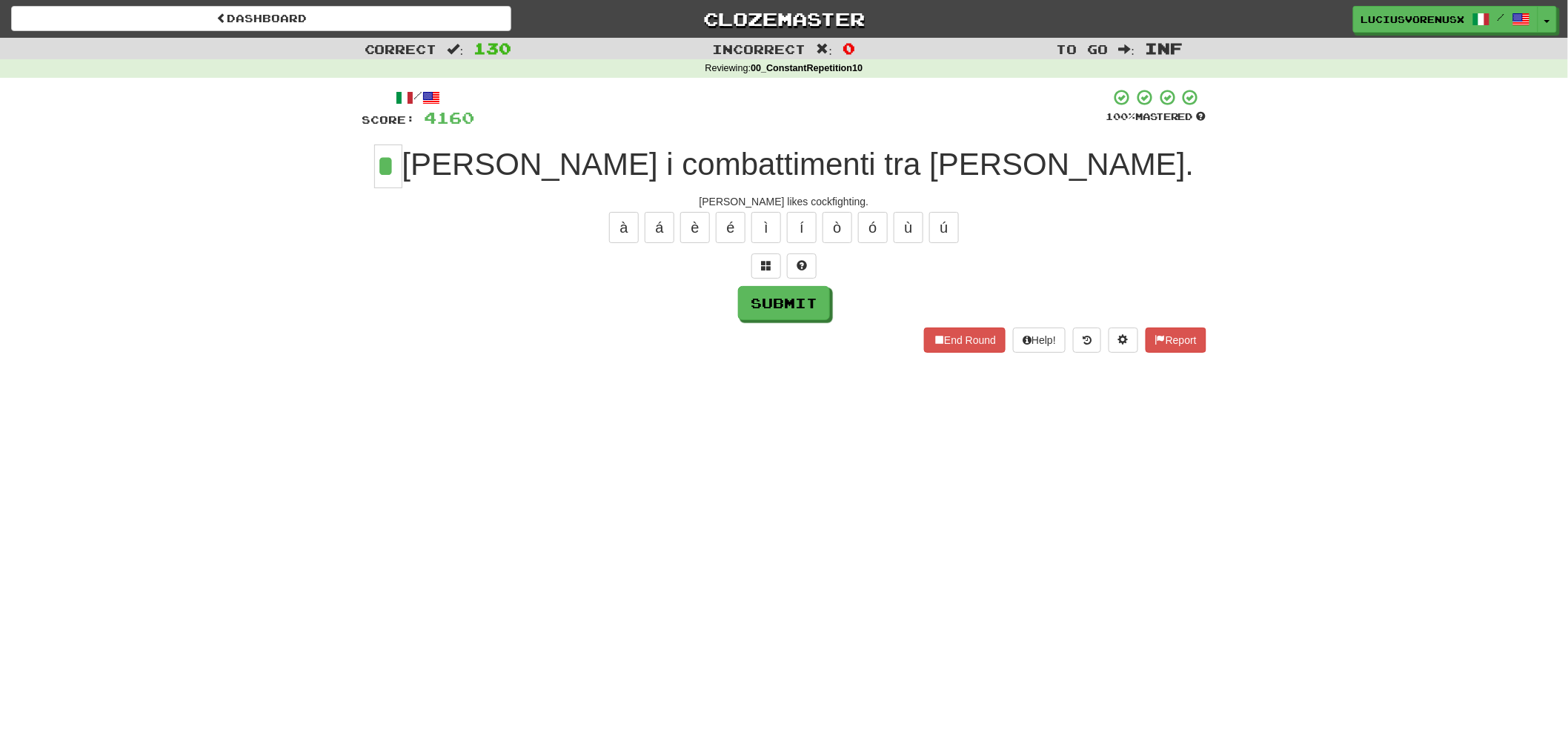
type input "*"
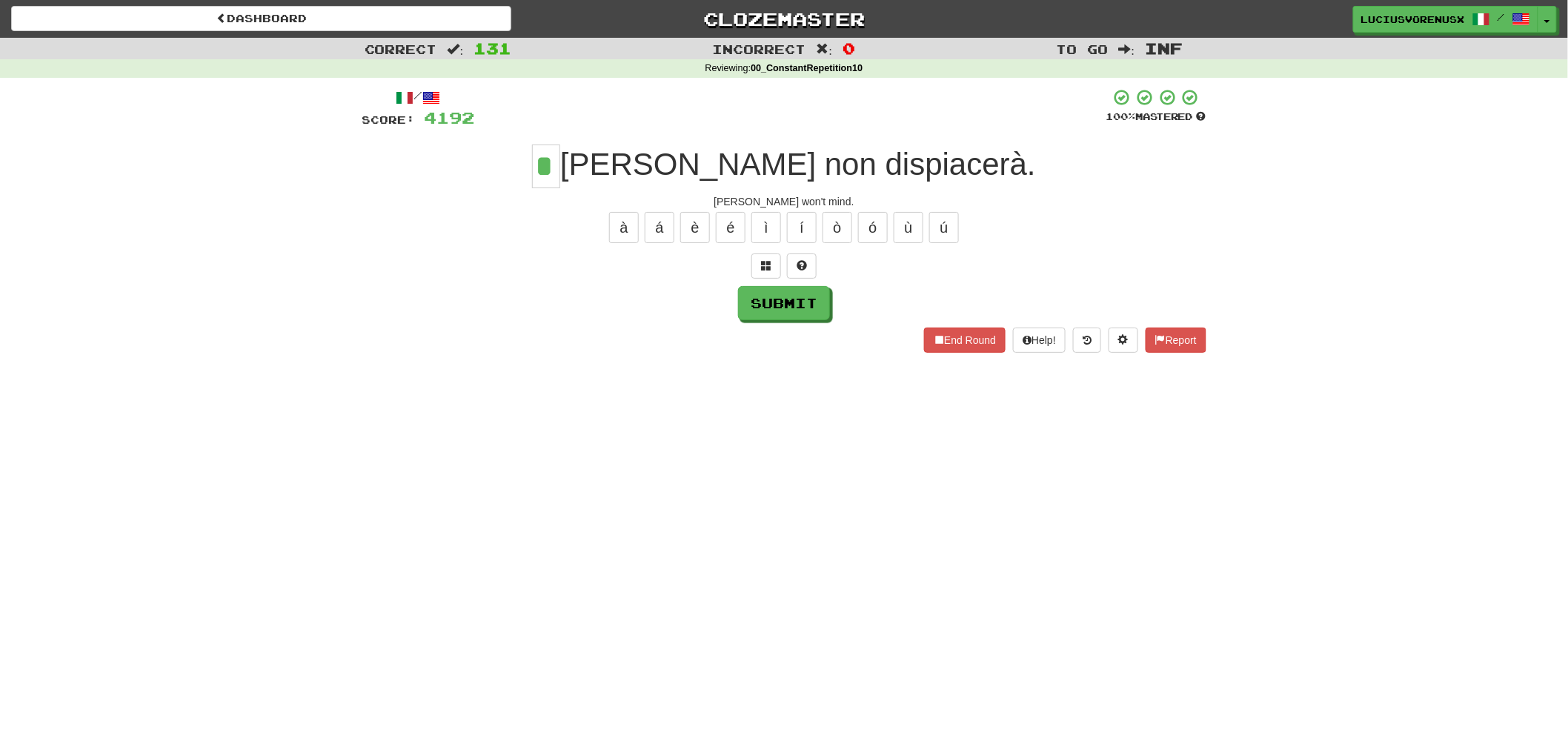
type input "*"
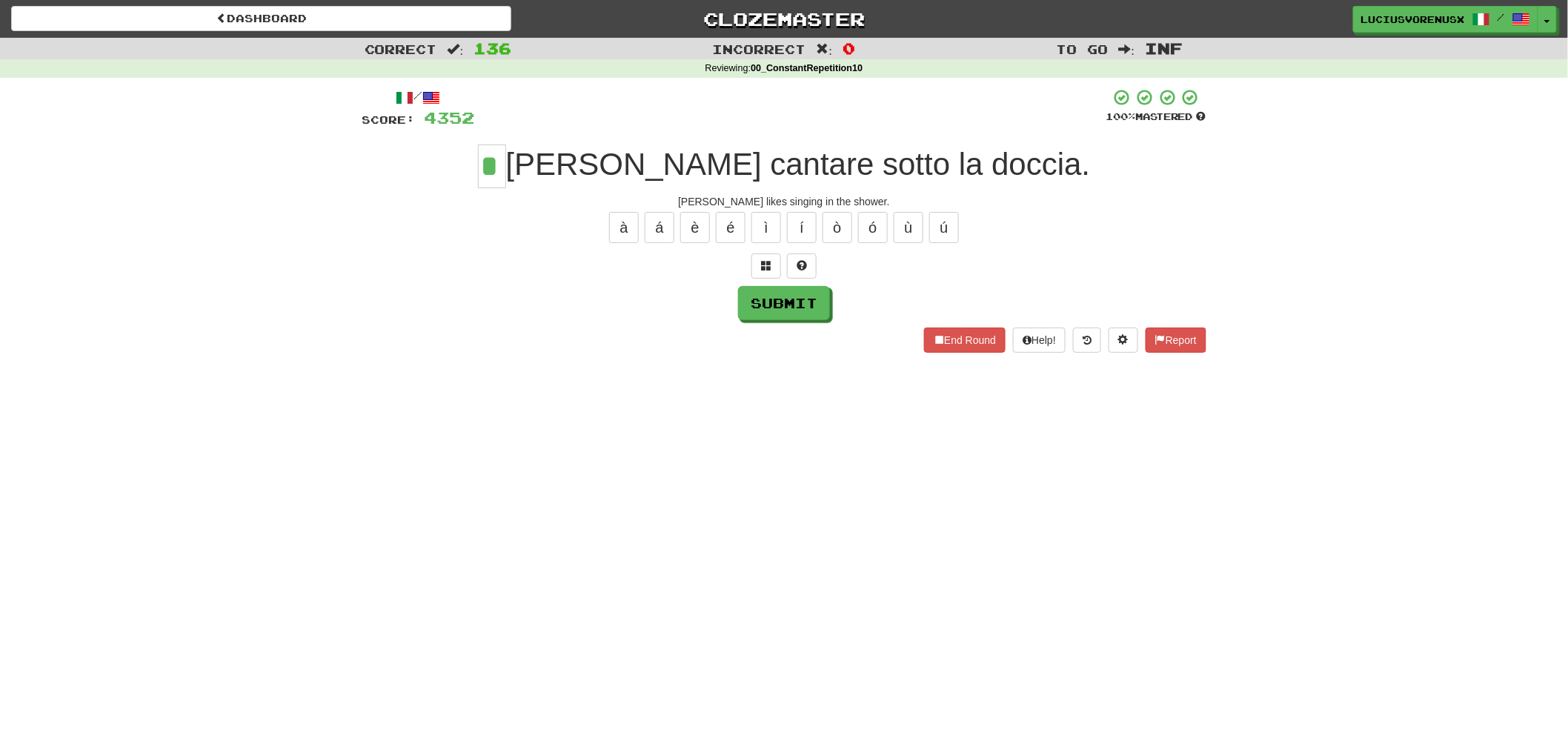
type input "*"
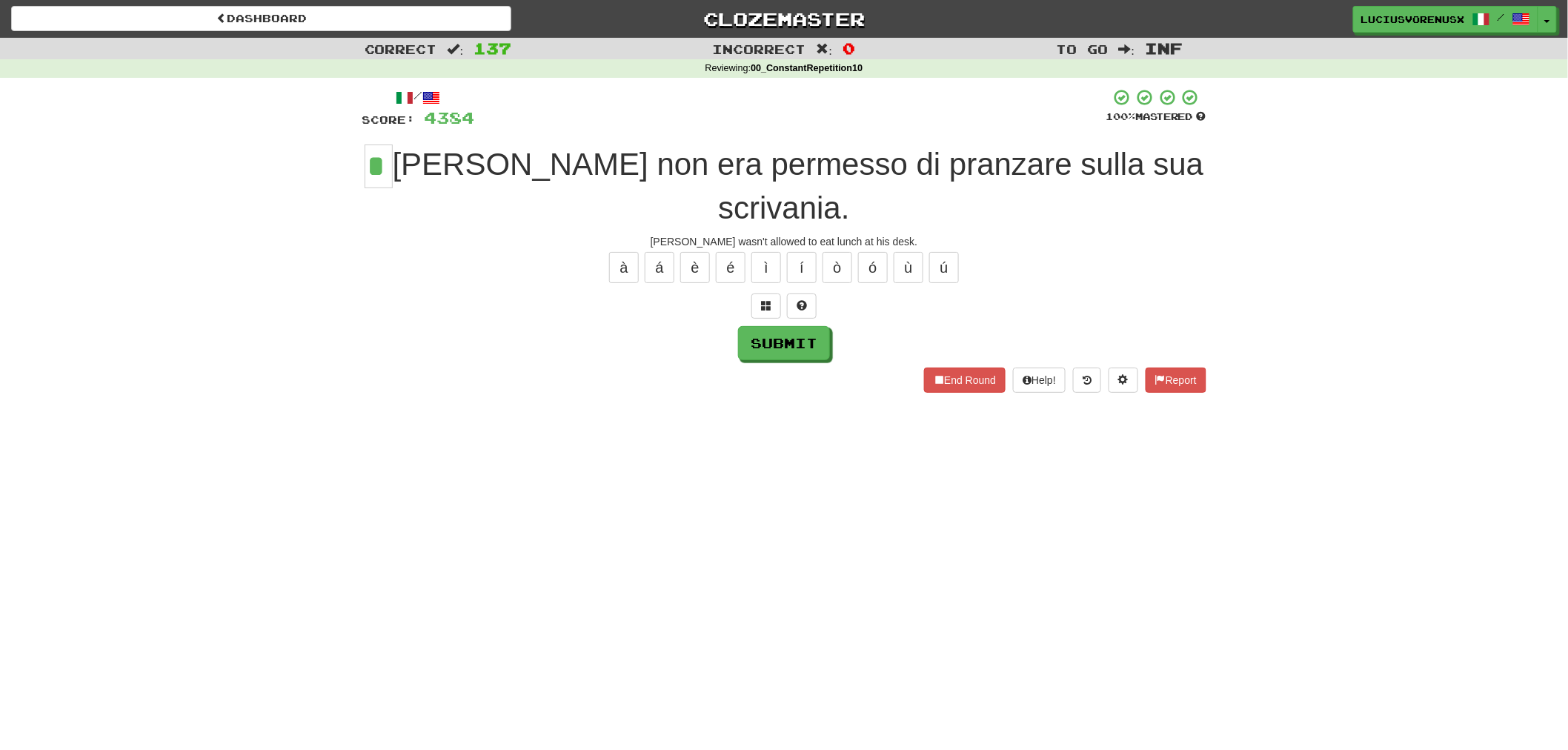
type input "*"
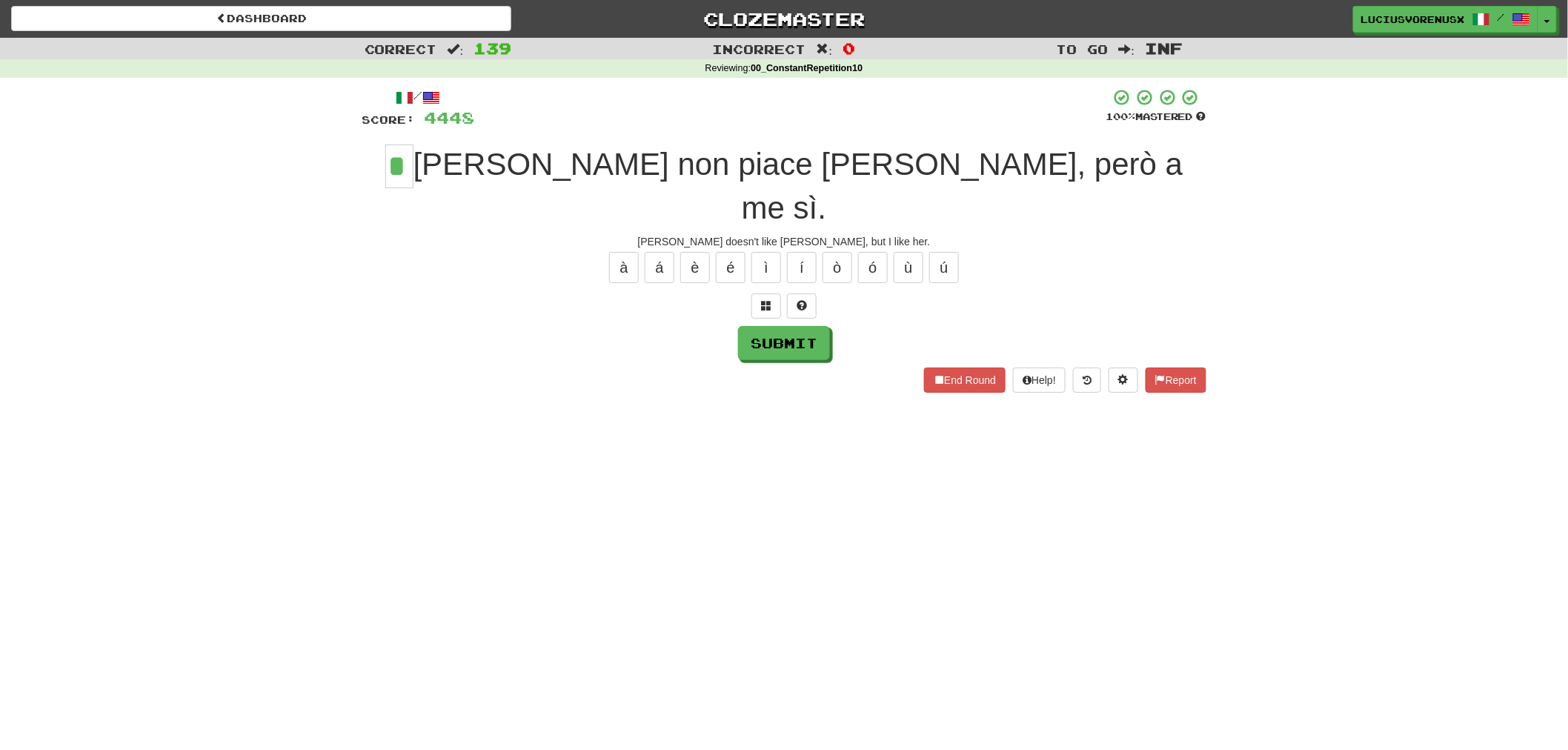
type input "*"
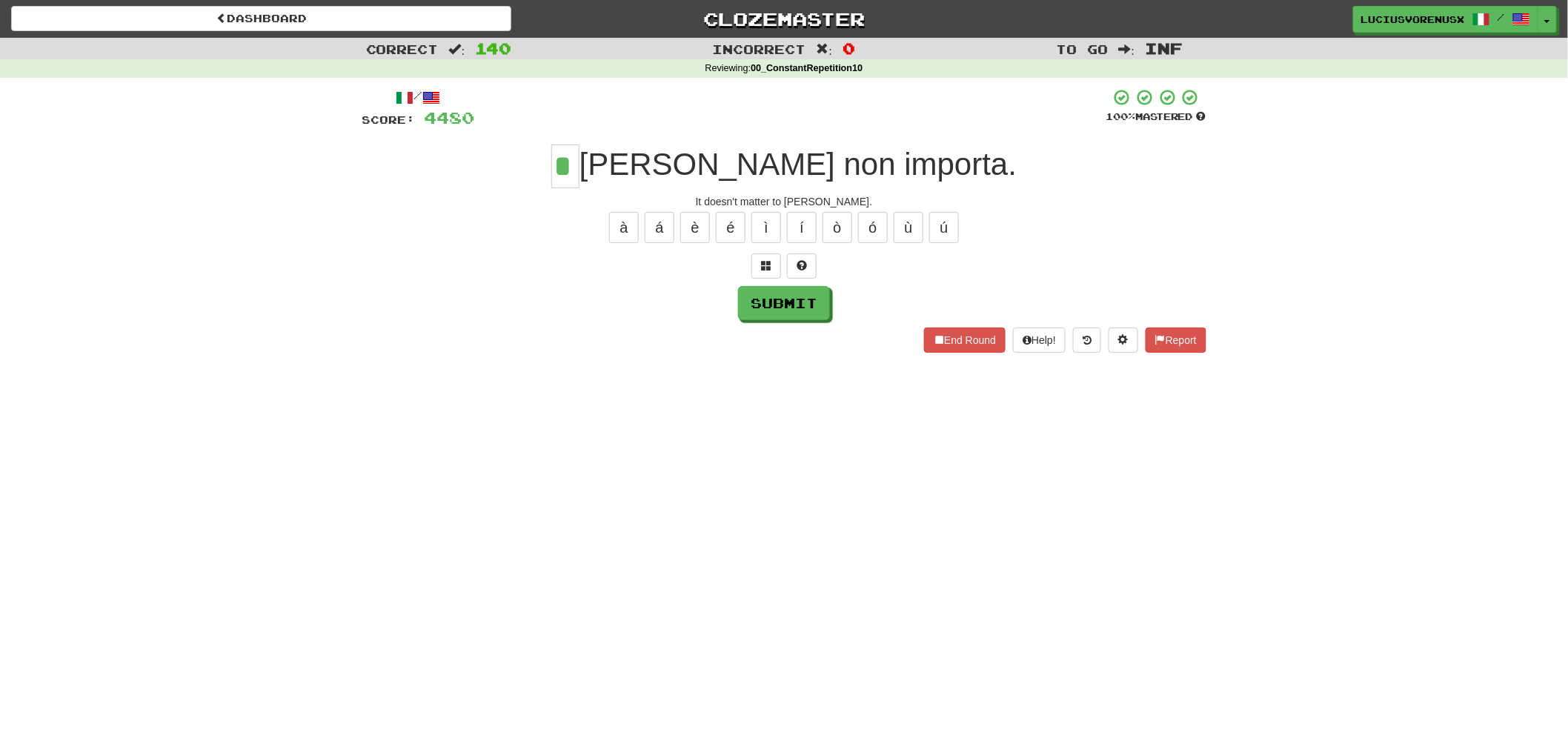
type input "*"
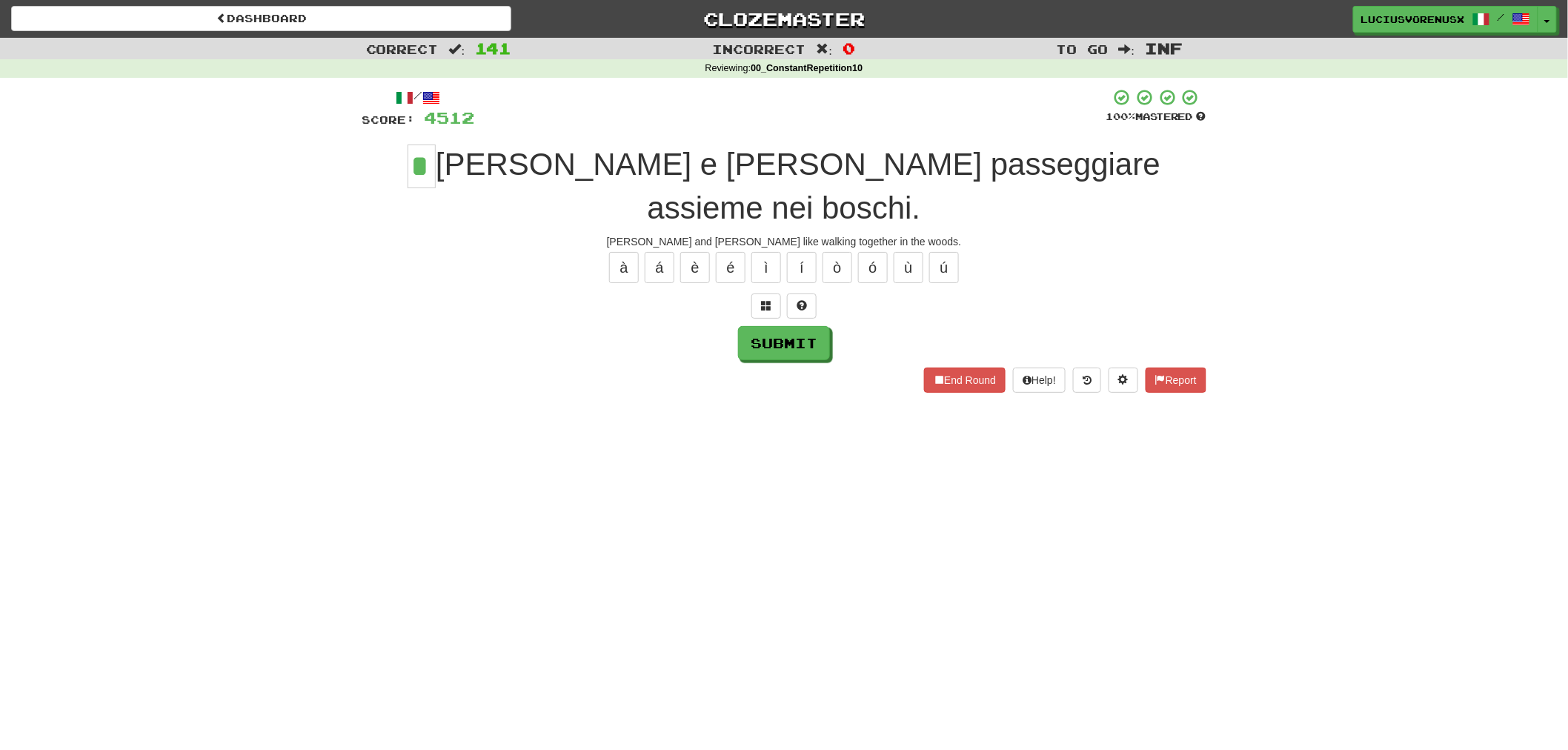
type input "*"
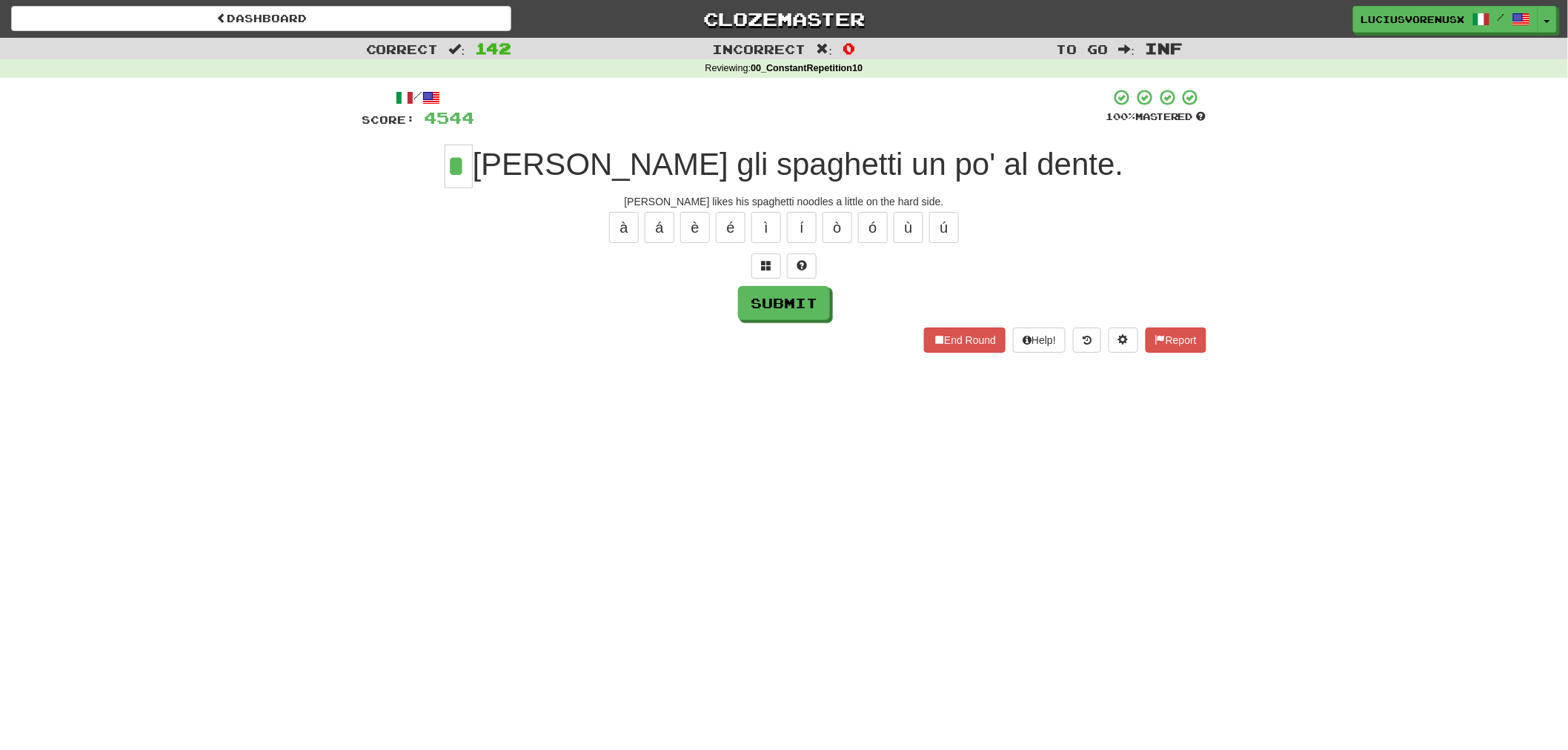
type input "*"
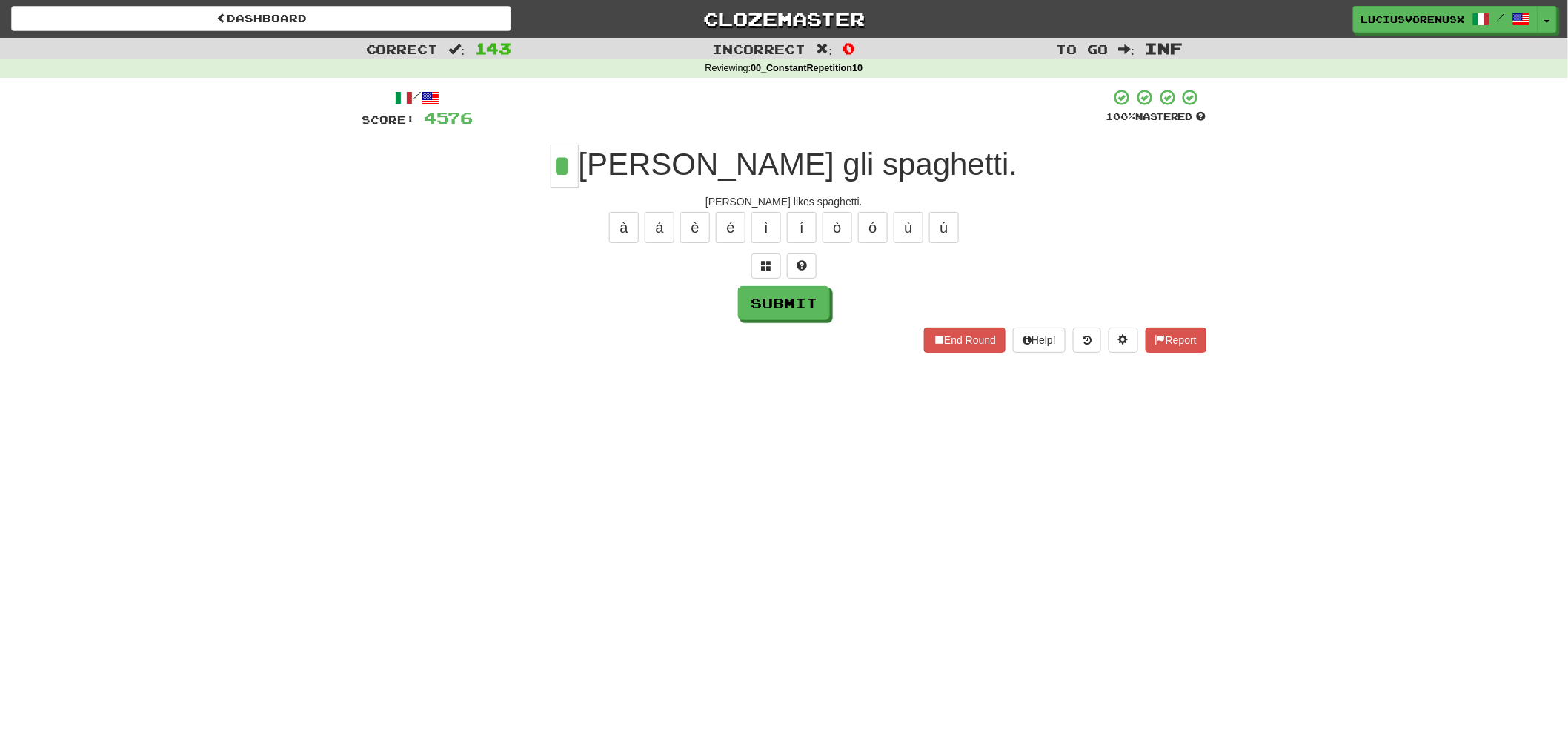
type input "*"
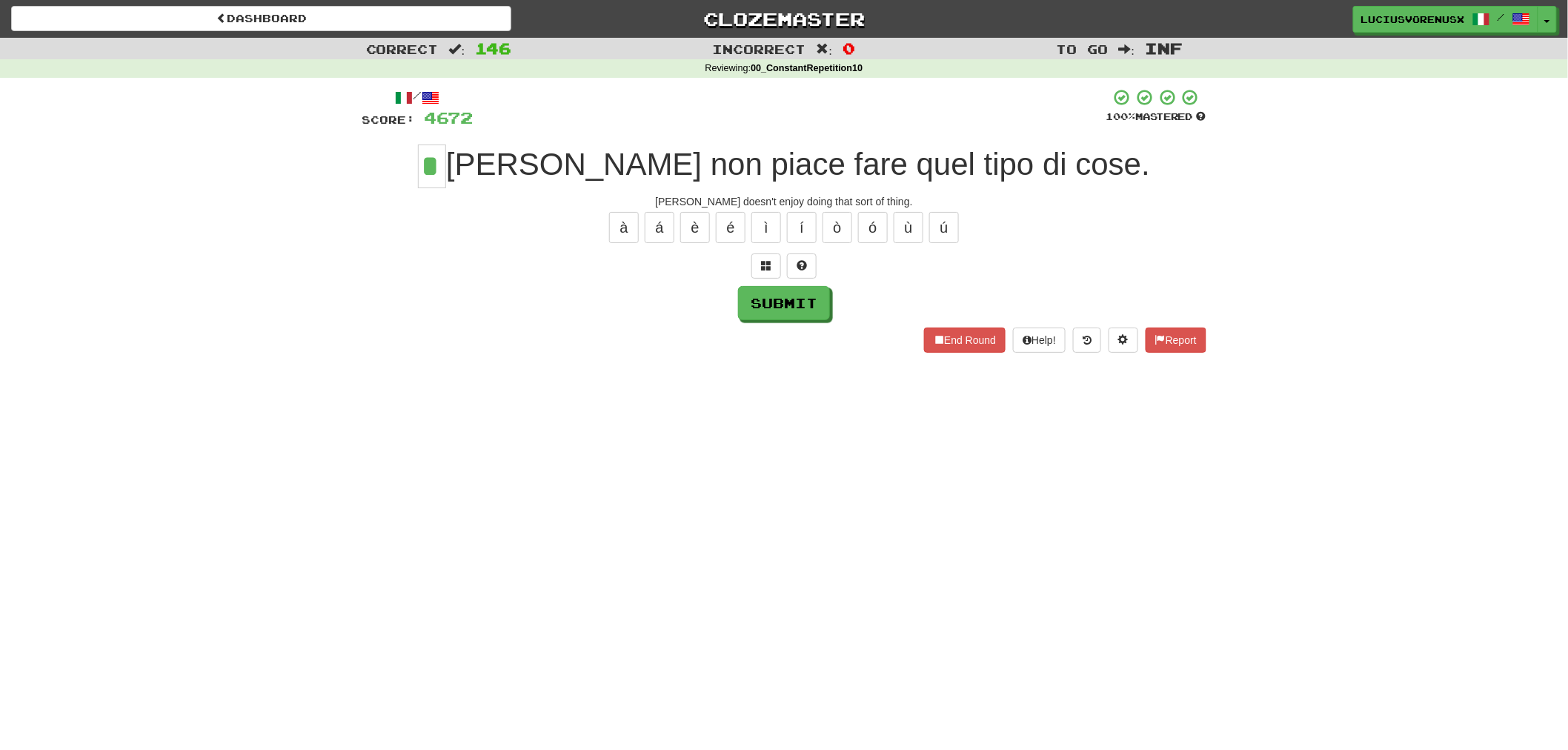
type input "*"
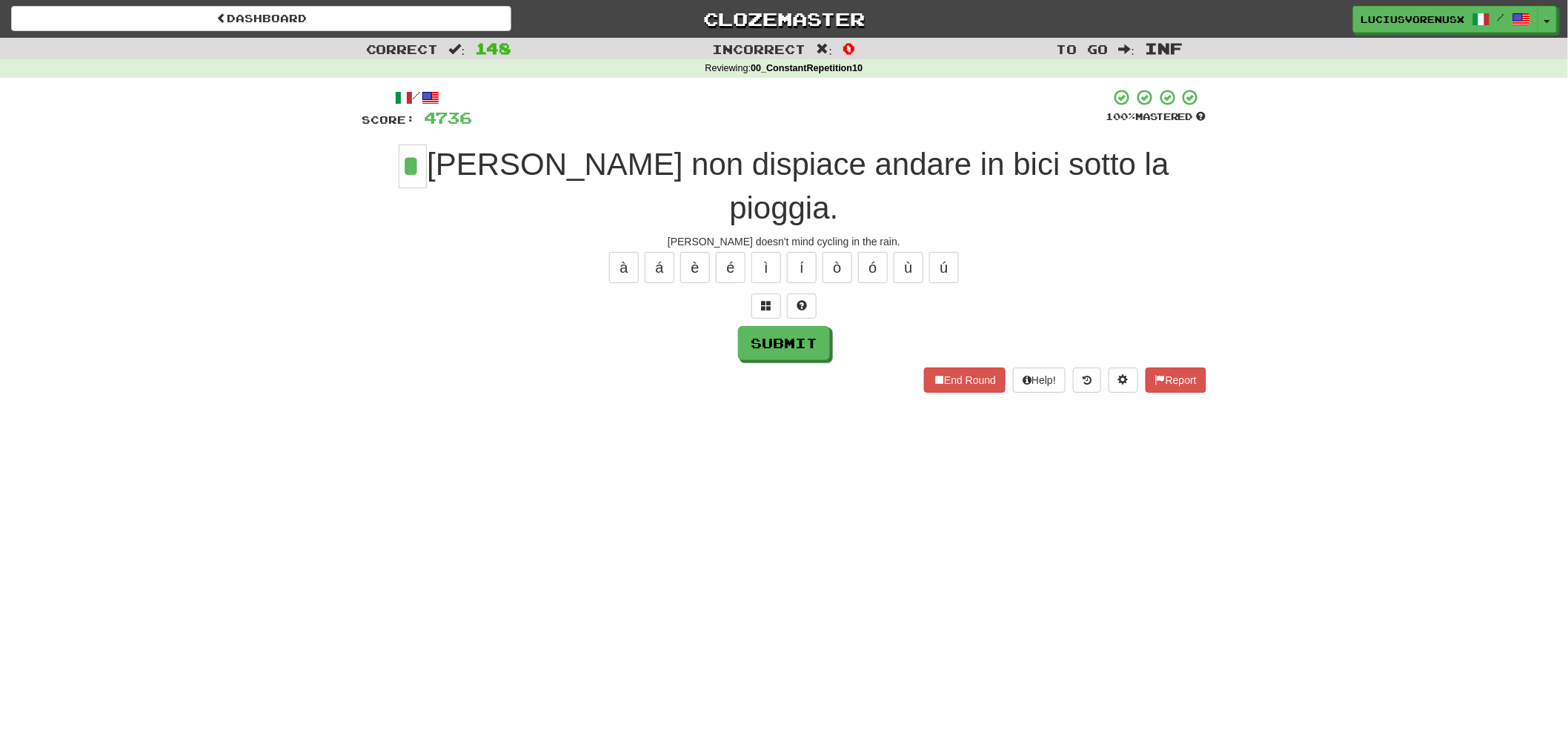
type input "*"
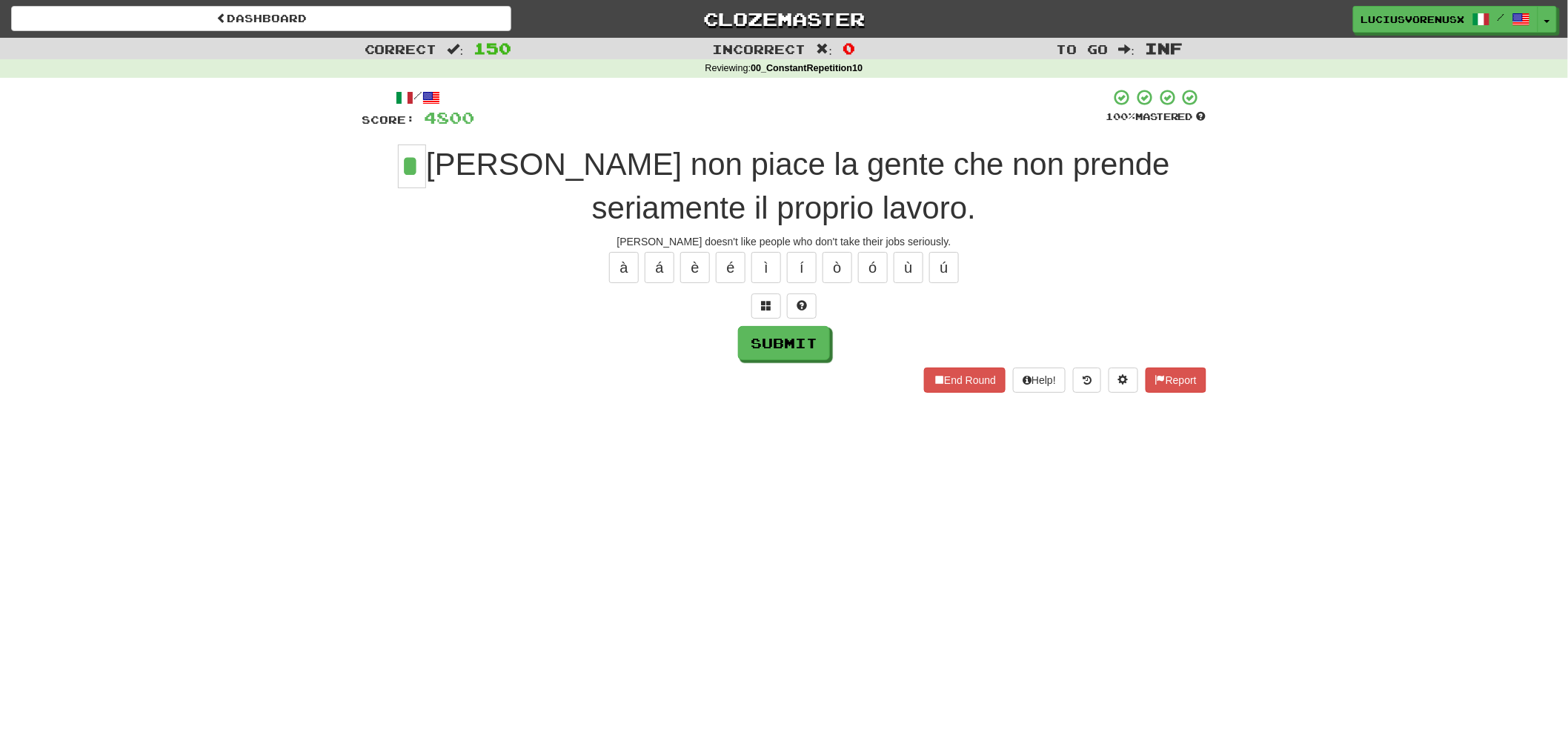
type input "*"
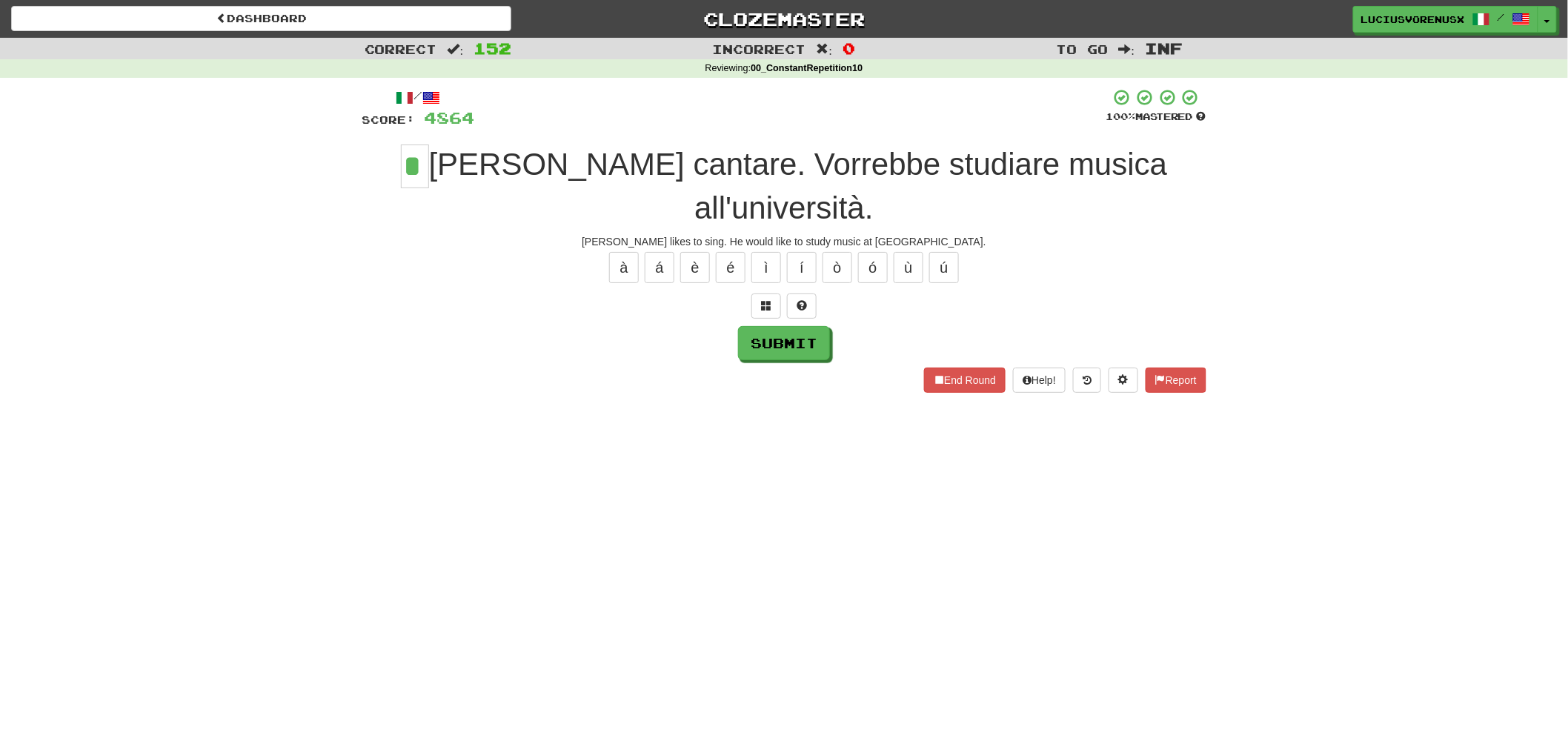
type input "*"
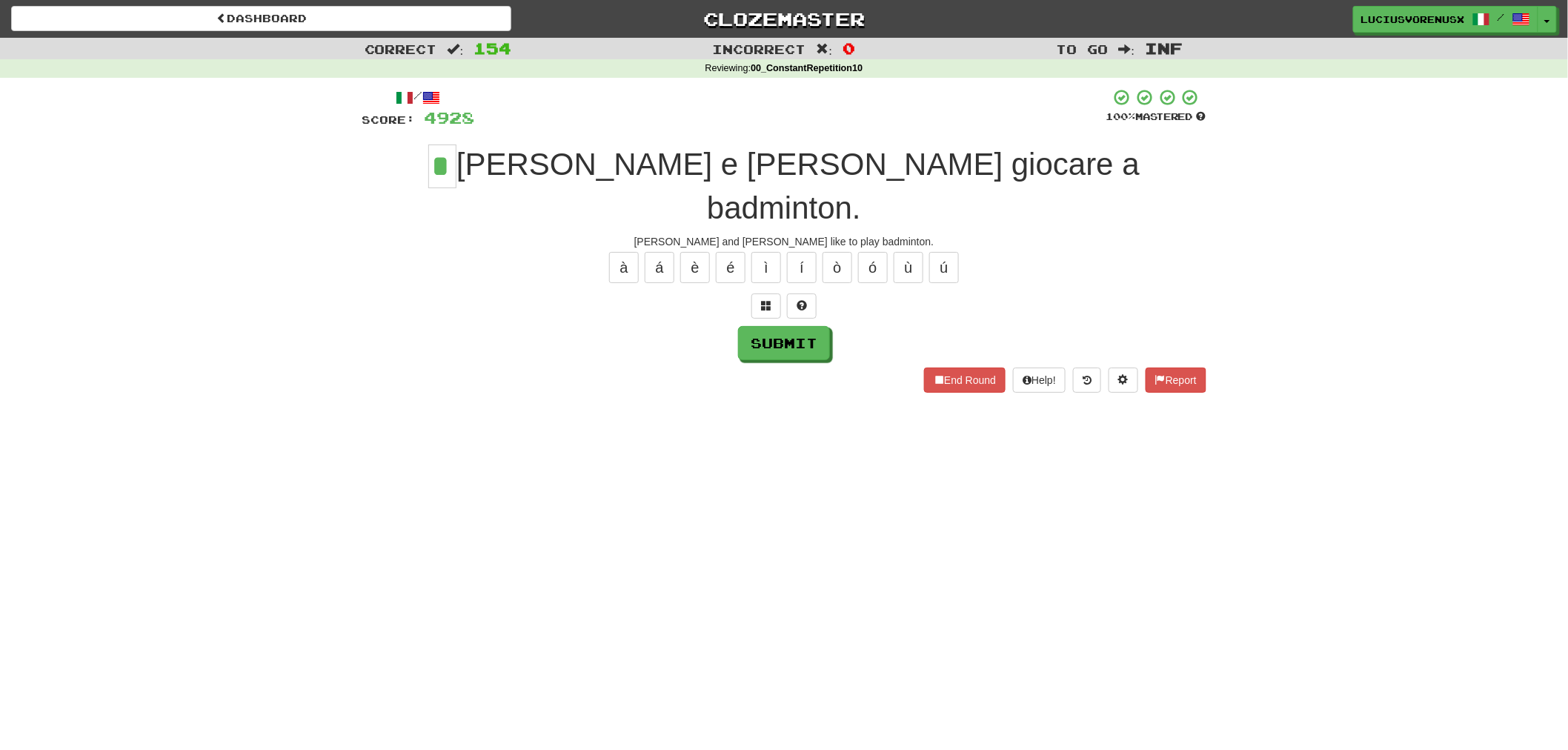
type input "*"
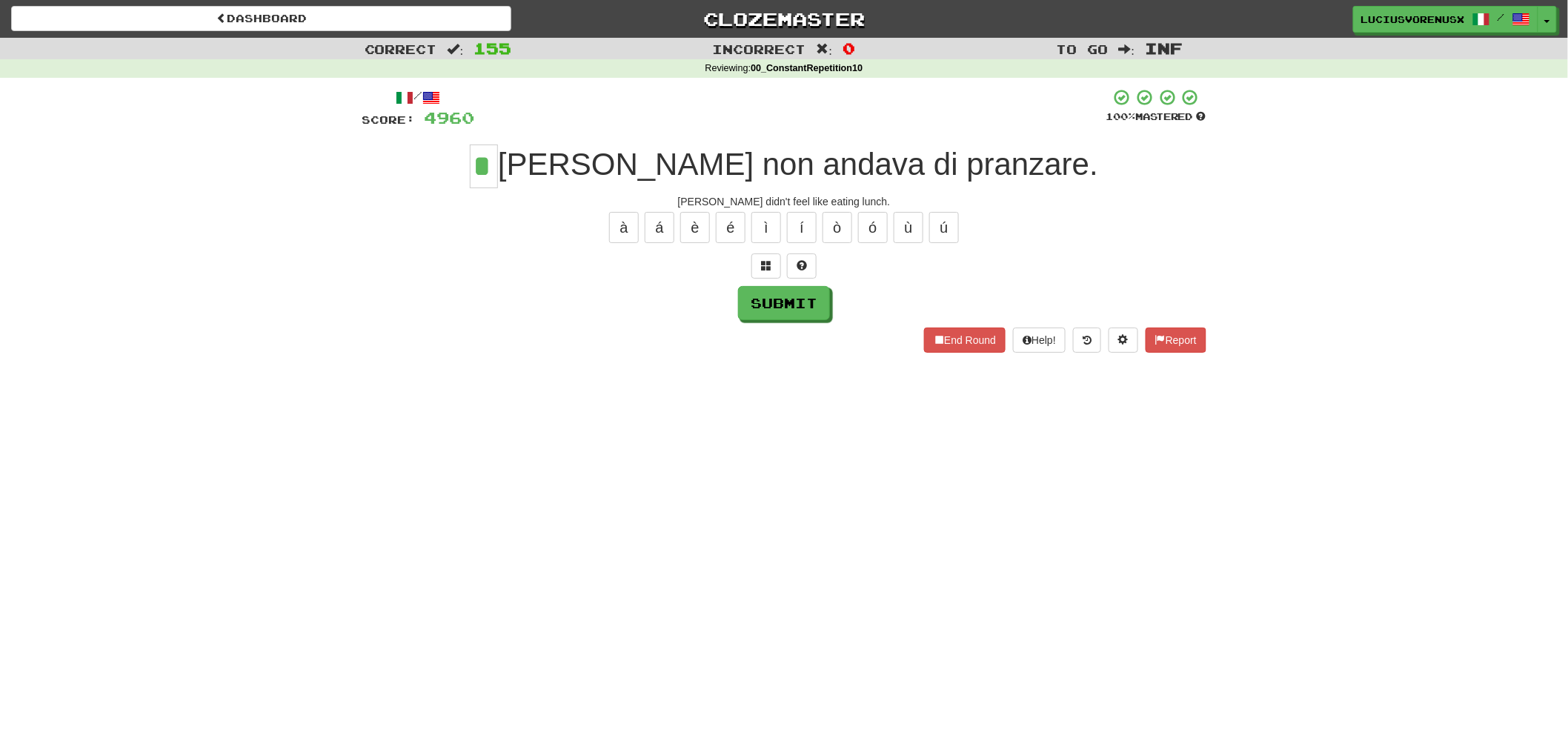
type input "*"
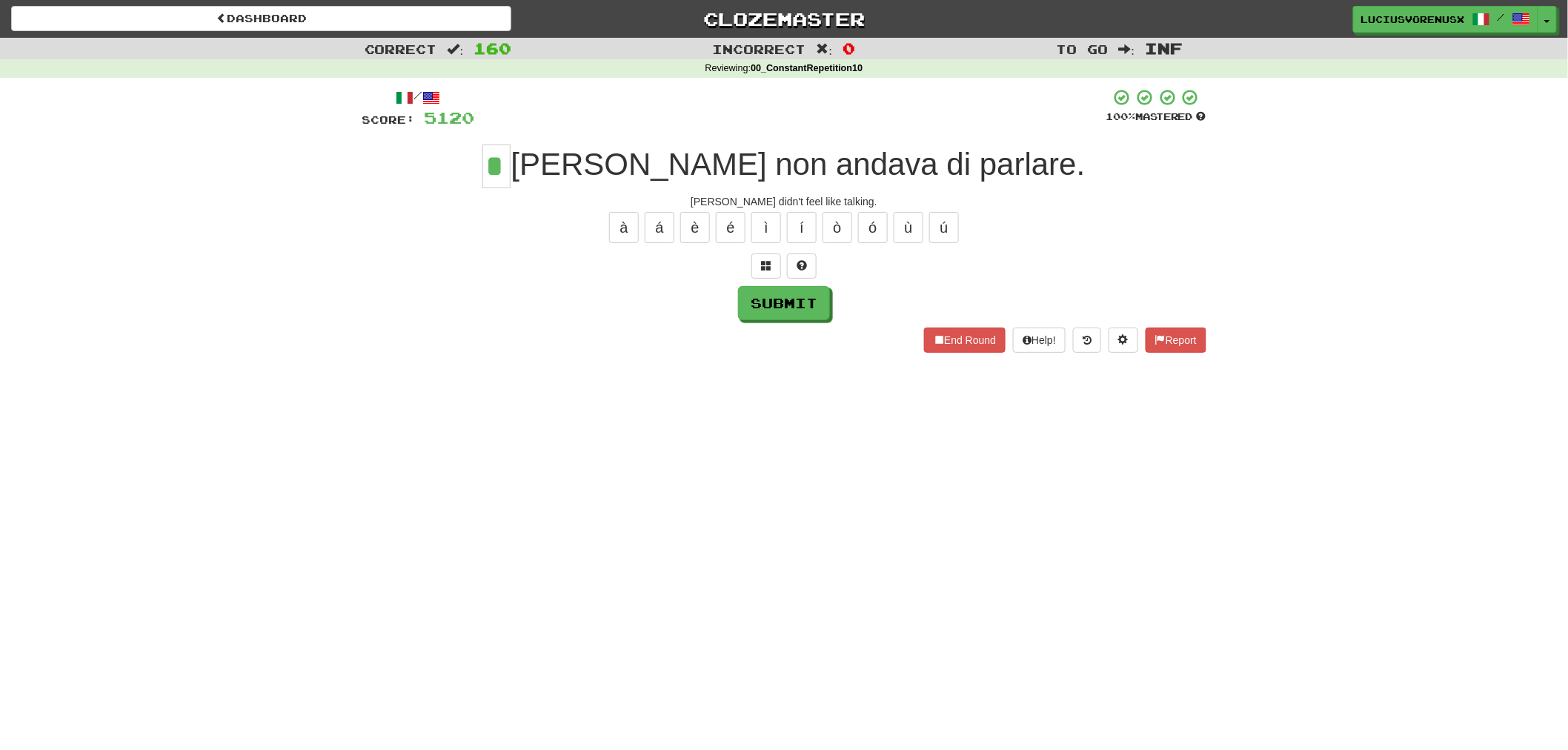
type input "*"
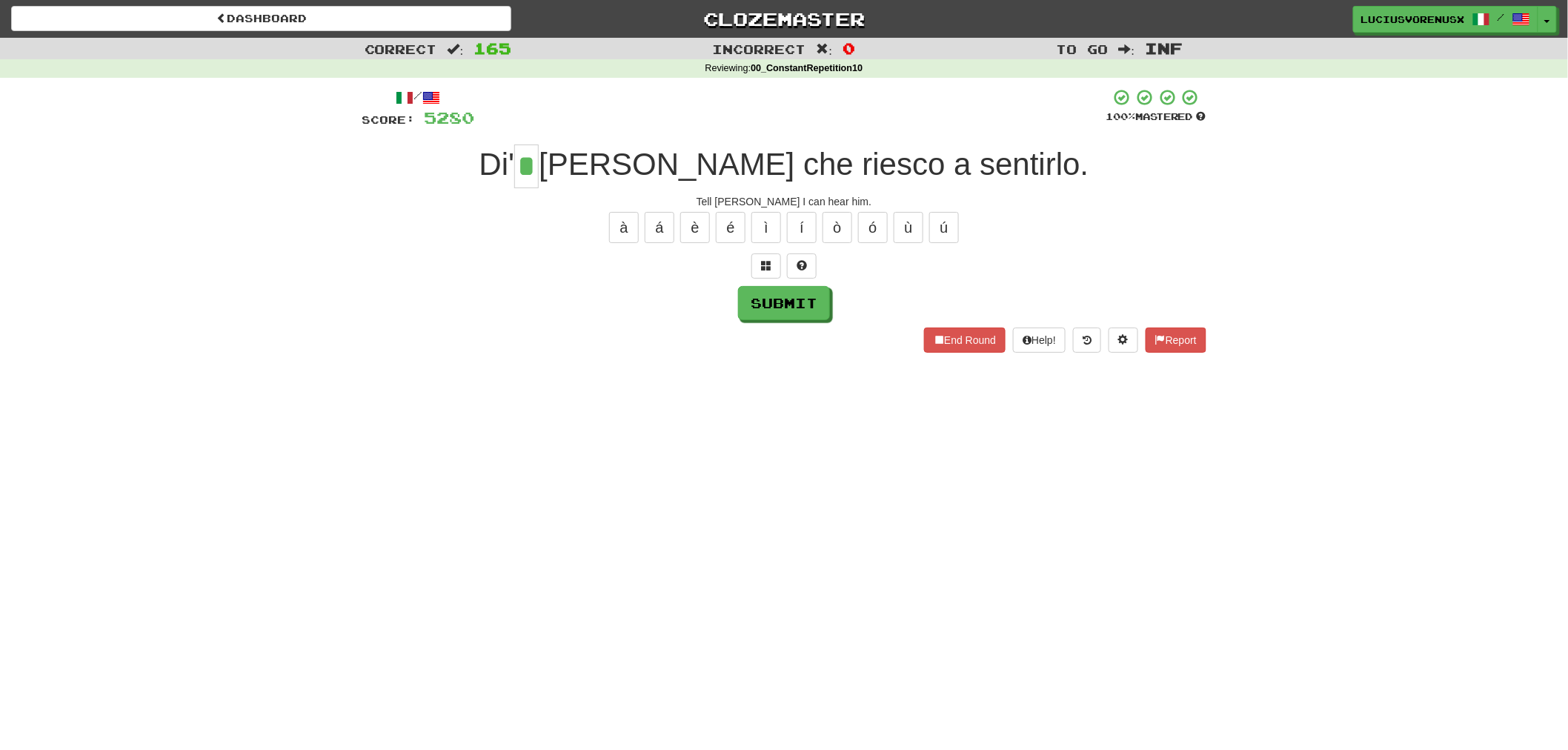
type input "*"
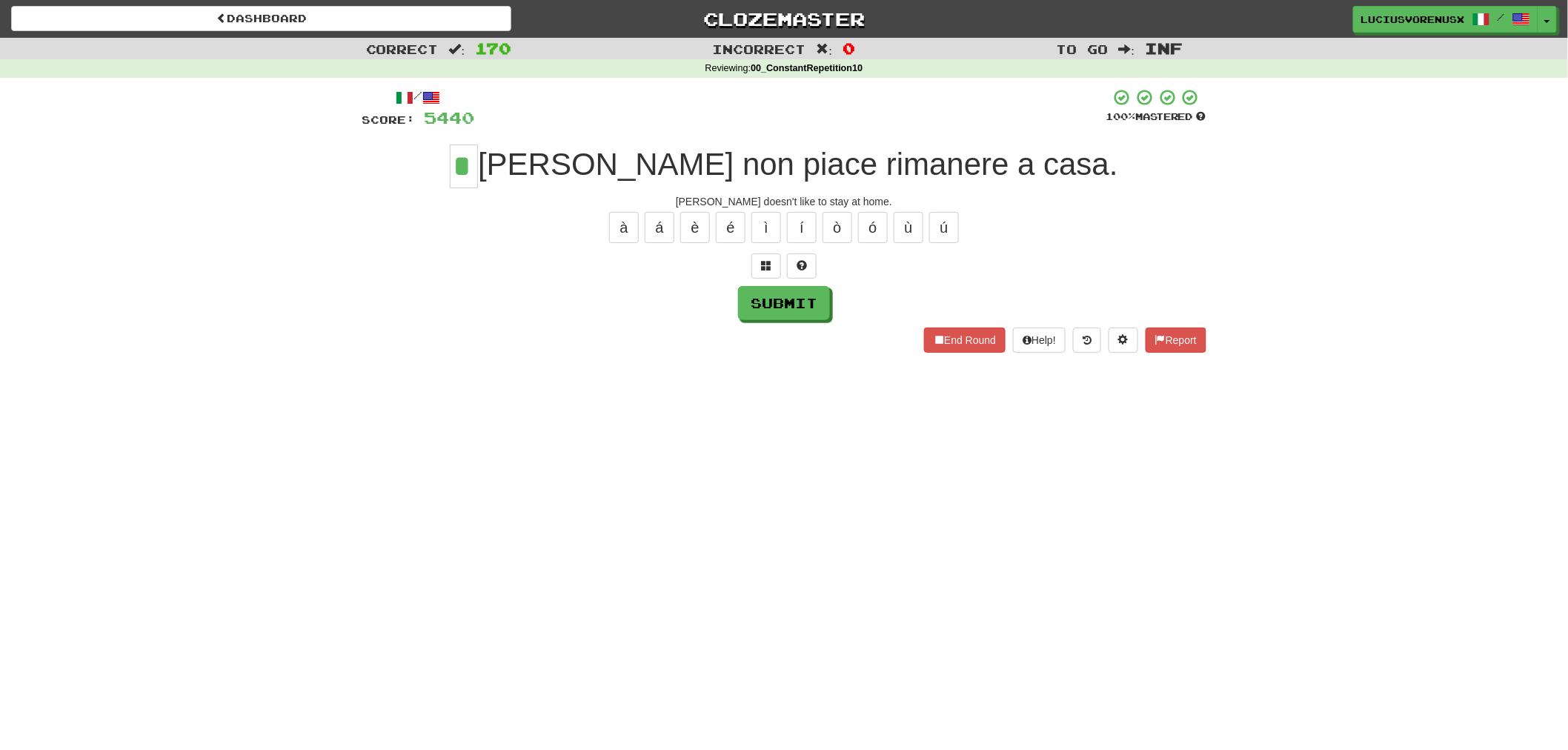
type input "*"
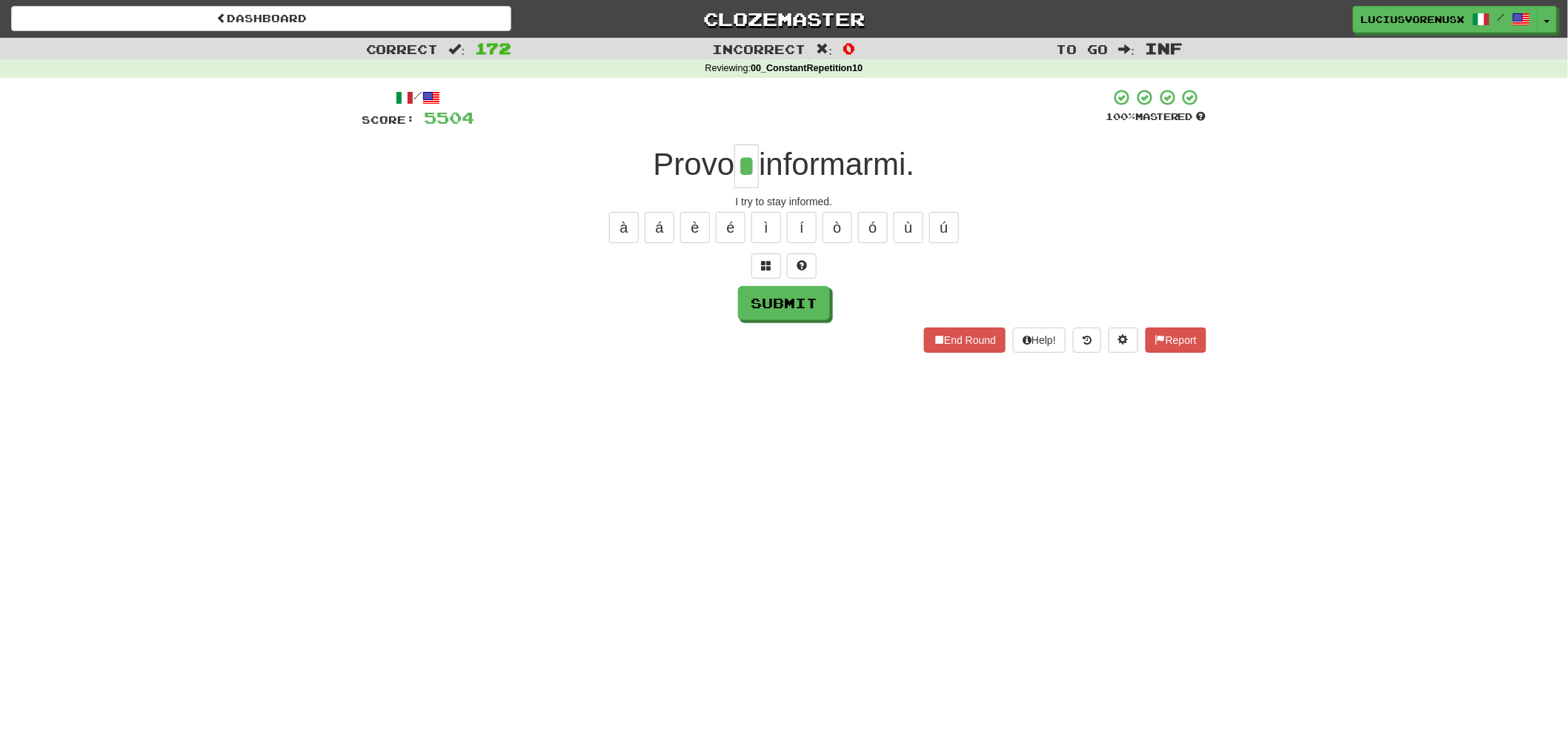
type input "*"
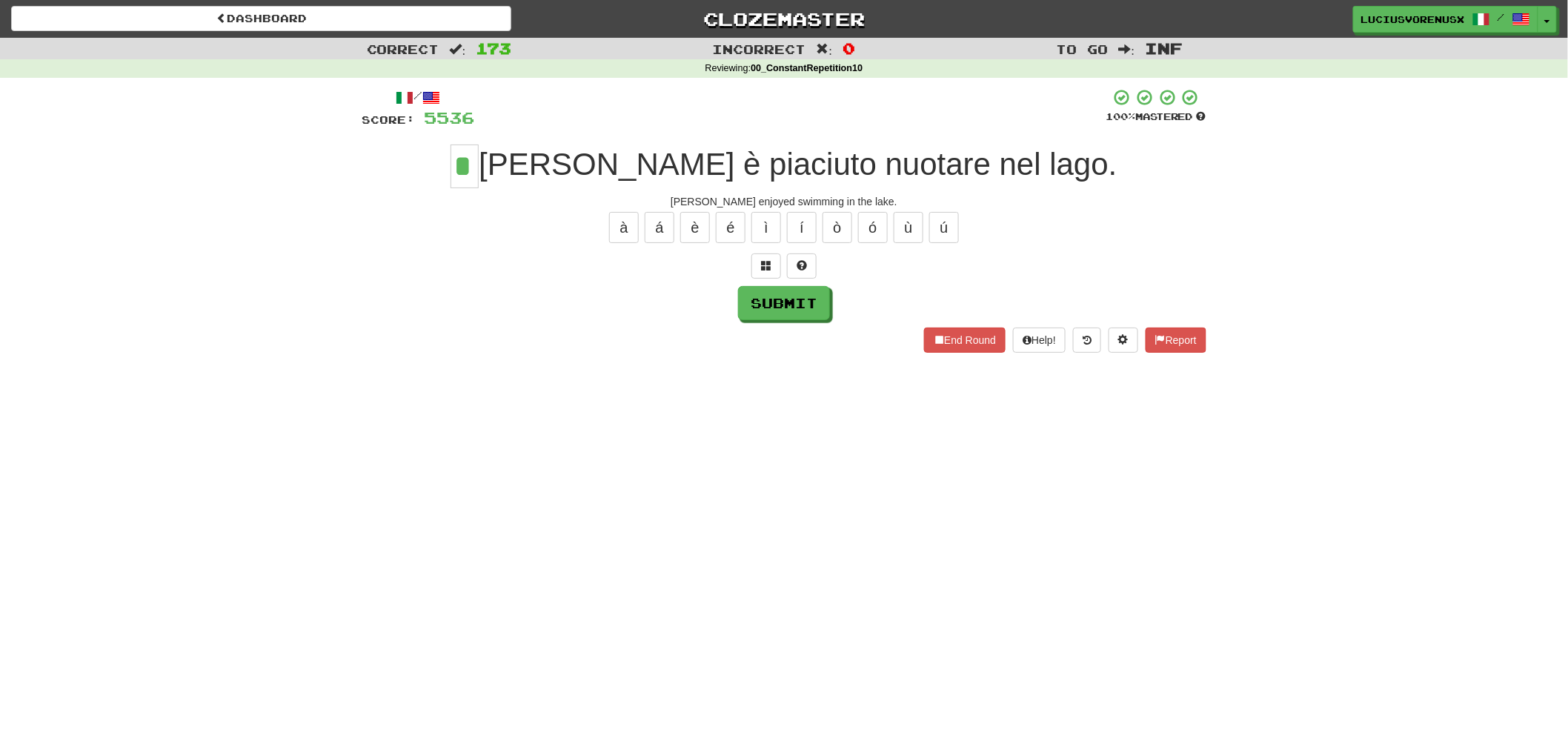
type input "*"
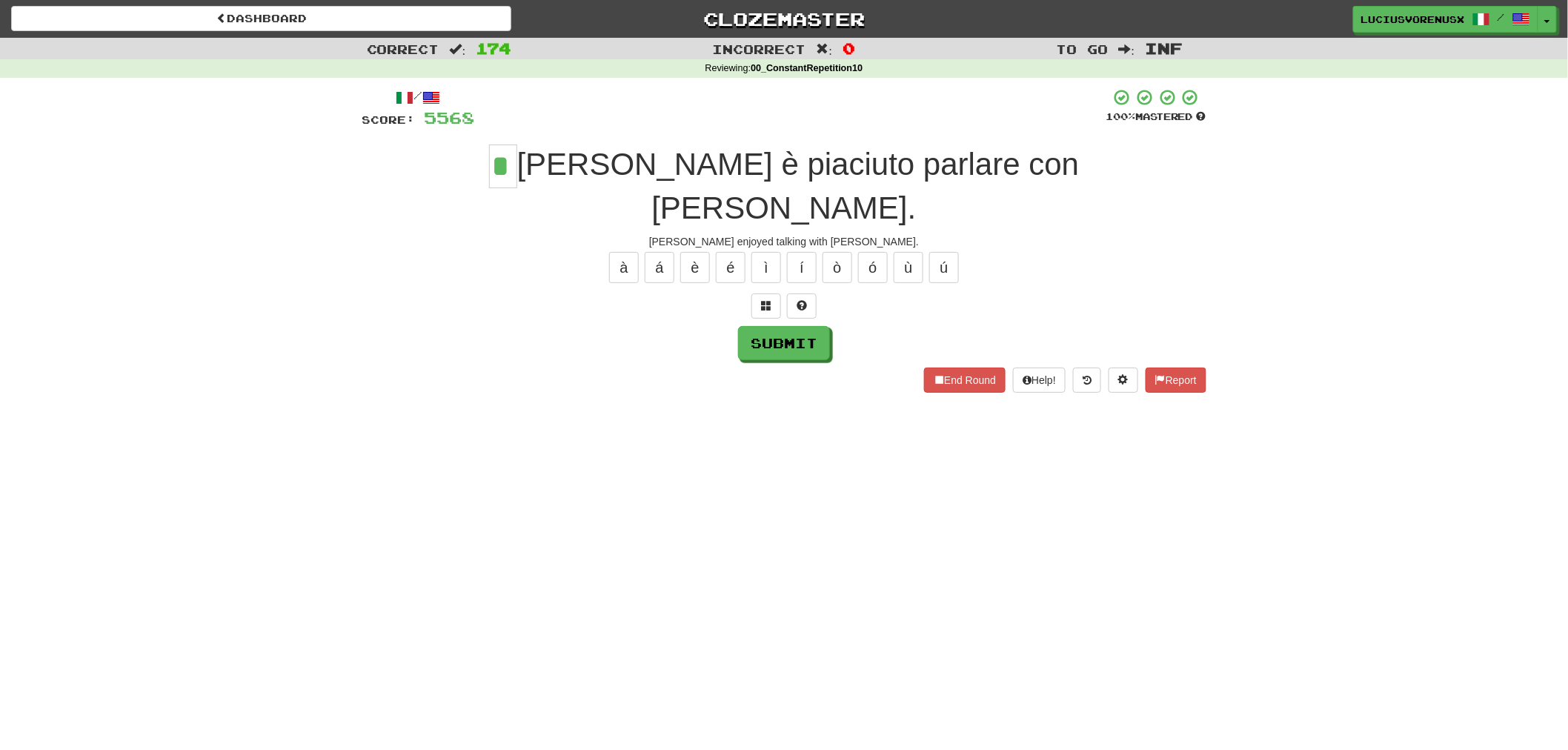
type input "*"
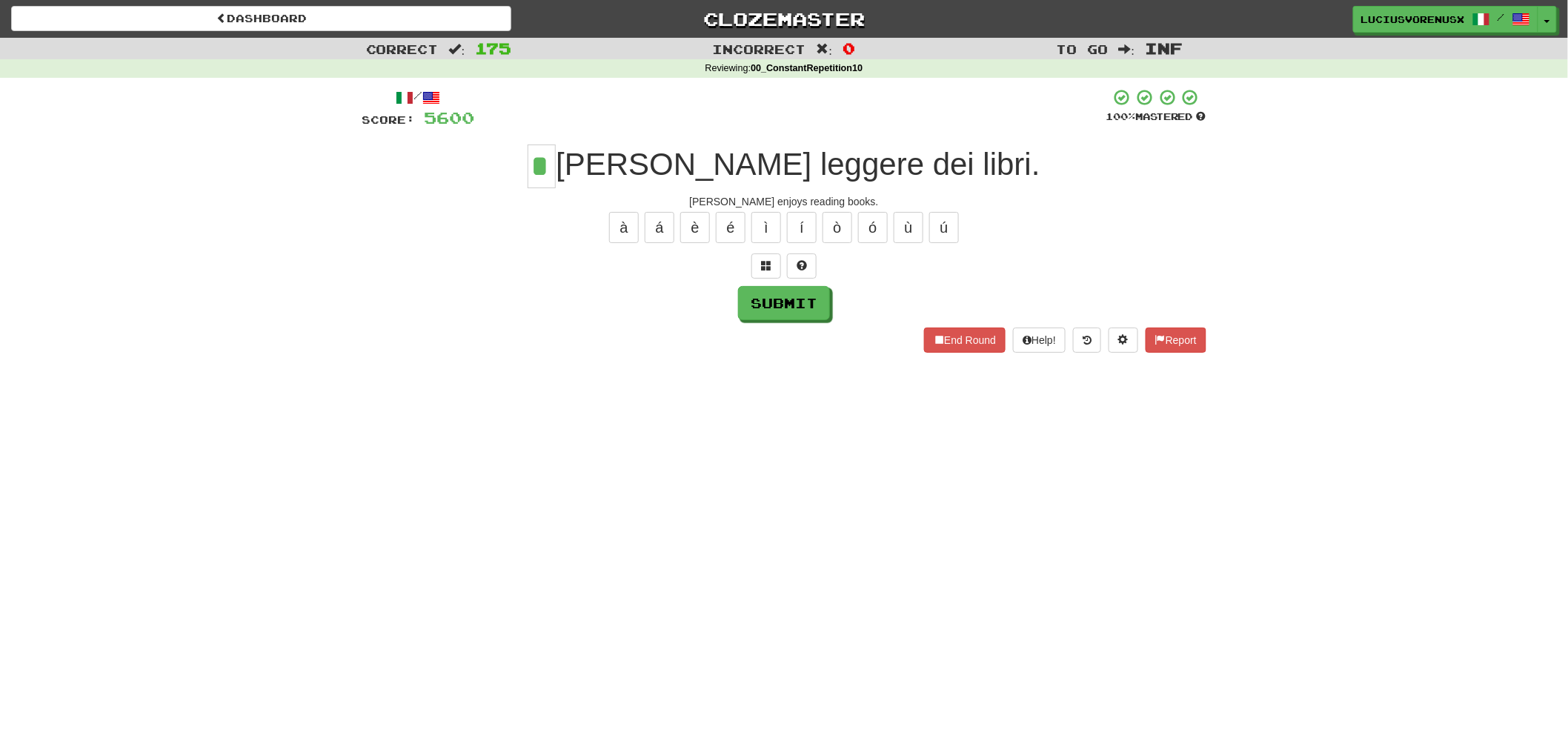
type input "*"
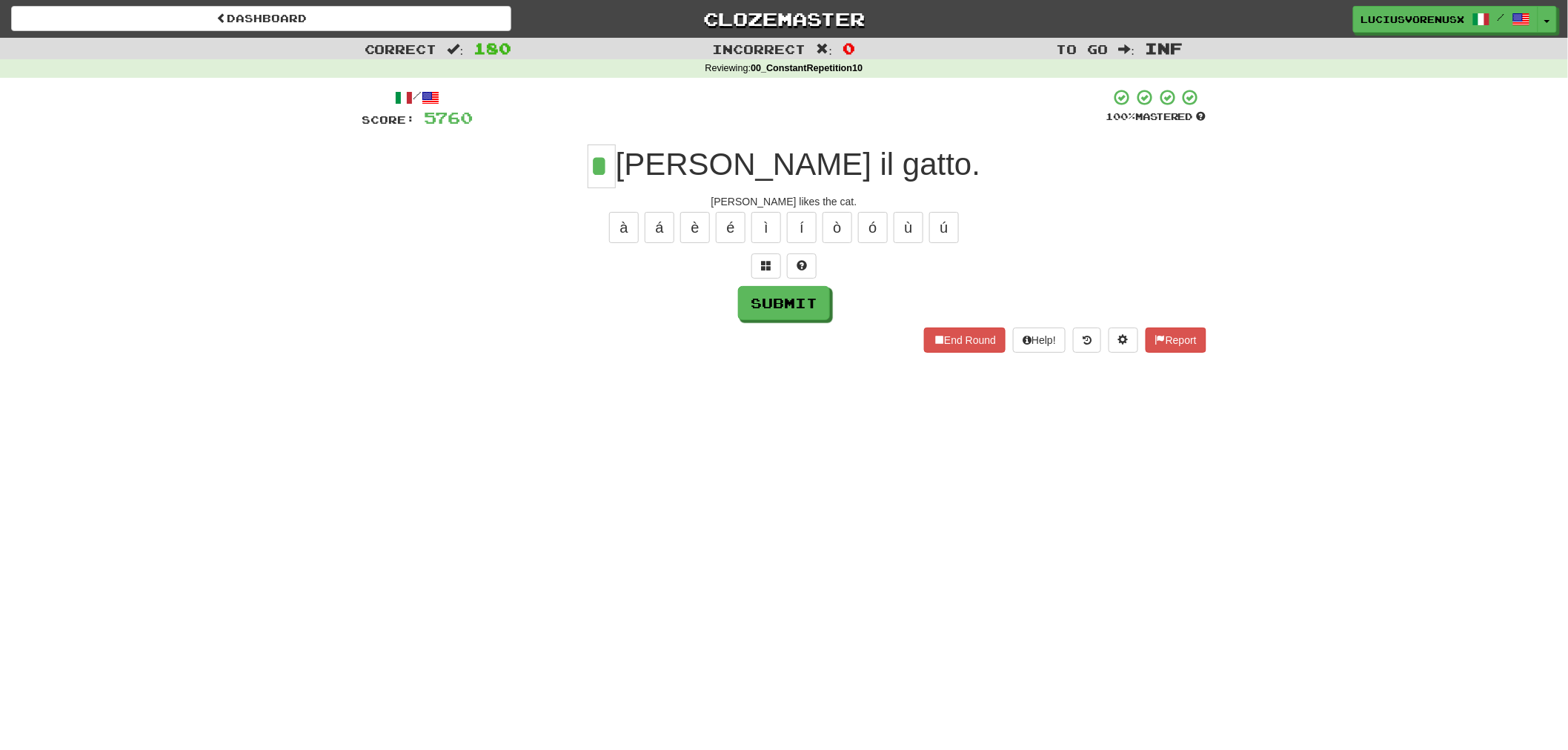
type input "*"
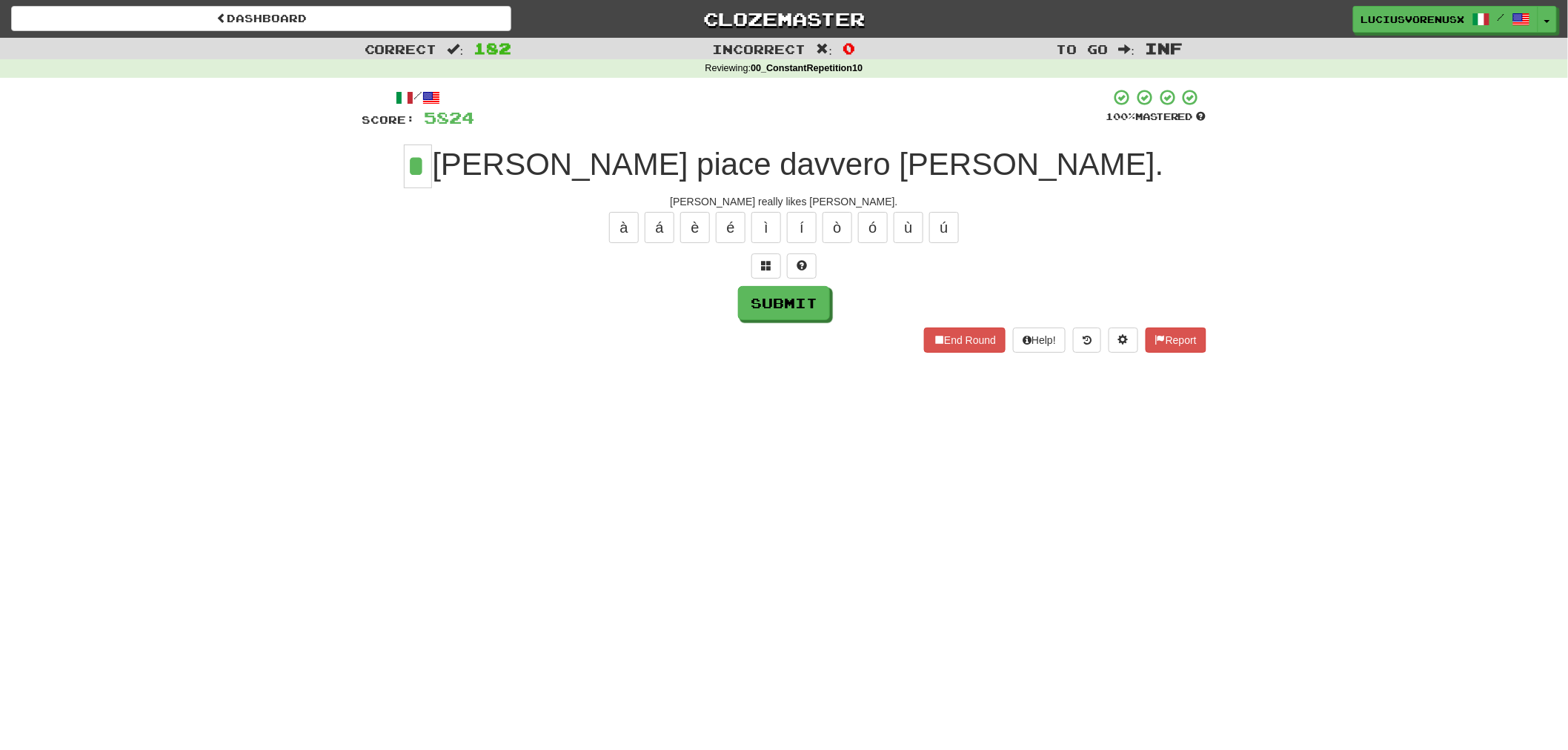
type input "*"
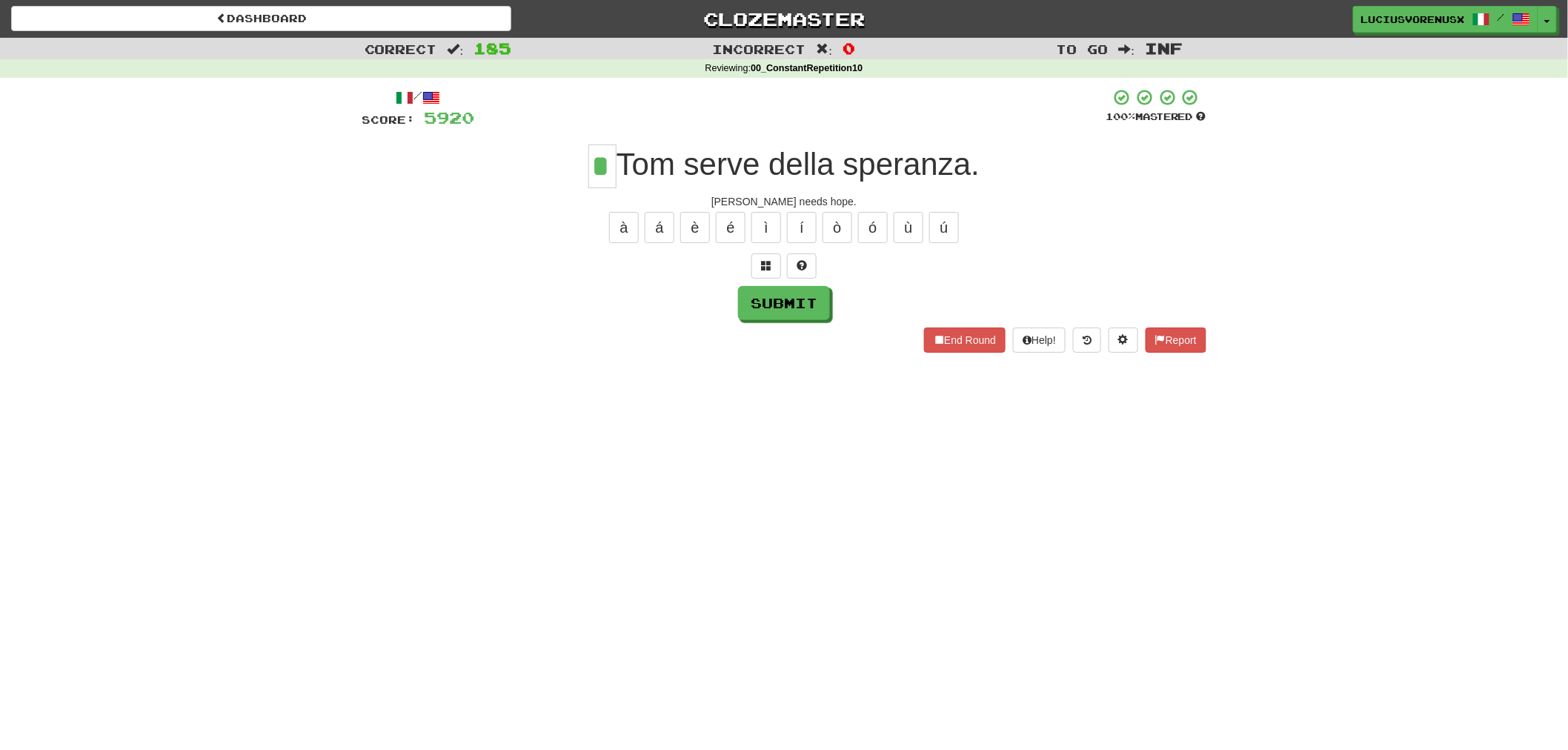
type input "*"
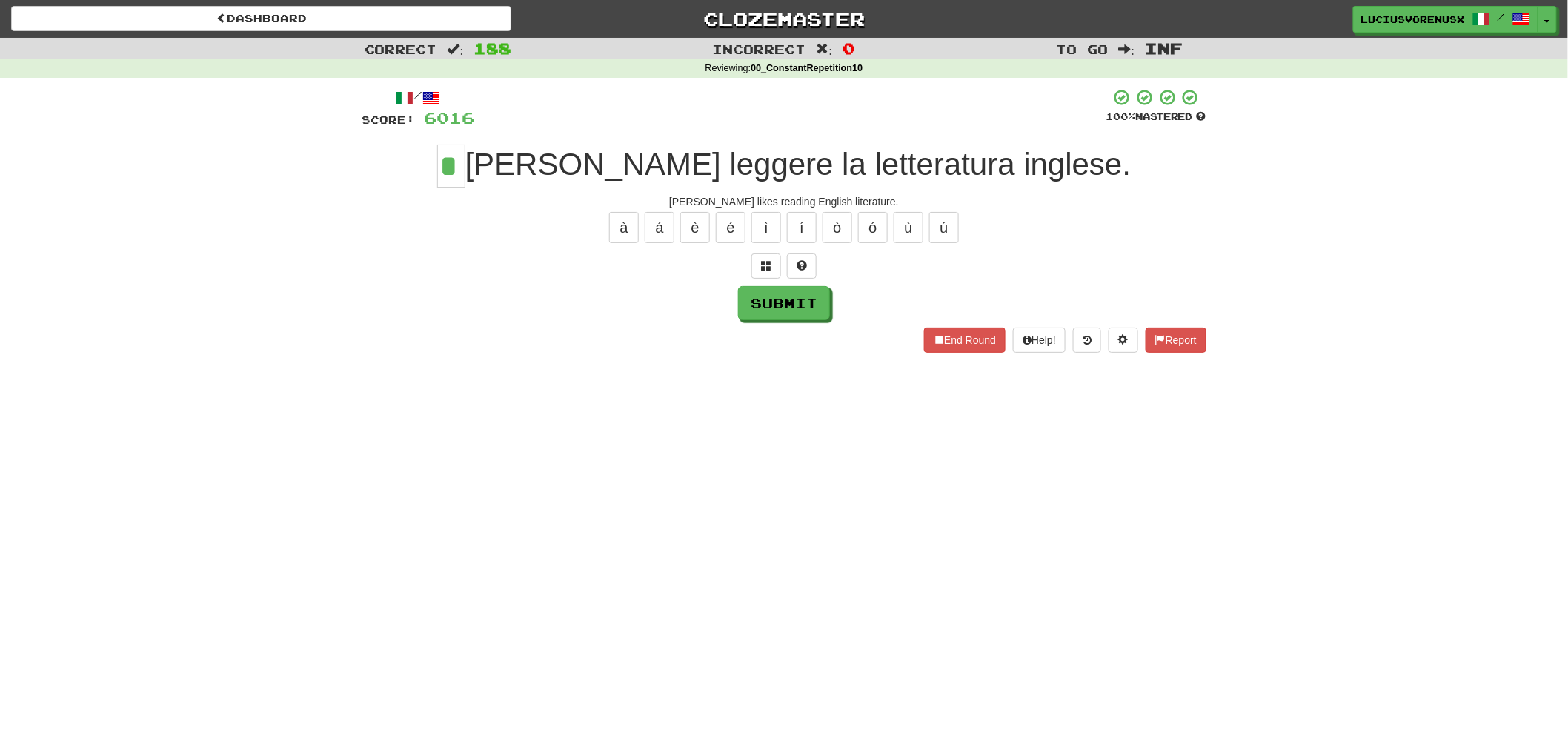
type input "*"
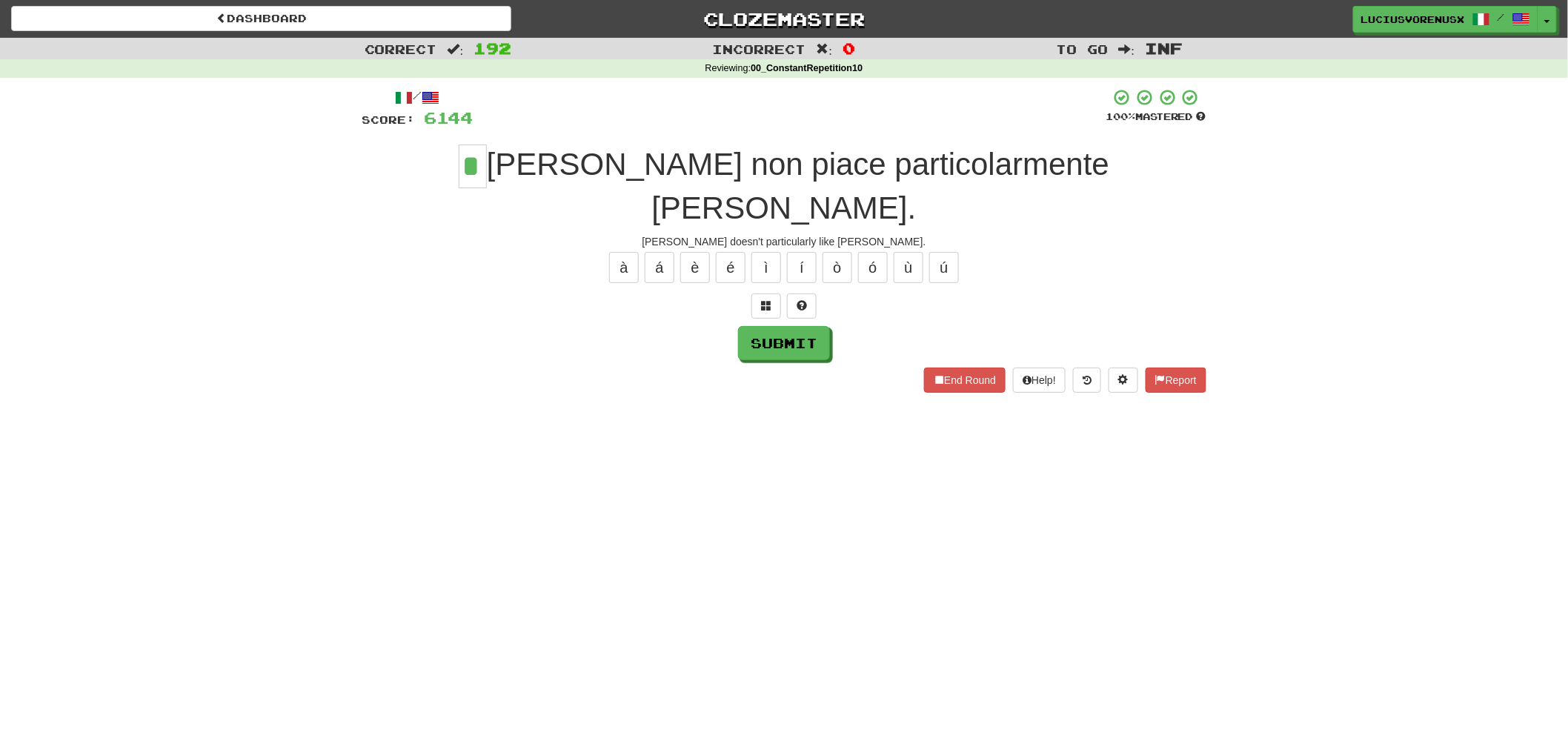
type input "*"
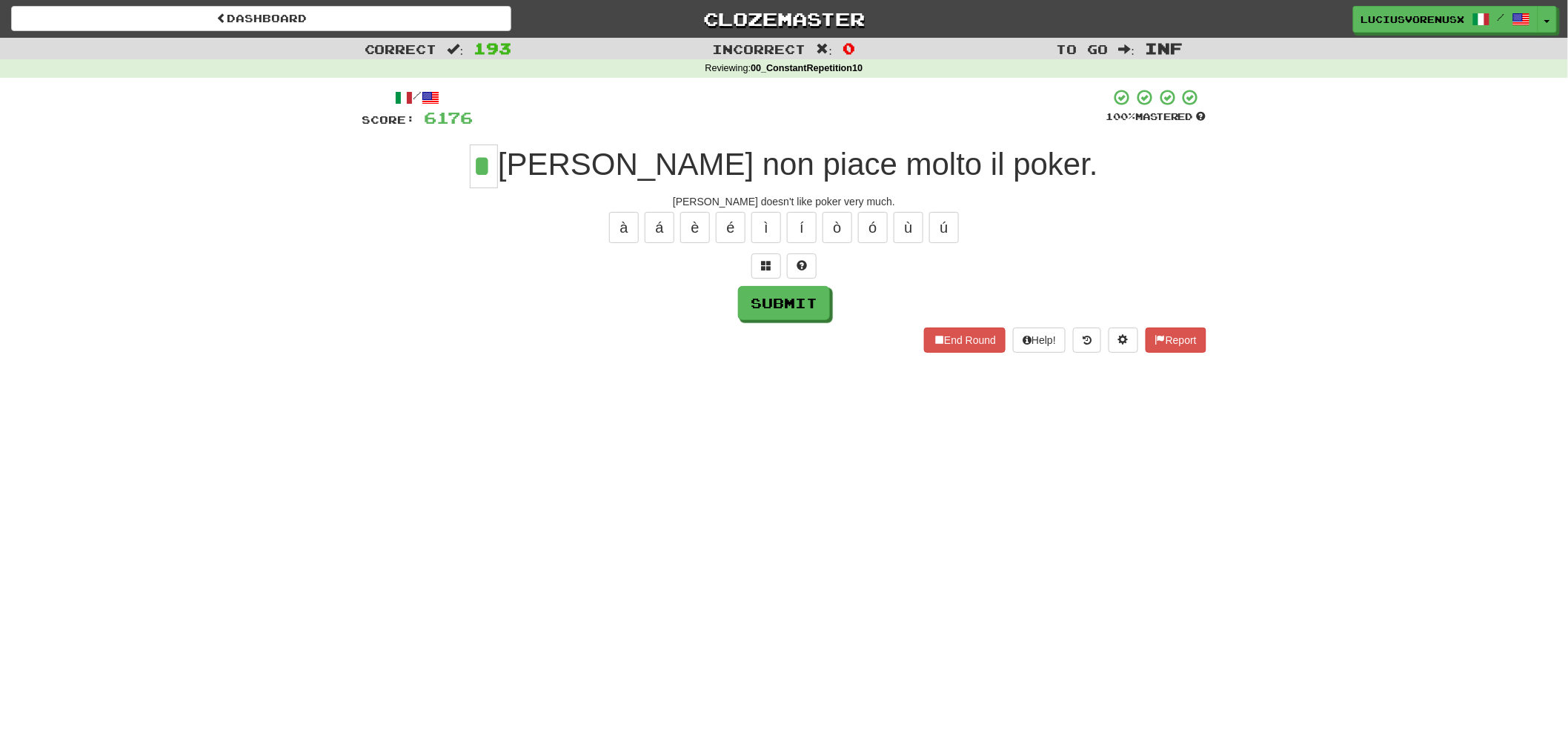
type input "*"
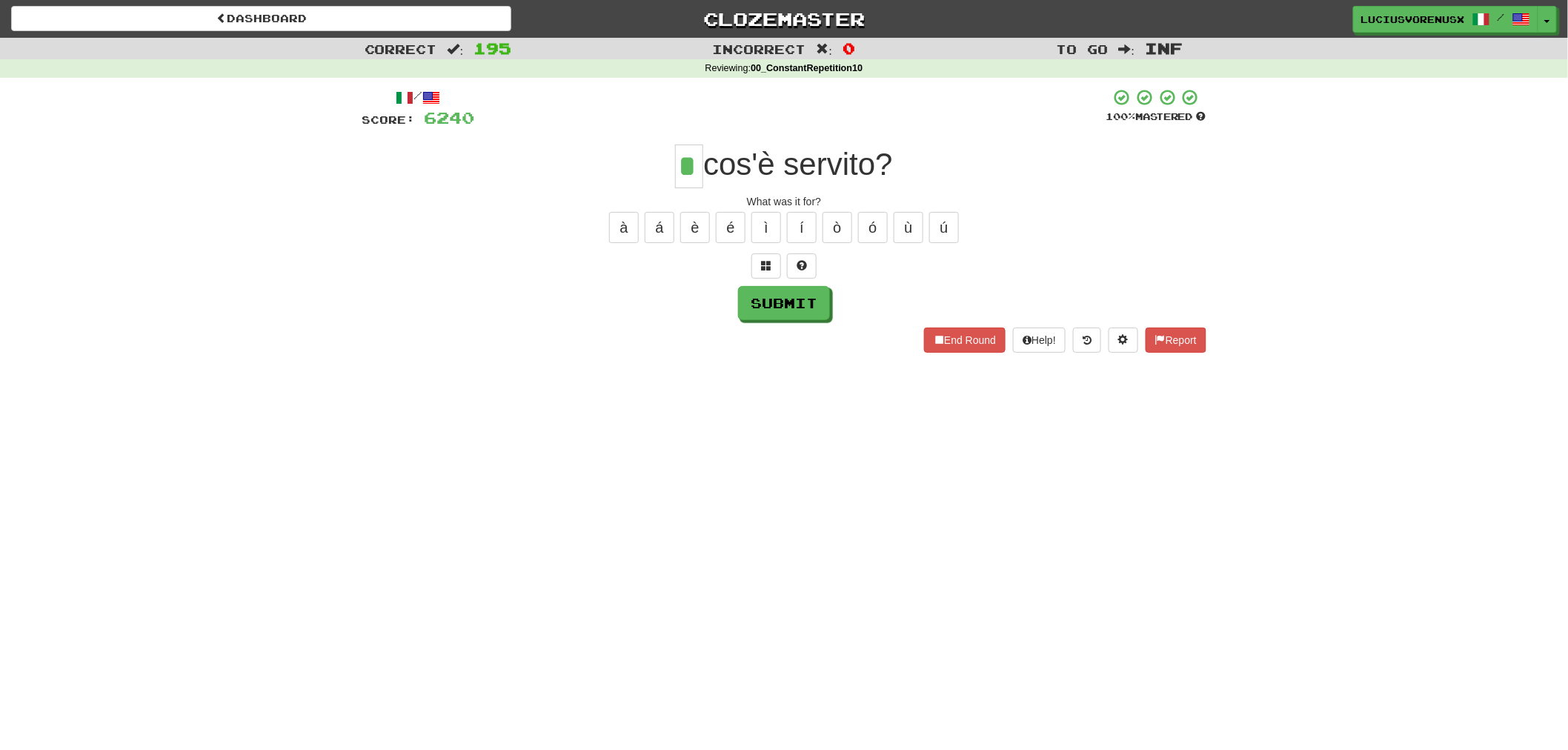
type input "*"
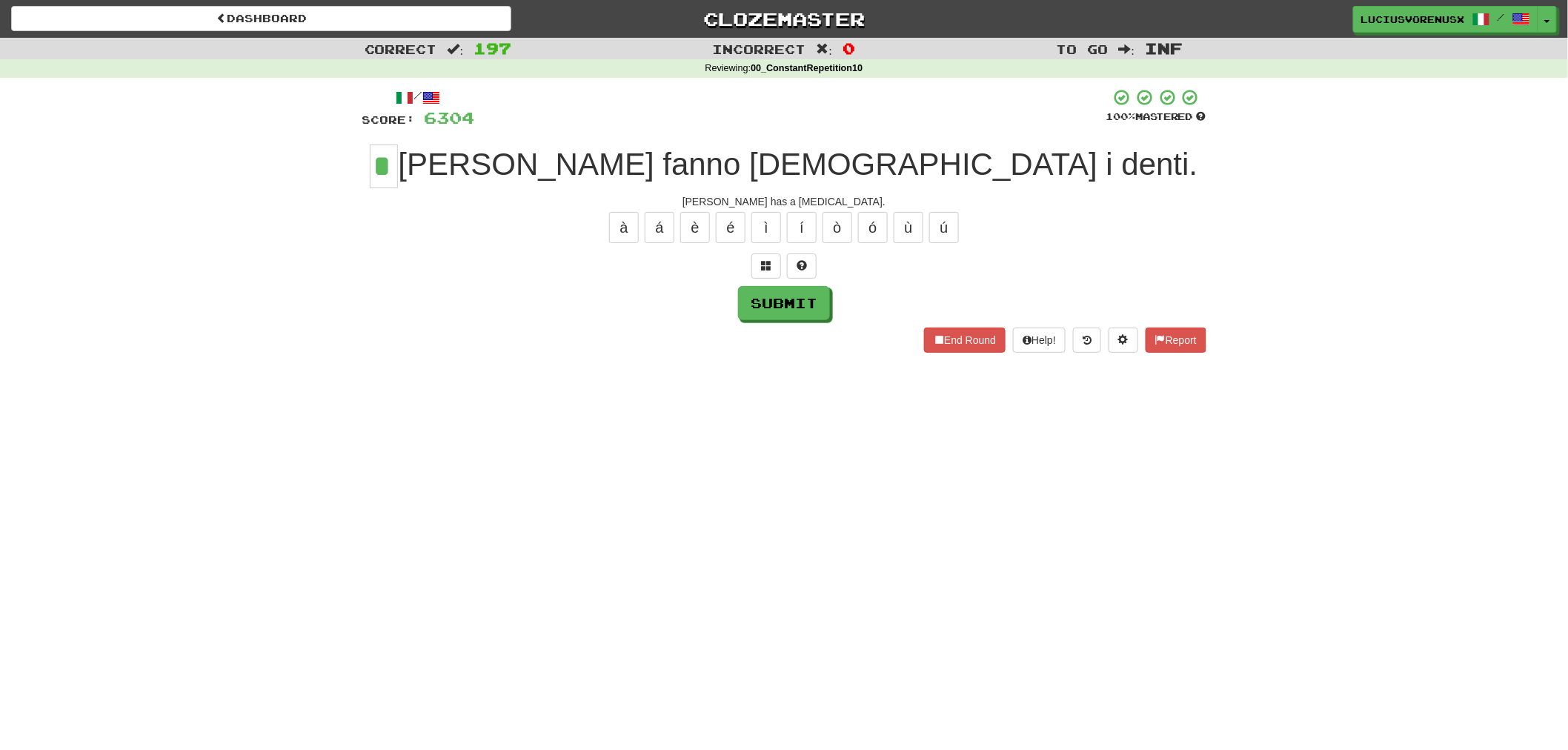
type input "*"
